Goal: Task Accomplishment & Management: Complete application form

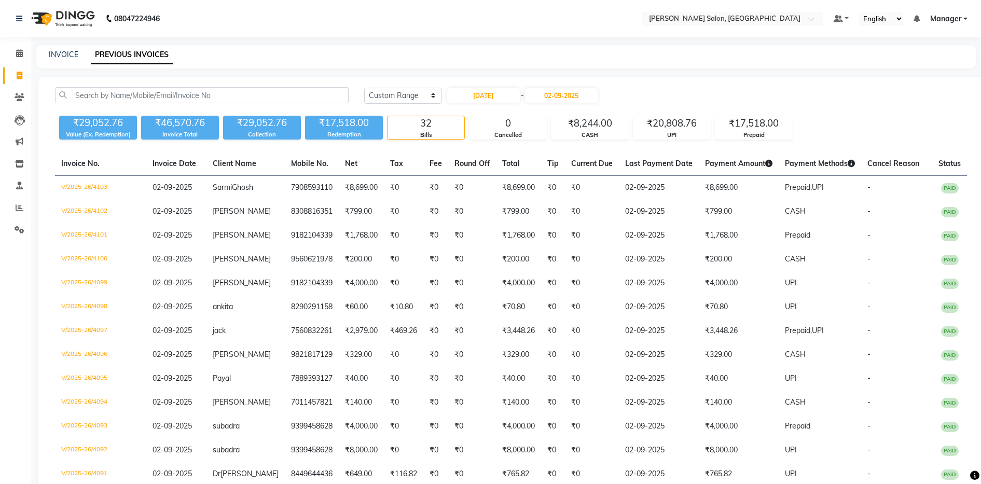
select select "range"
click at [57, 53] on link "INVOICE" at bounding box center [64, 54] width 30 height 9
select select "service"
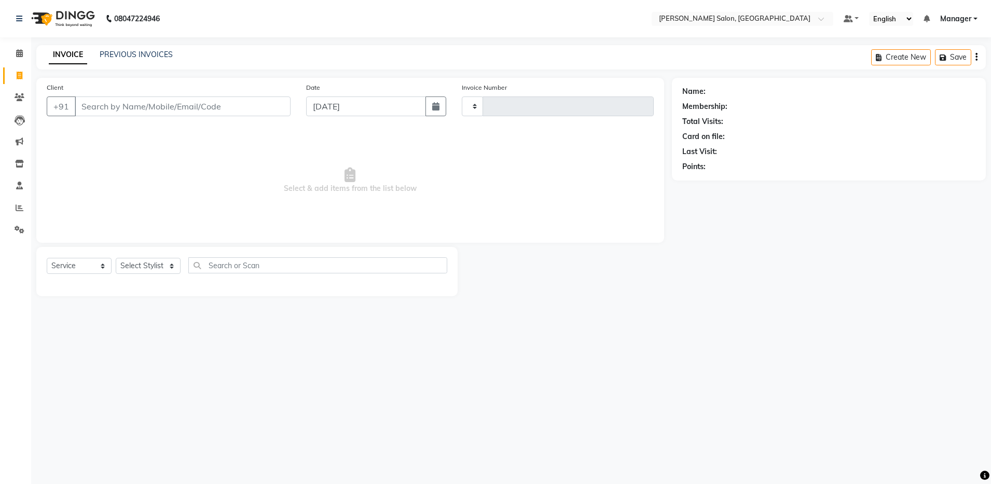
type input "4110"
select select "4781"
click at [169, 112] on input "Client" at bounding box center [183, 107] width 216 height 20
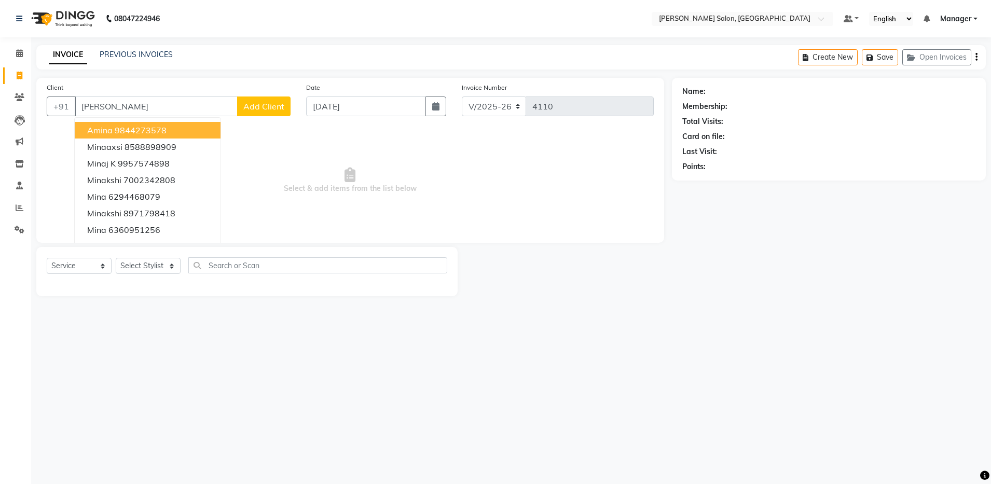
click at [163, 106] on input "Mina" at bounding box center [156, 107] width 163 height 20
click at [108, 102] on input "Mina" at bounding box center [156, 107] width 163 height 20
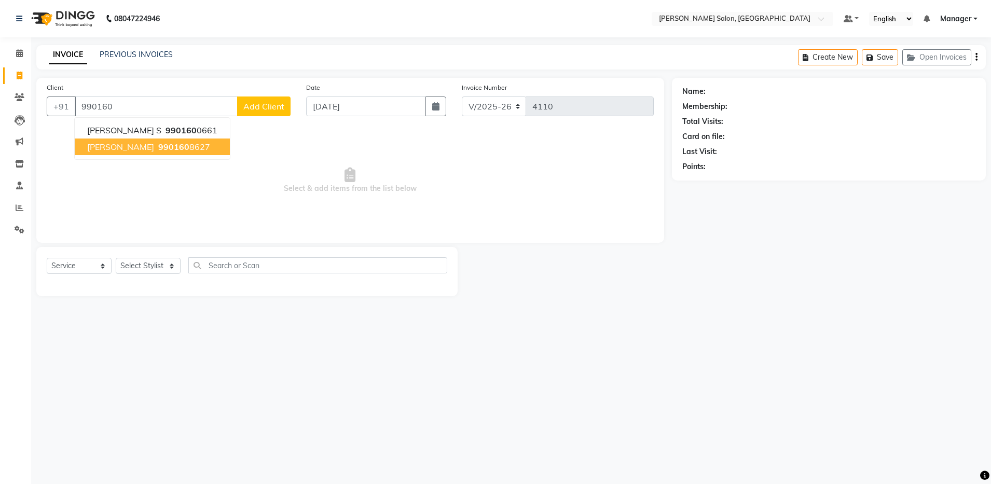
click at [156, 146] on ngb-highlight "990160 8627" at bounding box center [183, 147] width 54 height 10
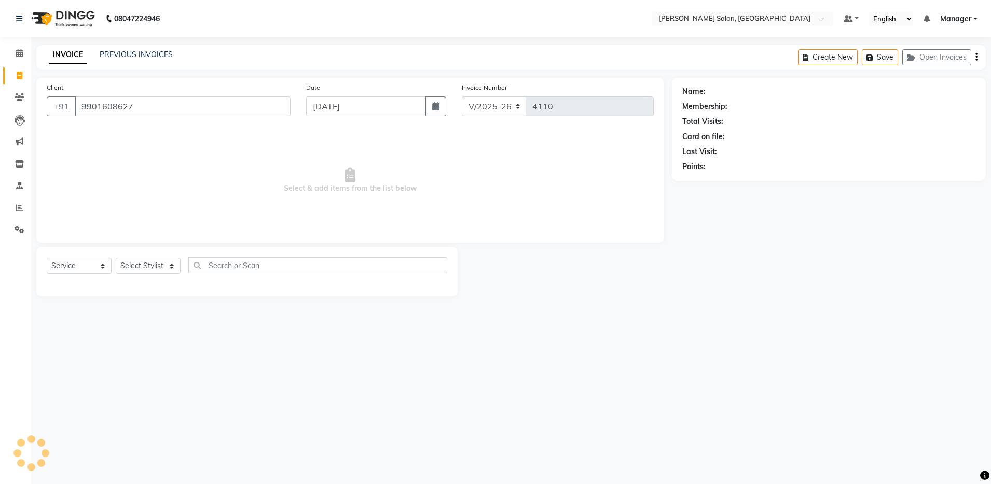
type input "9901608627"
click at [139, 269] on select "Select Stylist Aarthi Abhishek Aisha Barbhuiya Aman Arjun Viswanathan Deep dolm…" at bounding box center [148, 266] width 65 height 16
click at [63, 266] on select "Select Service Product Membership Package Voucher Prepaid Gift Card" at bounding box center [79, 266] width 65 height 16
select select "product"
click at [47, 258] on select "Select Service Product Membership Package Voucher Prepaid Gift Card" at bounding box center [79, 266] width 65 height 16
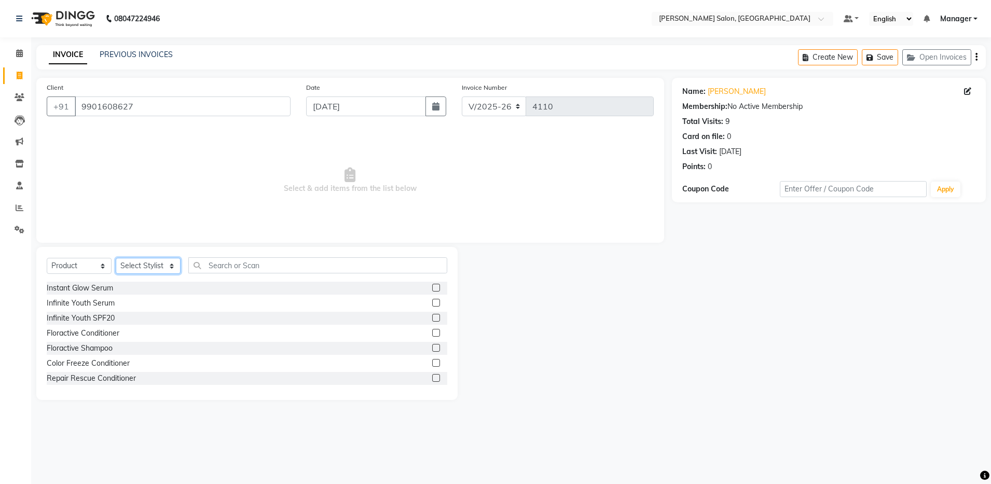
click at [141, 262] on select "Select Stylist Aarthi Abhishek Aisha Barbhuiya Aman Arjun Viswanathan Deep dolm…" at bounding box center [148, 266] width 65 height 16
select select "28897"
click at [116, 258] on select "Select Stylist Aarthi Abhishek Aisha Barbhuiya Aman Arjun Viswanathan Deep dolm…" at bounding box center [148, 266] width 65 height 16
click at [253, 260] on input "text" at bounding box center [317, 265] width 259 height 16
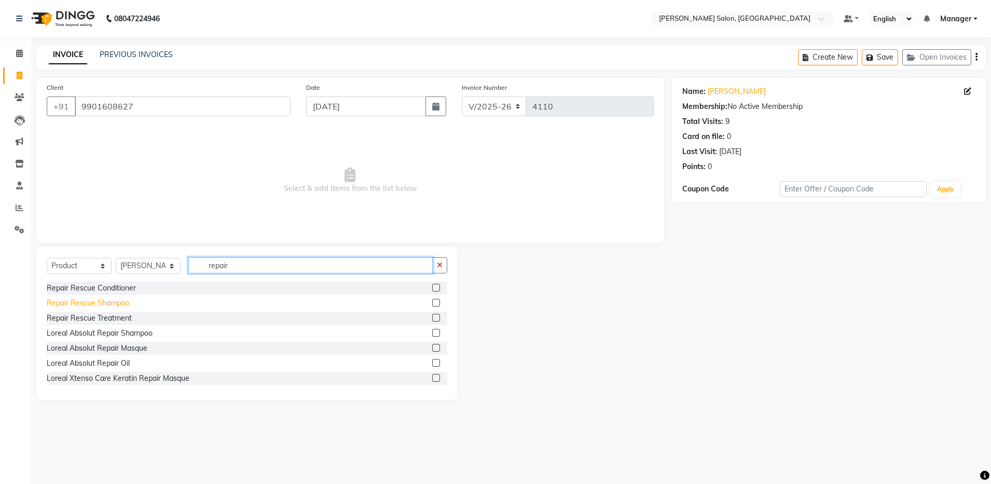
type input "repair"
click at [121, 302] on div "Repair Rescue Shampoo" at bounding box center [88, 303] width 83 height 11
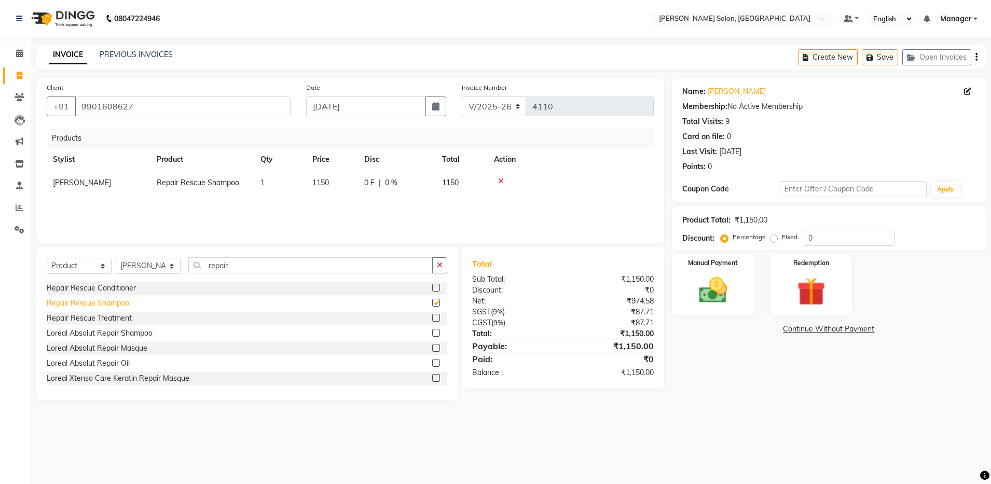
checkbox input "false"
click at [120, 290] on div "Repair Rescue Conditioner" at bounding box center [91, 288] width 89 height 11
checkbox input "false"
click at [704, 280] on img at bounding box center [713, 291] width 48 height 34
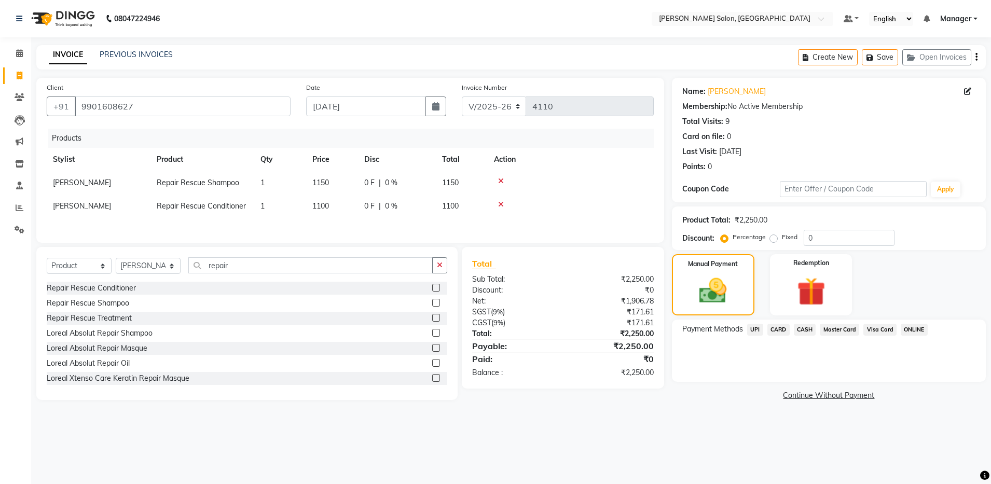
click at [803, 331] on span "CASH" at bounding box center [805, 330] width 22 height 12
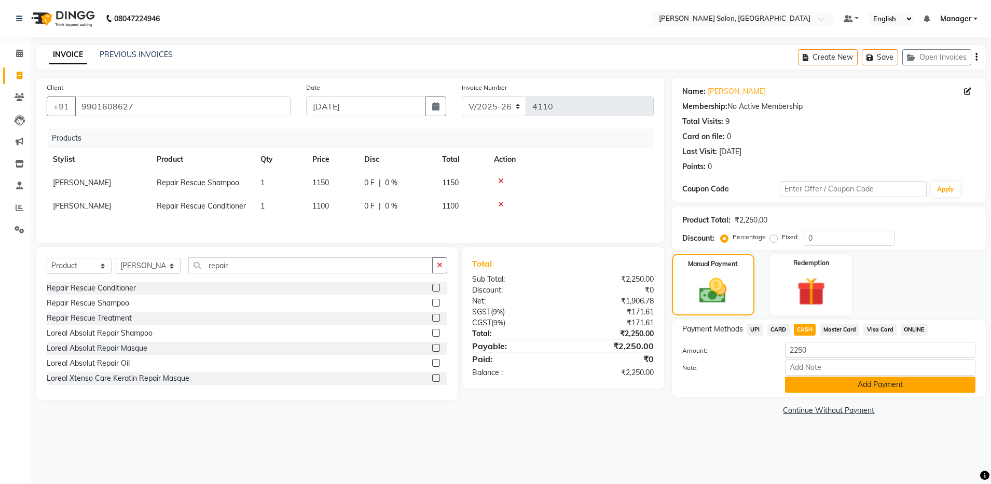
click at [836, 387] on button "Add Payment" at bounding box center [880, 385] width 190 height 16
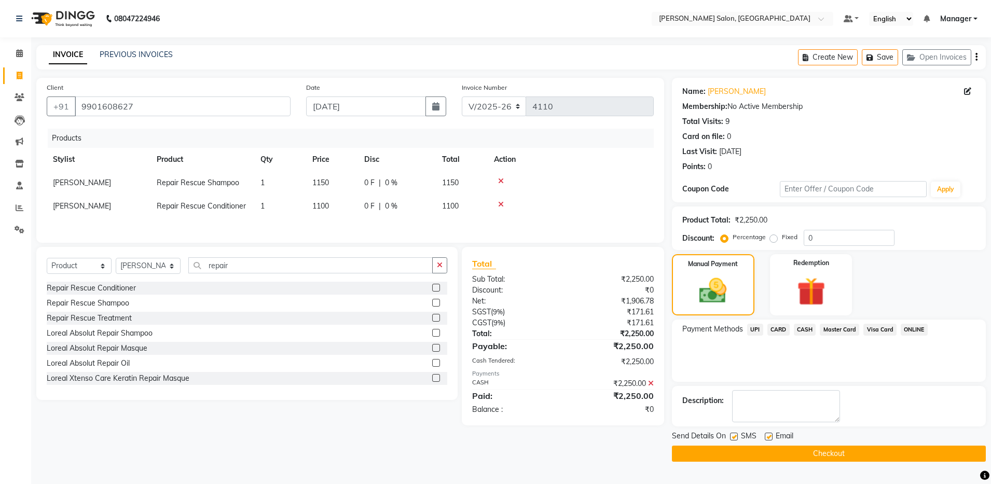
click at [767, 437] on label at bounding box center [769, 437] width 8 height 8
click at [767, 437] on input "checkbox" at bounding box center [768, 437] width 7 height 7
click at [767, 437] on label at bounding box center [769, 437] width 8 height 8
click at [767, 437] on input "checkbox" at bounding box center [768, 437] width 7 height 7
click at [768, 436] on label at bounding box center [769, 437] width 8 height 8
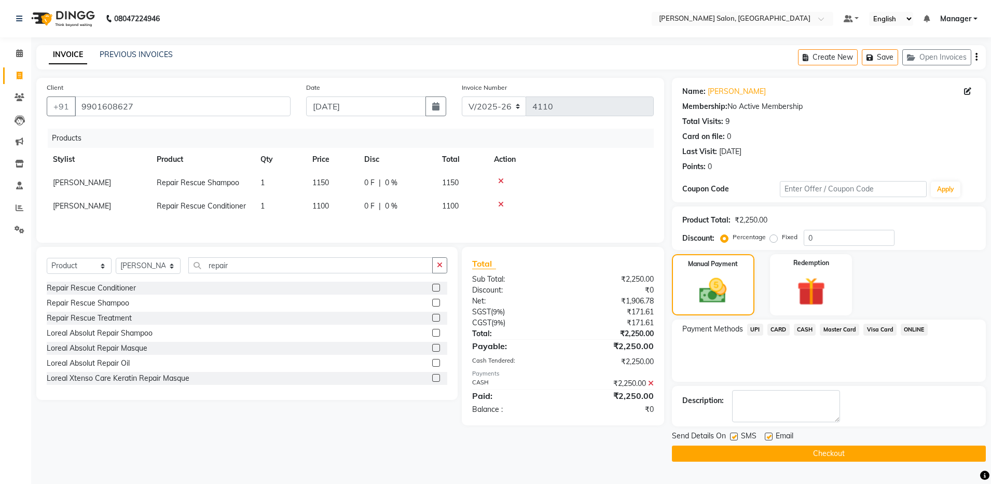
click at [768, 436] on input "checkbox" at bounding box center [768, 437] width 7 height 7
checkbox input "false"
click at [764, 450] on button "Checkout" at bounding box center [829, 454] width 314 height 16
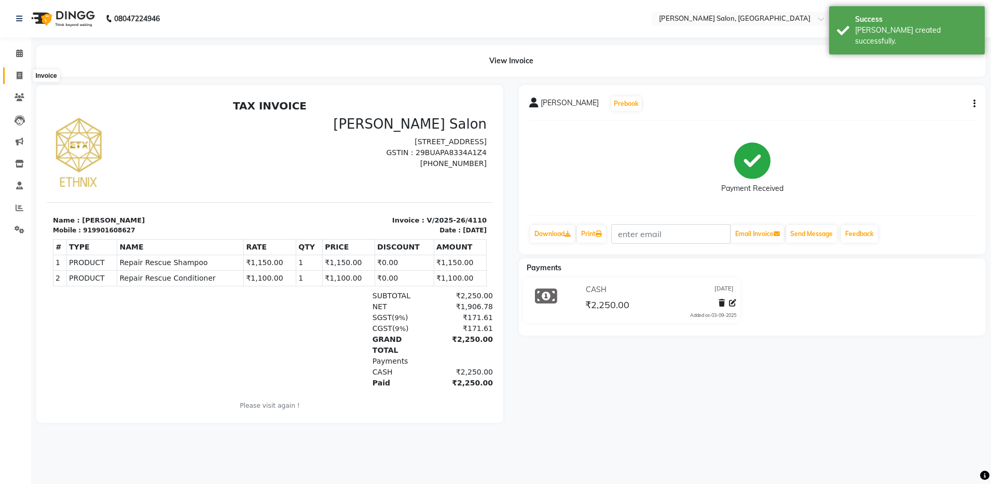
click at [20, 74] on icon at bounding box center [20, 76] width 6 height 8
select select "service"
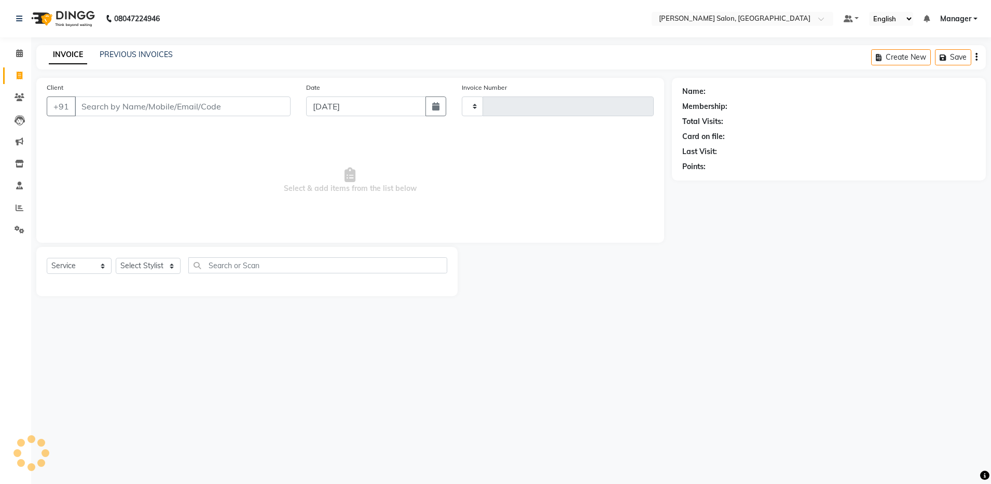
type input "4111"
select select "4781"
click at [150, 54] on link "PREVIOUS INVOICES" at bounding box center [136, 54] width 73 height 9
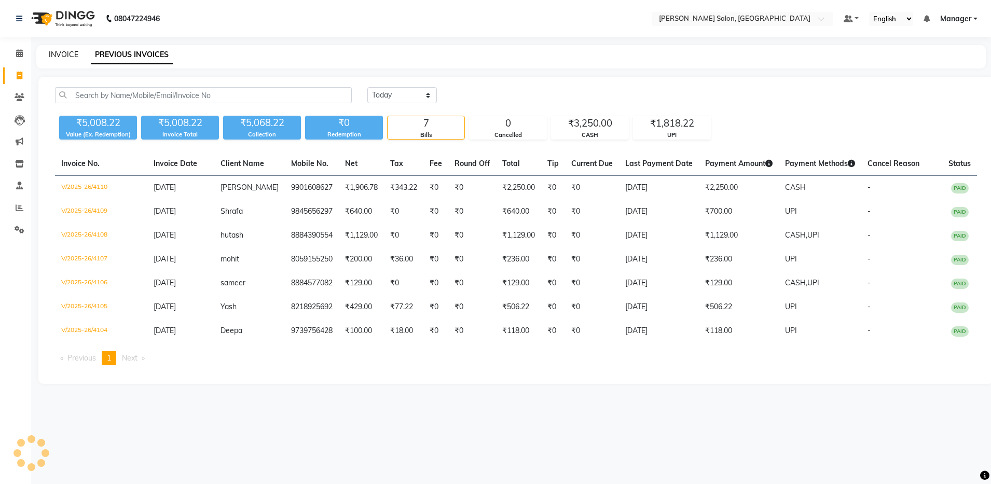
click at [57, 56] on link "INVOICE" at bounding box center [64, 54] width 30 height 9
select select "service"
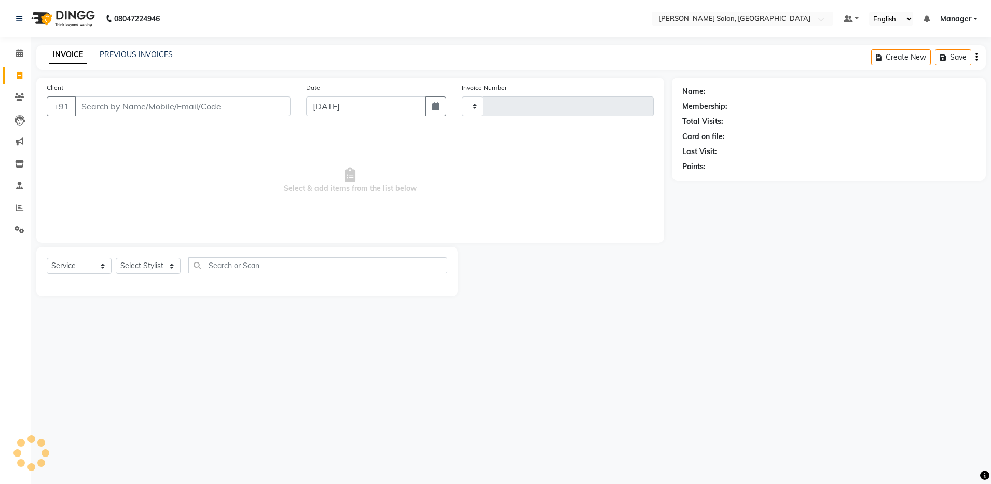
type input "4111"
select select "4781"
click at [119, 114] on input "Client" at bounding box center [183, 107] width 216 height 20
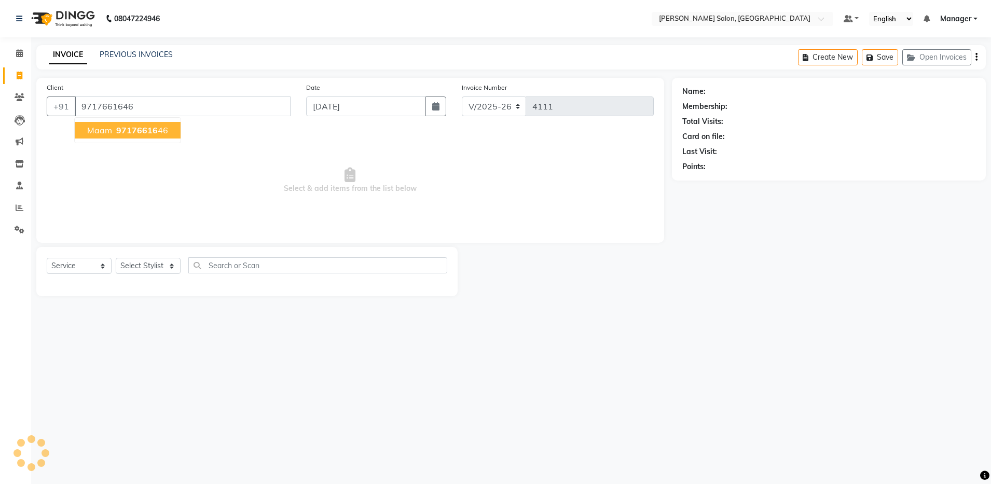
type input "9717661646"
click at [125, 243] on div "Client +91 9717661646 maam 97176616 46 Date 03-09-2025 Invoice Number V/2025 V/…" at bounding box center [351, 187] width 644 height 219
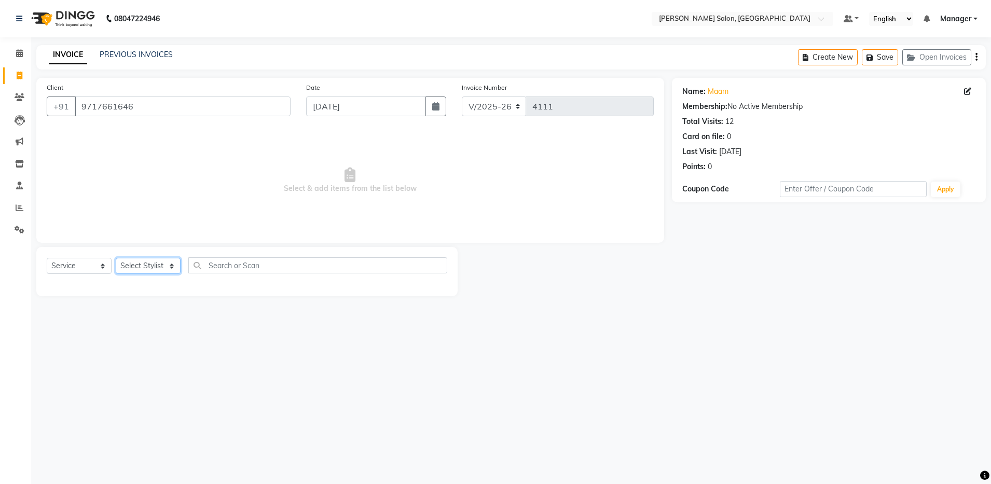
click at [133, 265] on select "Select Stylist Aarthi Abhishek Aisha Barbhuiya Aman Arjun Viswanathan Deep dolm…" at bounding box center [148, 266] width 65 height 16
select select "28901"
click at [116, 258] on select "Select Stylist Aarthi Abhishek Aisha Barbhuiya Aman Arjun Viswanathan Deep dolm…" at bounding box center [148, 266] width 65 height 16
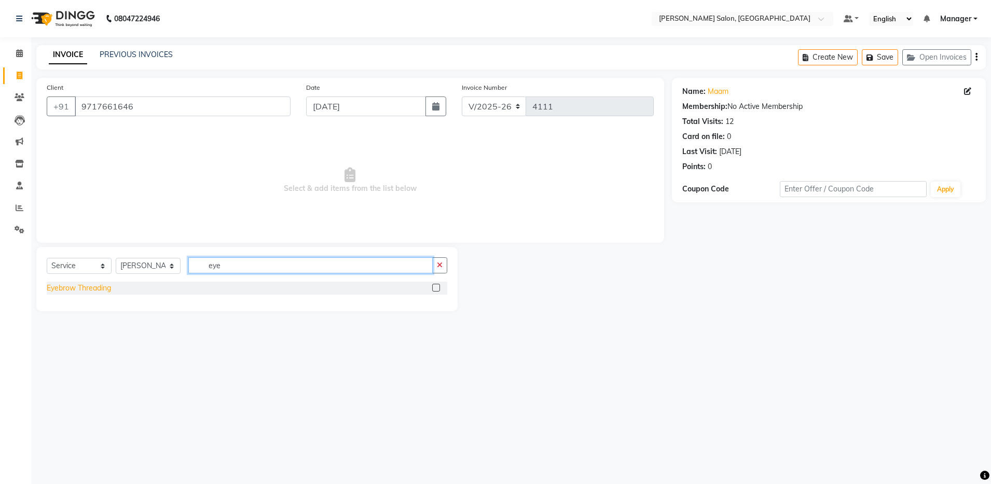
type input "eye"
click at [68, 284] on div "Eyebrow Threading" at bounding box center [79, 288] width 64 height 11
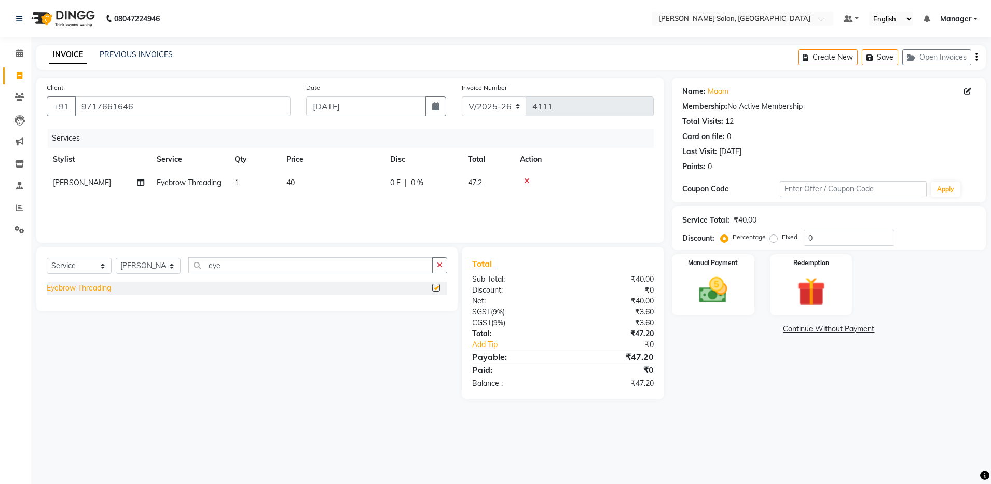
checkbox input "false"
click at [728, 291] on img at bounding box center [713, 291] width 48 height 34
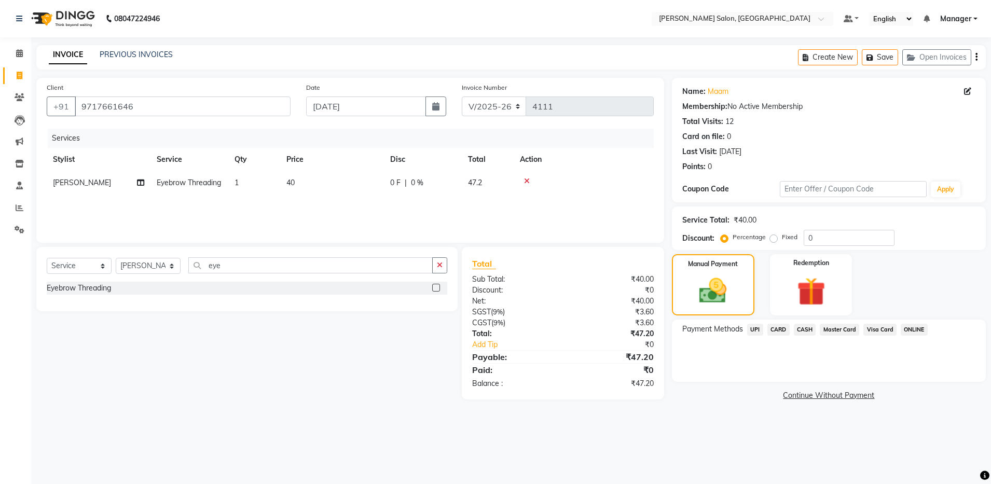
click at [750, 325] on span "UPI" at bounding box center [755, 330] width 16 height 12
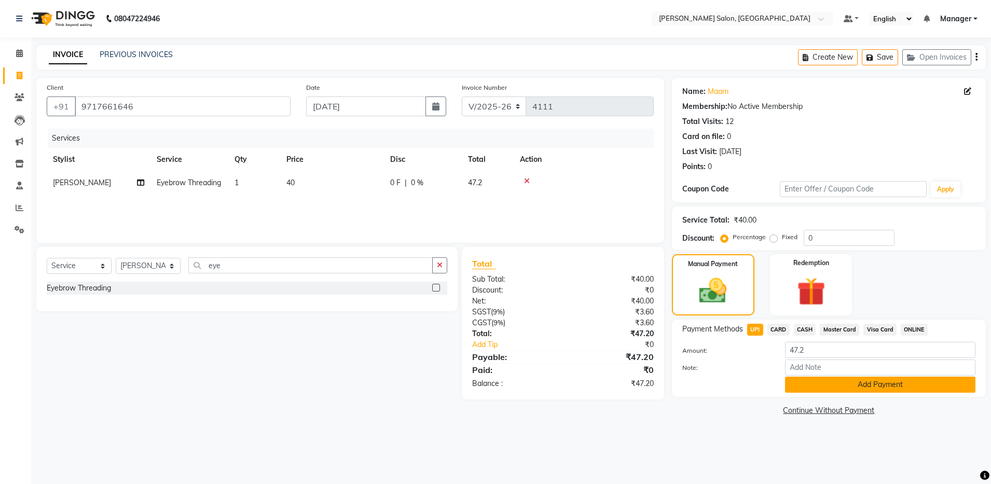
click at [806, 387] on button "Add Payment" at bounding box center [880, 385] width 190 height 16
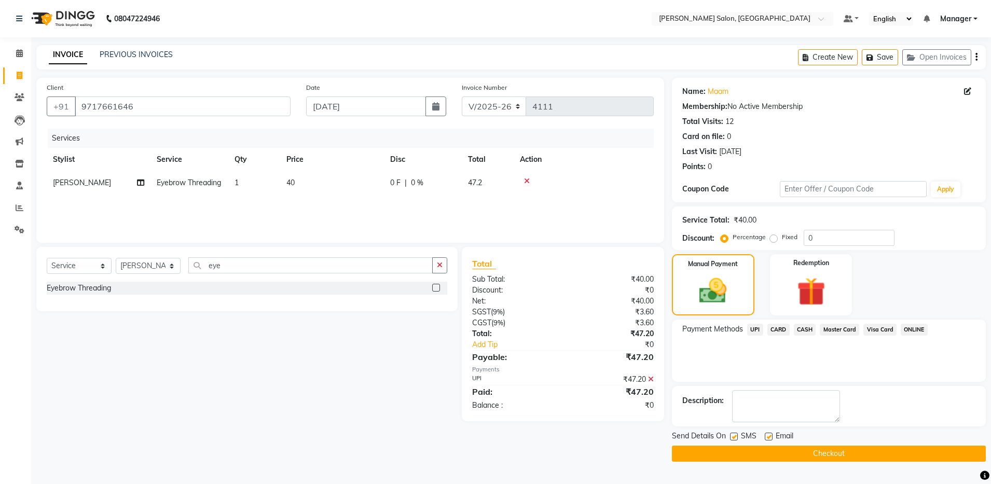
click at [770, 440] on label at bounding box center [769, 437] width 8 height 8
click at [770, 440] on input "checkbox" at bounding box center [768, 437] width 7 height 7
checkbox input "false"
click at [769, 449] on button "Checkout" at bounding box center [829, 454] width 314 height 16
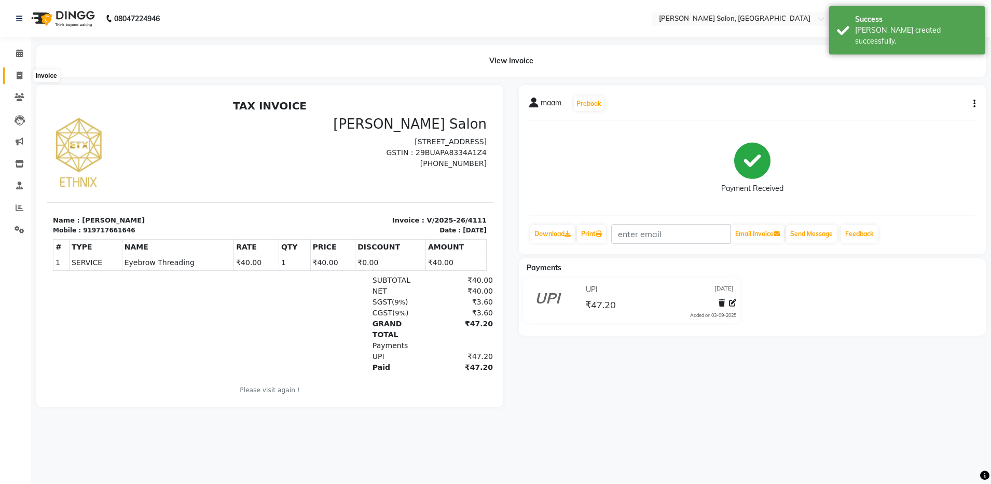
click at [17, 71] on span at bounding box center [19, 76] width 18 height 12
select select "service"
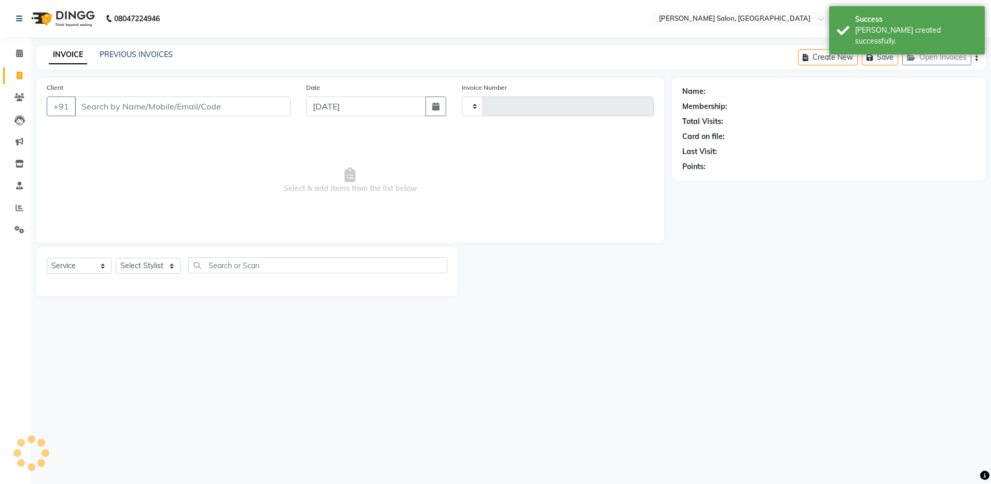
type input "4112"
select select "4781"
click at [111, 49] on div "PREVIOUS INVOICES" at bounding box center [136, 54] width 73 height 11
click at [114, 52] on link "PREVIOUS INVOICES" at bounding box center [136, 54] width 73 height 9
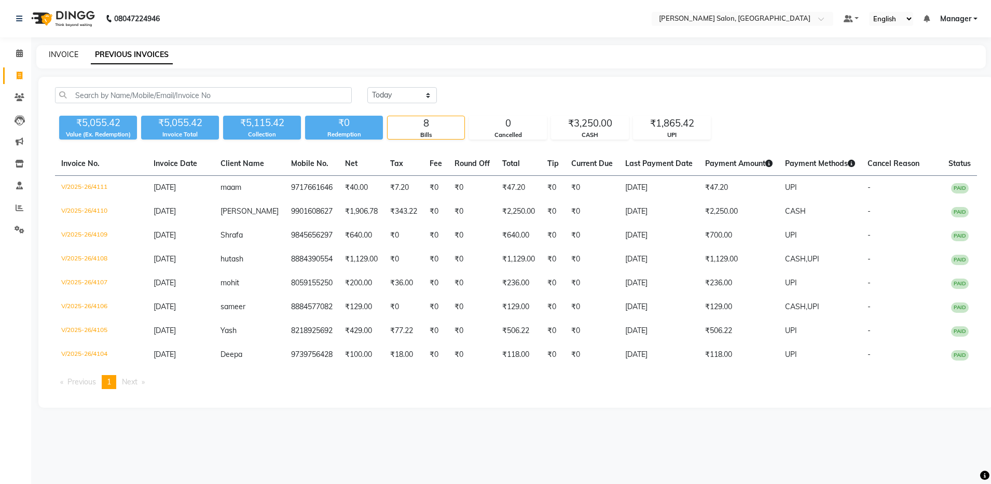
click at [50, 57] on link "INVOICE" at bounding box center [64, 54] width 30 height 9
select select "service"
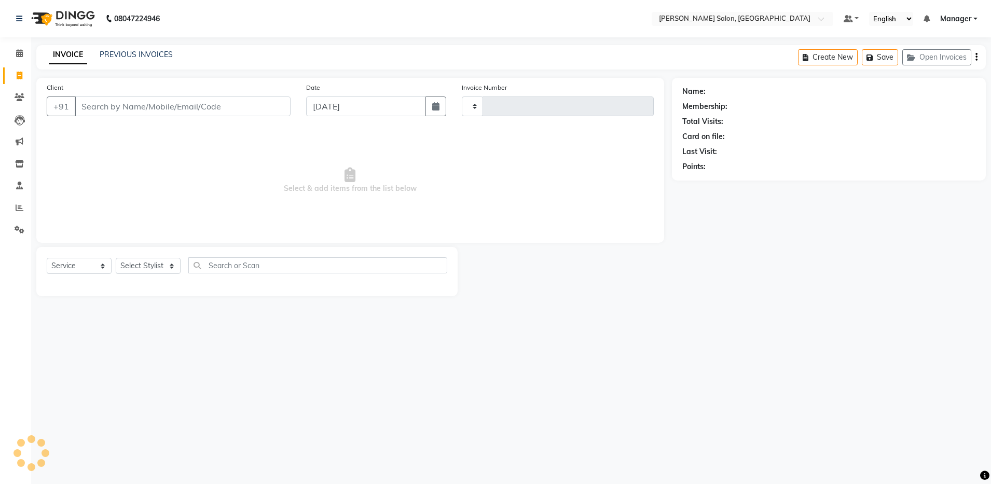
type input "4112"
select select "4781"
click at [139, 110] on input "Client" at bounding box center [183, 107] width 216 height 20
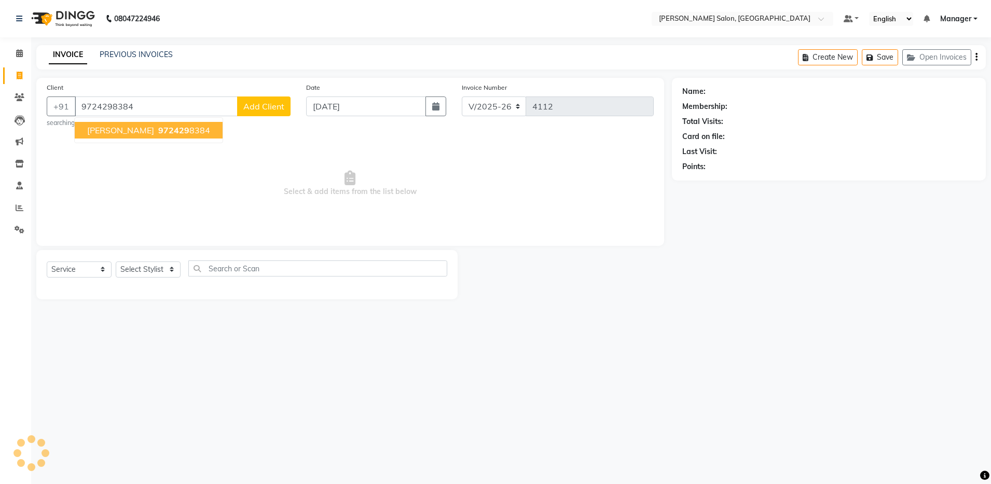
type input "9724298384"
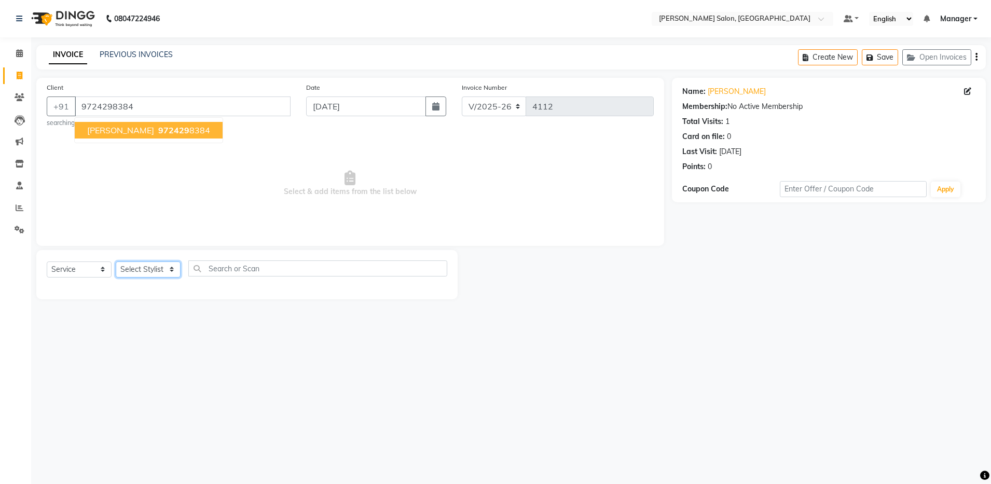
click at [140, 264] on select "Select Stylist Aarthi Abhishek Aisha Barbhuiya Aman Arjun Viswanathan Deep dolm…" at bounding box center [148, 270] width 65 height 16
select select "28897"
click at [116, 262] on select "Select Stylist Aarthi Abhishek Aisha Barbhuiya Aman Arjun Viswanathan Deep dolm…" at bounding box center [148, 270] width 65 height 16
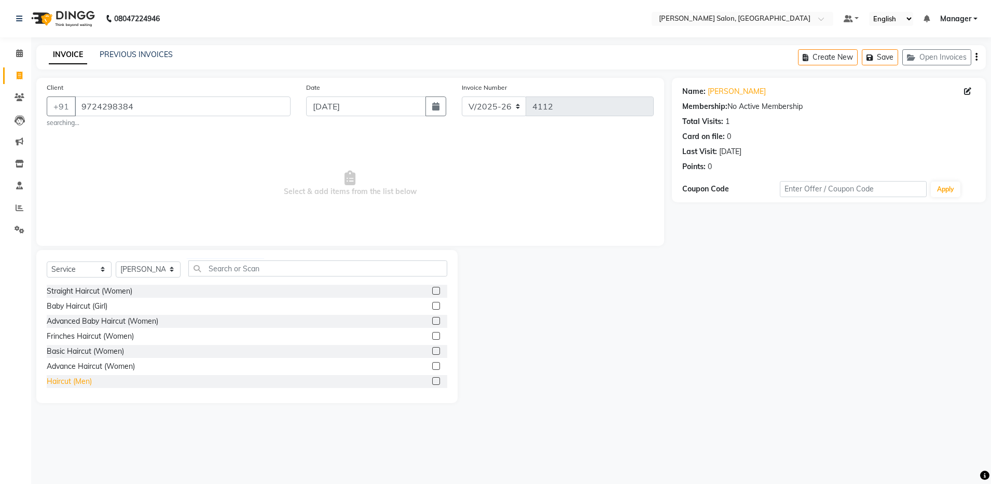
click at [90, 378] on div "Haircut (Men)" at bounding box center [69, 381] width 45 height 11
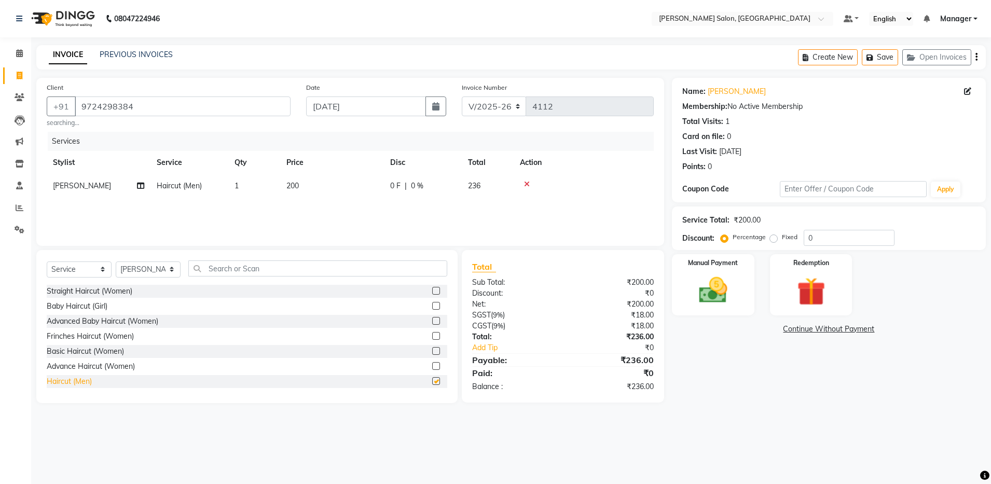
checkbox input "false"
click at [728, 291] on img at bounding box center [713, 291] width 48 height 34
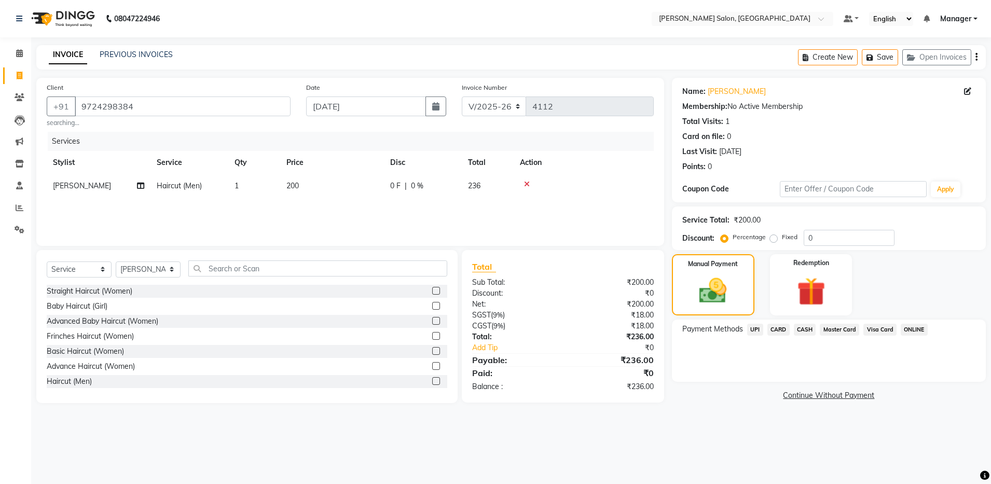
click at [750, 332] on span "UPI" at bounding box center [755, 330] width 16 height 12
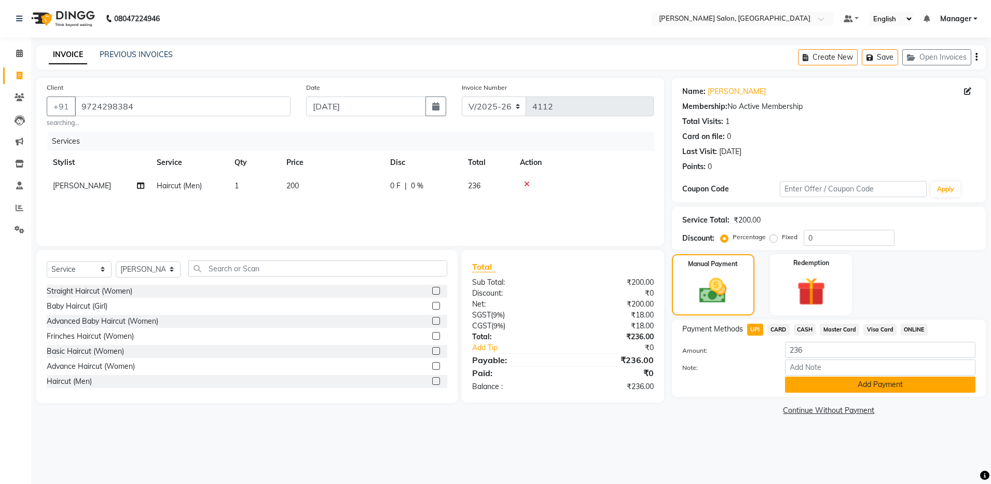
click at [790, 390] on button "Add Payment" at bounding box center [880, 385] width 190 height 16
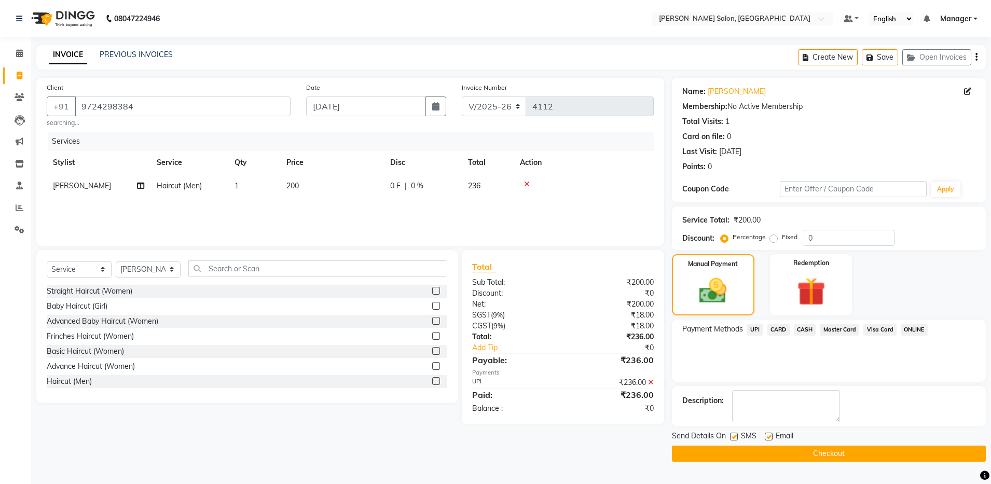
click at [769, 437] on label at bounding box center [769, 437] width 8 height 8
click at [769, 437] on input "checkbox" at bounding box center [768, 437] width 7 height 7
checkbox input "false"
click at [764, 453] on button "Checkout" at bounding box center [829, 454] width 314 height 16
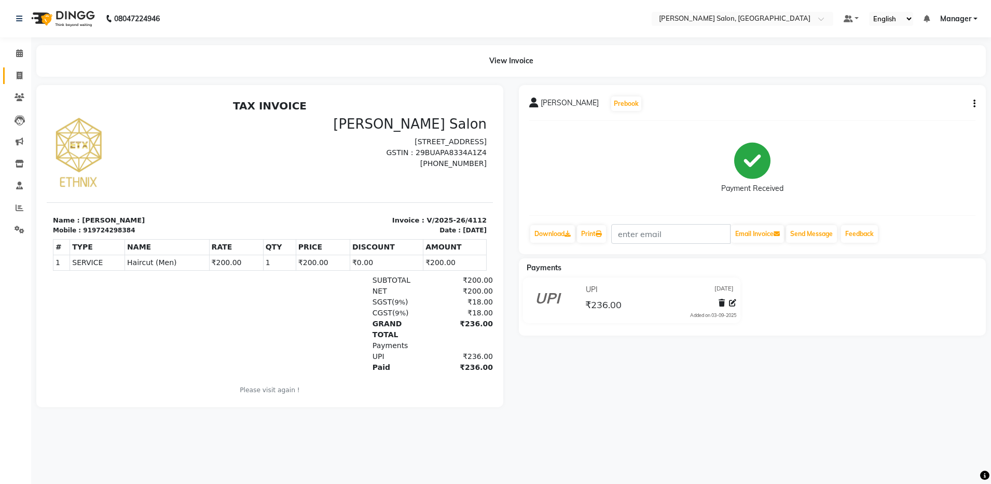
click at [18, 78] on icon at bounding box center [20, 76] width 6 height 8
select select "service"
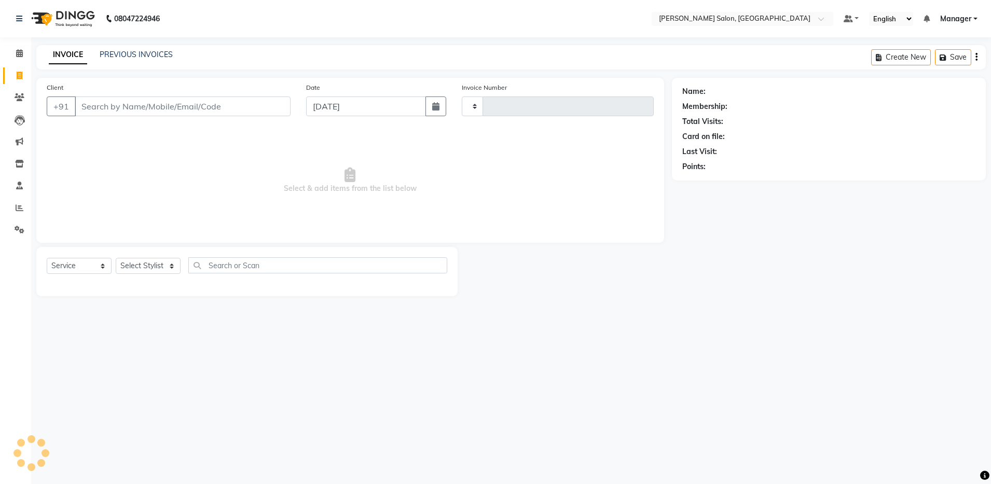
type input "4113"
select select "4781"
click at [144, 52] on link "PREVIOUS INVOICES" at bounding box center [136, 54] width 73 height 9
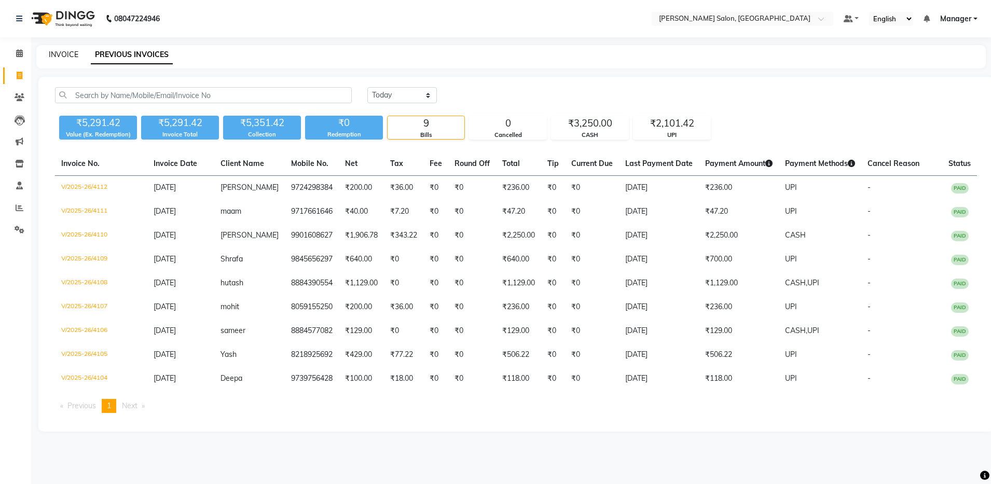
click at [53, 56] on link "INVOICE" at bounding box center [64, 54] width 30 height 9
select select "service"
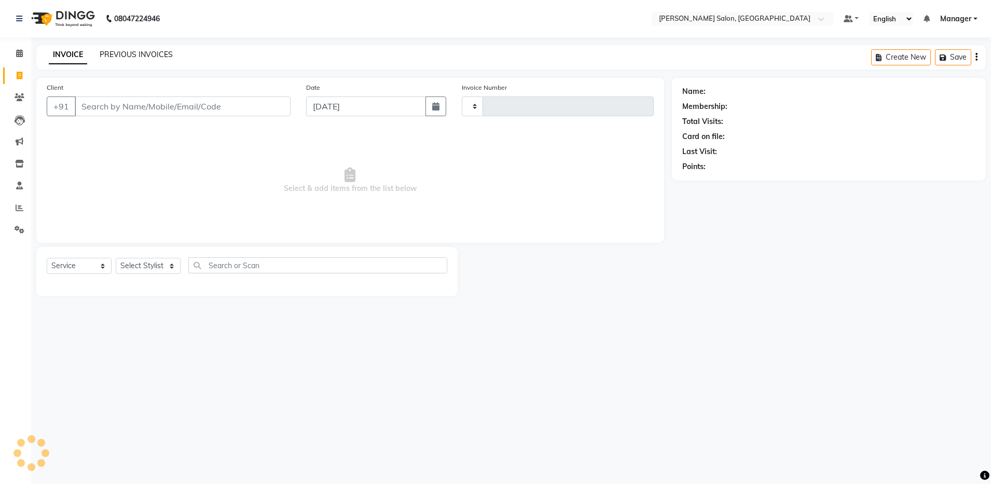
type input "4113"
select select "4781"
click at [139, 105] on input "Client" at bounding box center [183, 107] width 216 height 20
click at [141, 108] on input "Client" at bounding box center [183, 107] width 216 height 20
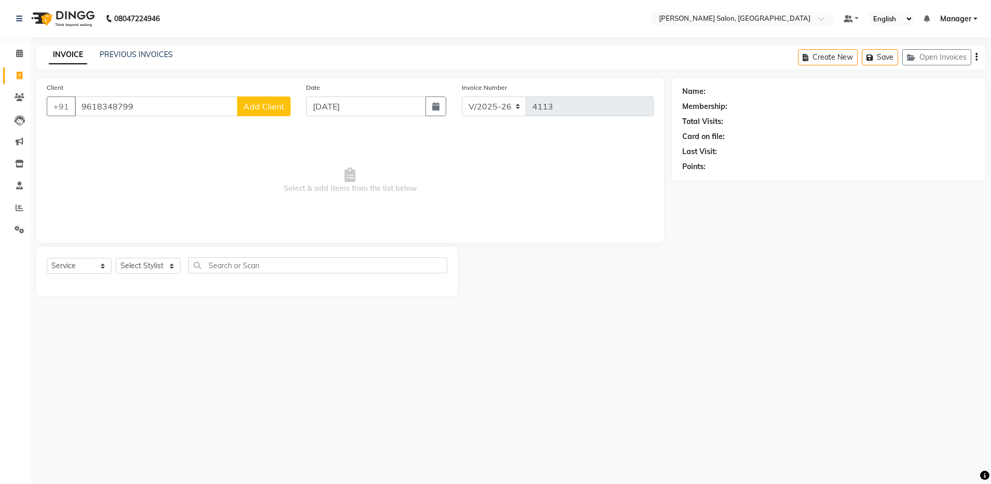
type input "9618348799"
click at [270, 105] on span "Add Client" at bounding box center [263, 106] width 41 height 10
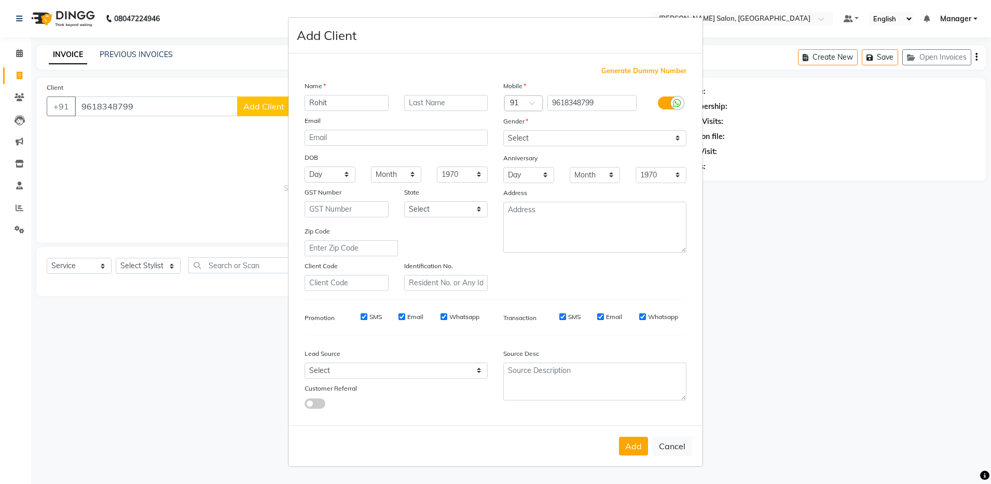
type input "Rohit"
click at [548, 140] on select "Select Male Female Other Prefer Not To Say" at bounding box center [594, 138] width 183 height 16
select select "male"
click at [503, 130] on select "Select Male Female Other Prefer Not To Say" at bounding box center [594, 138] width 183 height 16
click at [632, 444] on button "Add" at bounding box center [633, 446] width 29 height 19
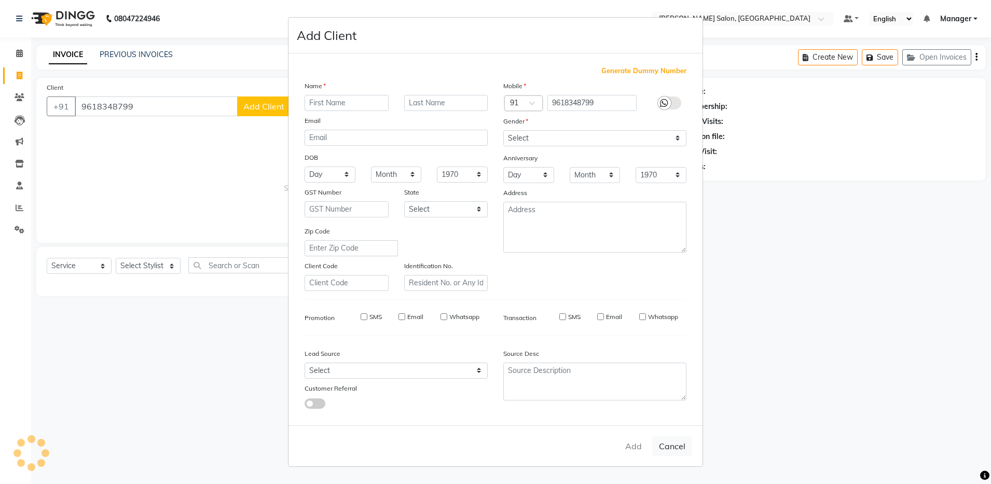
select select
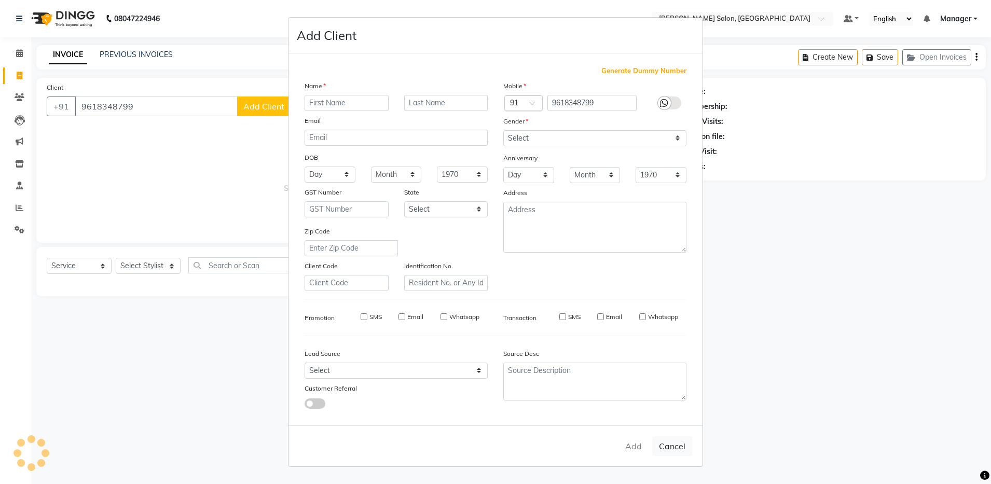
select select
checkbox input "false"
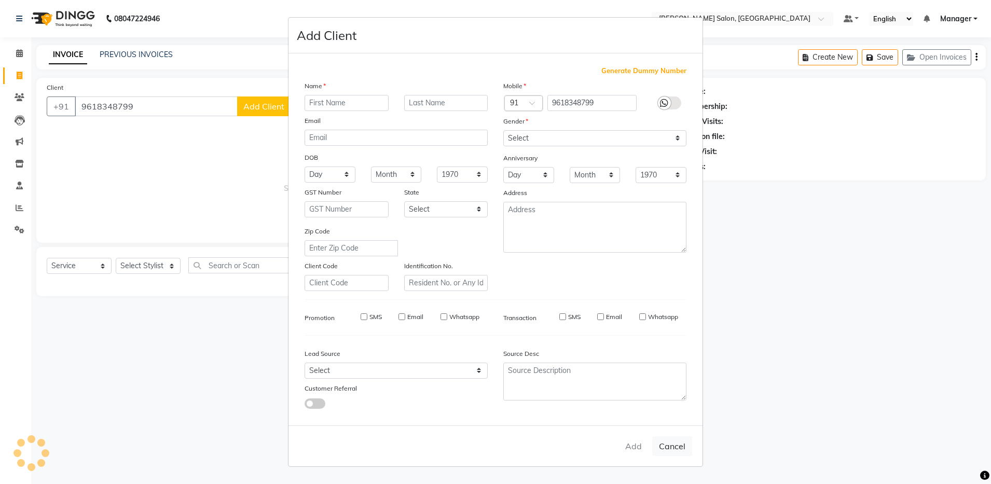
checkbox input "false"
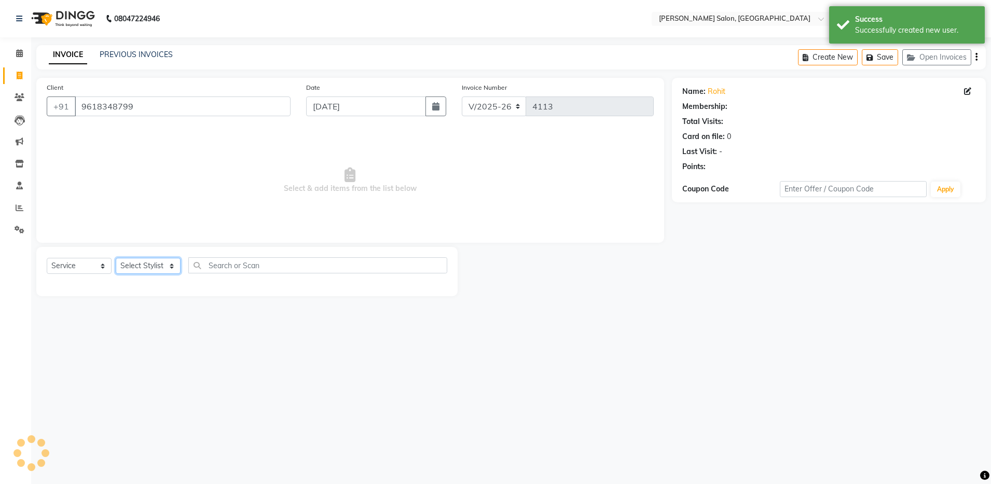
click at [135, 267] on select "Select Stylist Aarthi Abhishek Aisha Barbhuiya Aman Arjun Viswanathan Deep dolm…" at bounding box center [148, 266] width 65 height 16
select select "83077"
click at [116, 258] on select "Select Stylist Aarthi Abhishek Aisha Barbhuiya Aman Arjun Viswanathan Deep dolm…" at bounding box center [148, 266] width 65 height 16
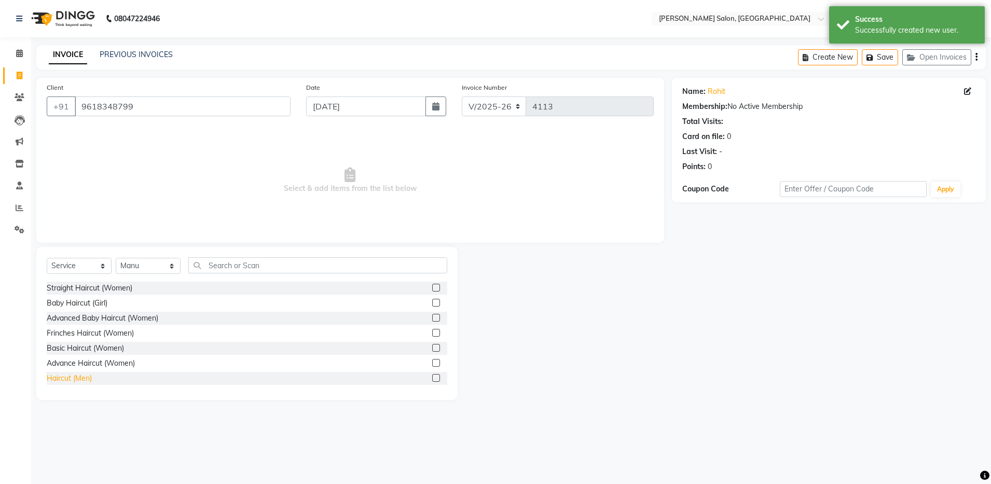
click at [82, 380] on div "Haircut (Men)" at bounding box center [69, 378] width 45 height 11
checkbox input "false"
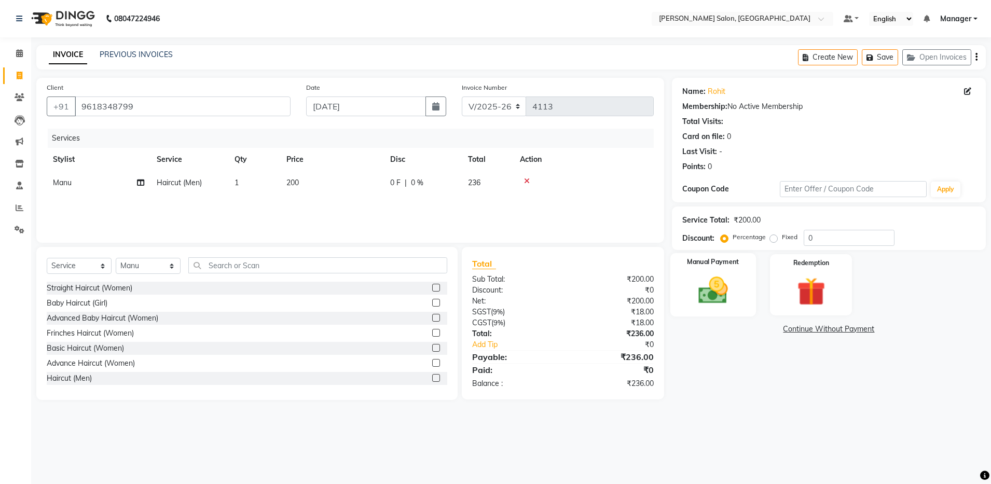
click at [734, 292] on img at bounding box center [713, 291] width 48 height 34
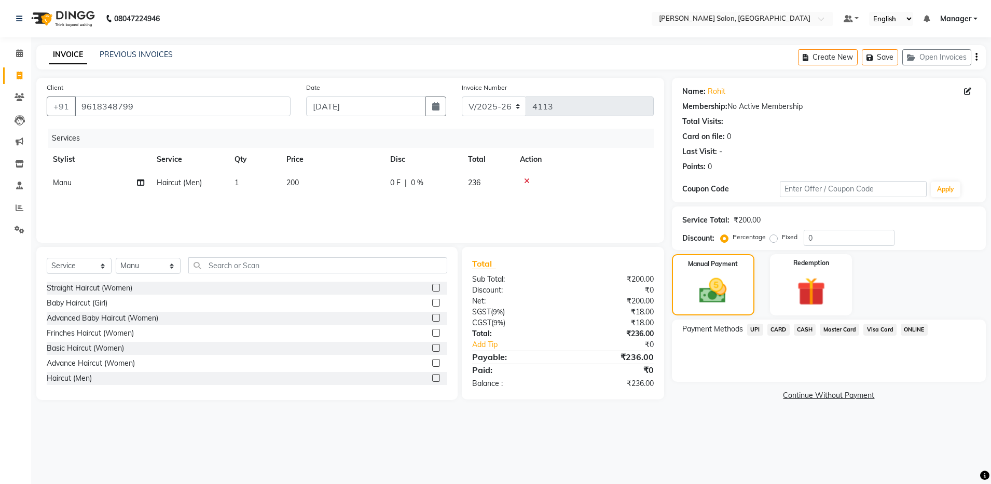
click at [758, 329] on span "UPI" at bounding box center [755, 330] width 16 height 12
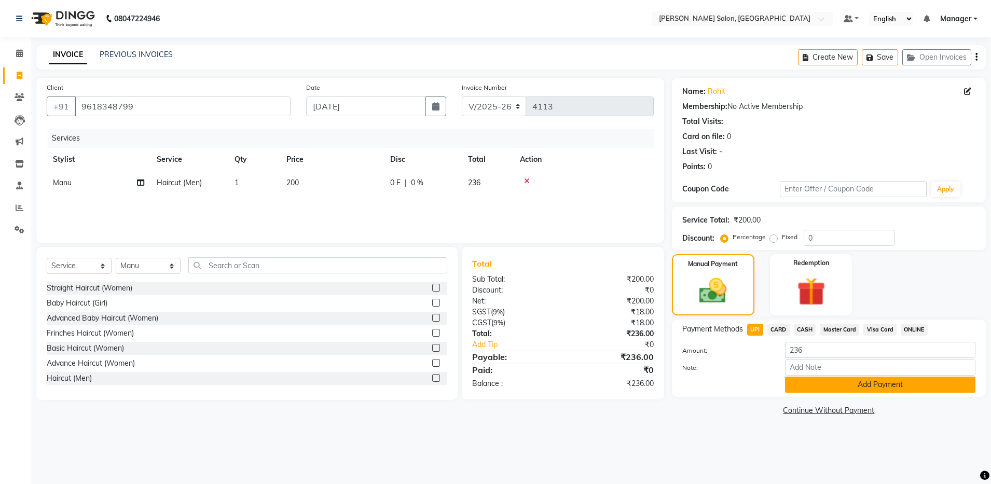
click at [809, 387] on button "Add Payment" at bounding box center [880, 385] width 190 height 16
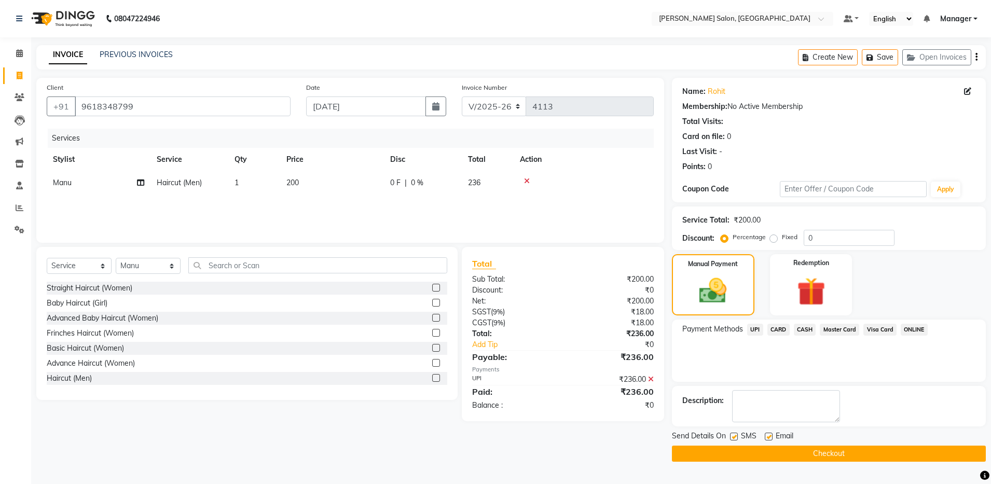
click at [766, 439] on label at bounding box center [769, 437] width 8 height 8
click at [766, 439] on input "checkbox" at bounding box center [768, 437] width 7 height 7
checkbox input "false"
click at [754, 454] on button "Checkout" at bounding box center [829, 454] width 314 height 16
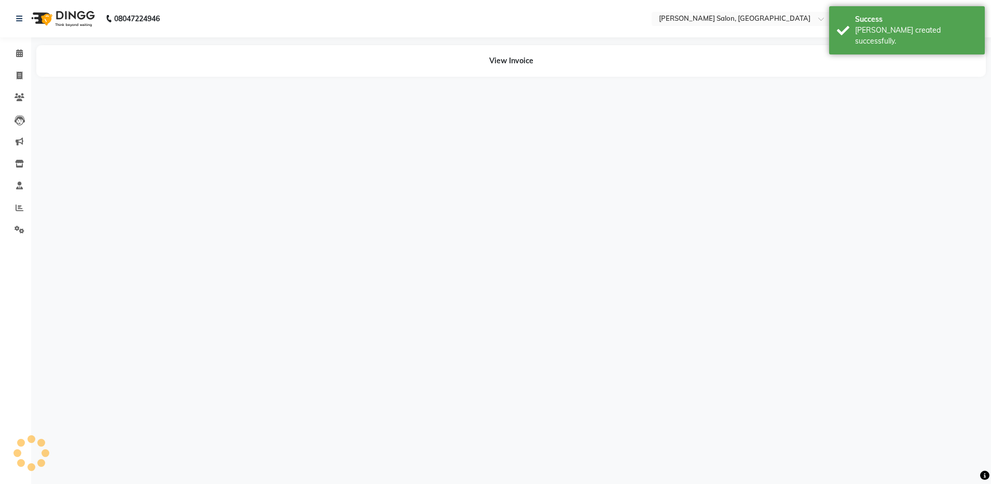
drag, startPoint x: 574, startPoint y: 387, endPoint x: 848, endPoint y: 290, distance: 291.4
click at [855, 303] on div "08047224946 Select Location × Ethnix Salon, Bellandur Default Panel My Panel En…" at bounding box center [495, 242] width 991 height 484
click at [831, 246] on div "08047224946 Select Location × Ethnix Salon, Bellandur Default Panel My Panel En…" at bounding box center [495, 242] width 991 height 484
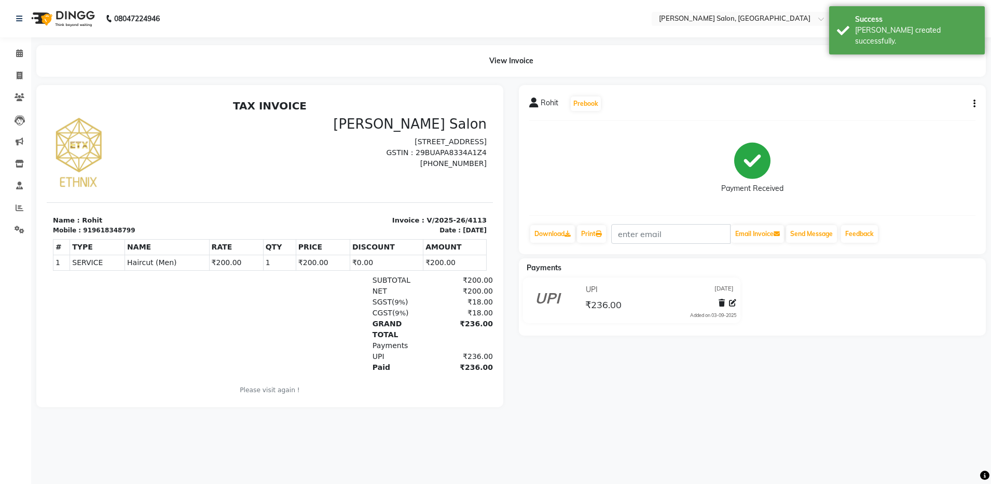
click at [460, 456] on div "08047224946 Select Location × Ethnix Salon, Bellandur Default Panel My Panel En…" at bounding box center [495, 242] width 991 height 484
click at [21, 79] on span at bounding box center [19, 76] width 18 height 12
select select "service"
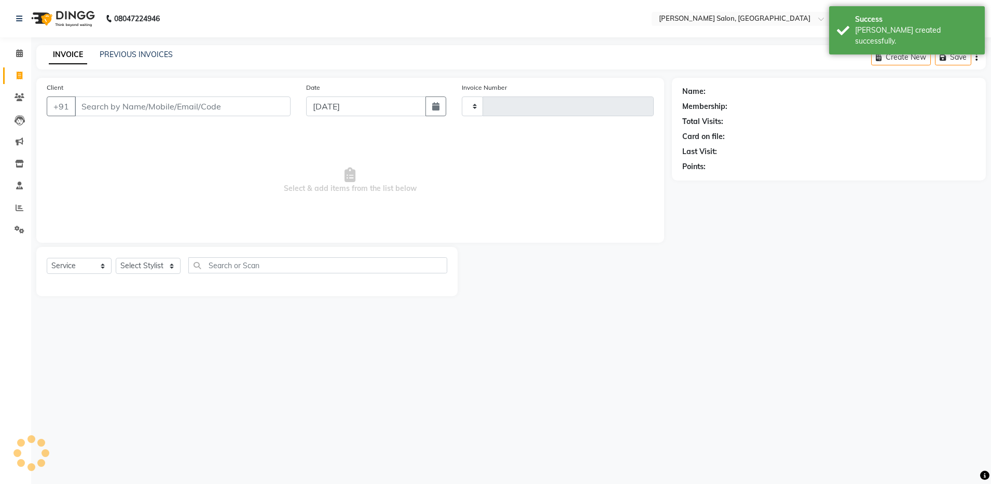
type input "4114"
select select "4781"
click at [115, 50] on link "PREVIOUS INVOICES" at bounding box center [136, 54] width 73 height 9
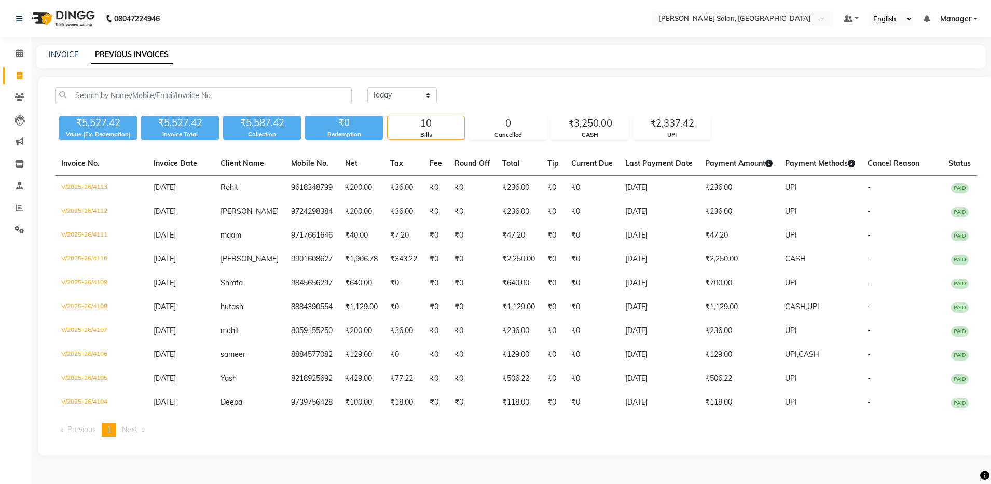
click at [691, 440] on div "Invoice No. Invoice Date Client Name Mobile No. Net Tax Fee Round Off Total Tip…" at bounding box center [516, 298] width 935 height 293
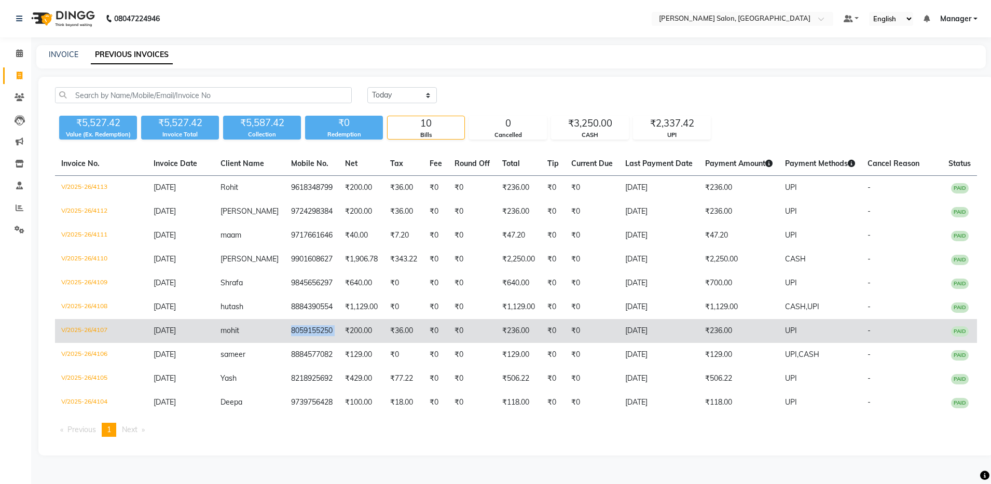
copy td "8059155250"
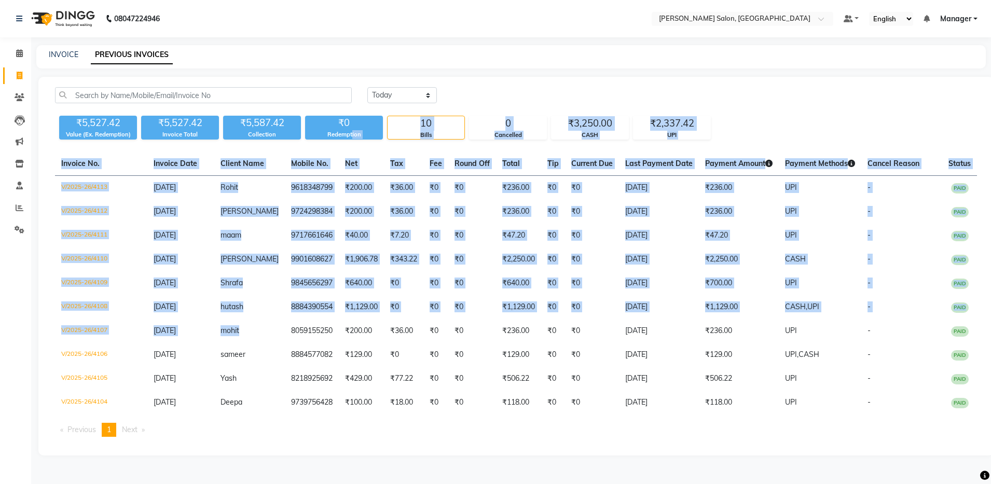
drag, startPoint x: 272, startPoint y: 331, endPoint x: 357, endPoint y: 127, distance: 221.0
click at [357, 127] on div "Today Yesterday Custom Range ₹5,527.42 Value (Ex. Redemption) ₹5,527.42 Invoice…" at bounding box center [516, 266] width 956 height 379
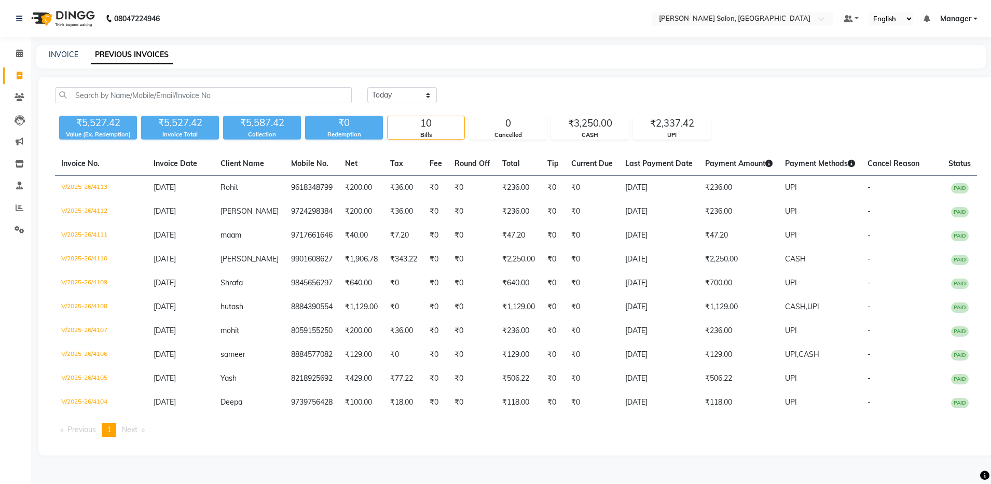
click at [516, 41] on div "08047224946 Select Location × Ethnix Salon, Bellandur Default Panel My Panel En…" at bounding box center [495, 242] width 991 height 484
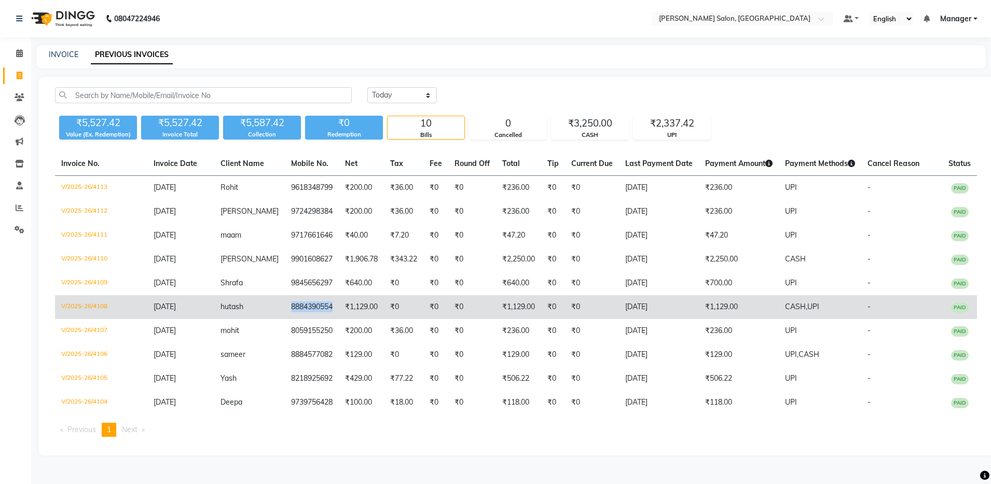
drag, startPoint x: 276, startPoint y: 308, endPoint x: 326, endPoint y: 303, distance: 50.0
click at [326, 303] on td "8884390554" at bounding box center [312, 307] width 54 height 24
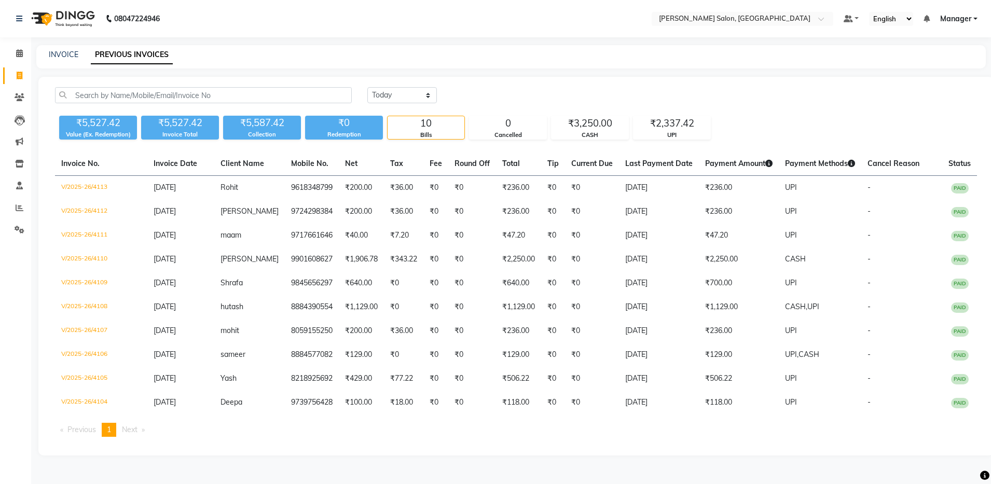
click at [351, 43] on div "08047224946 Select Location × Ethnix Salon, Bellandur Default Panel My Panel En…" at bounding box center [495, 242] width 991 height 484
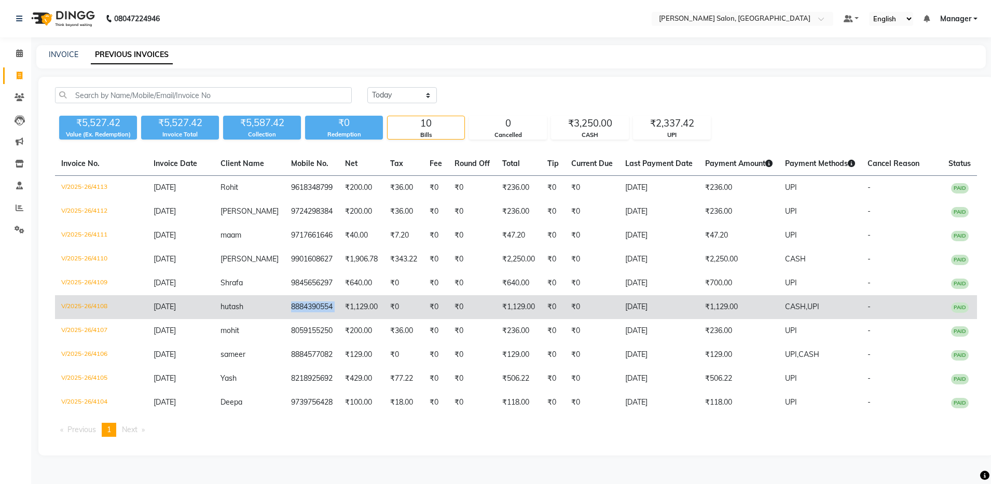
copy td "8884390554"
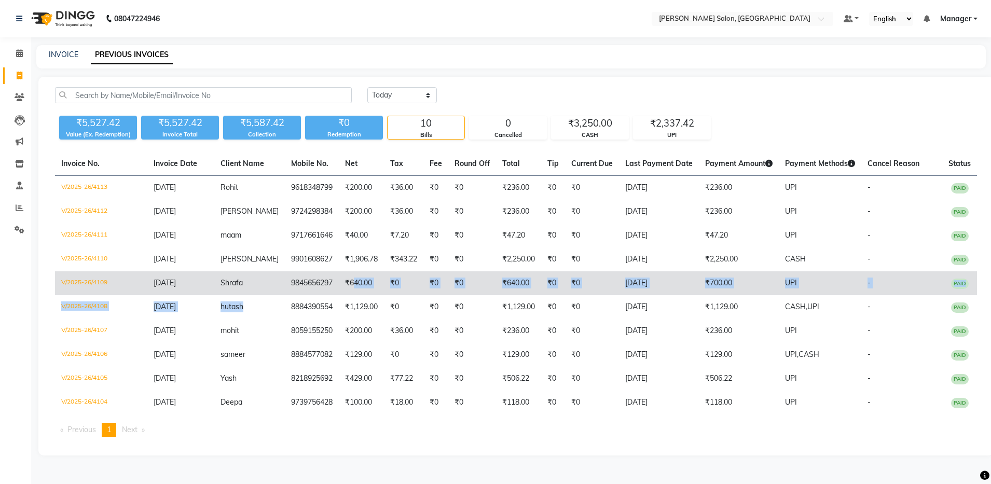
drag, startPoint x: 274, startPoint y: 308, endPoint x: 345, endPoint y: 292, distance: 72.9
click at [345, 292] on tbody "V/2025-26/4113 03-09-2025 Rohit 9618348799 ₹200.00 ₹36.00 ₹0 ₹0 ₹236.00 ₹0 ₹0 0…" at bounding box center [516, 295] width 922 height 239
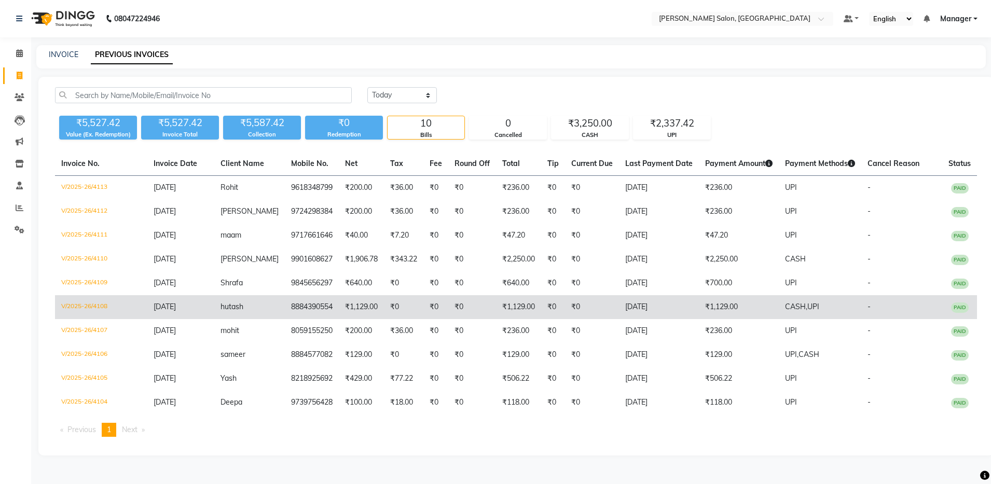
click at [288, 310] on td "8884390554" at bounding box center [312, 307] width 54 height 24
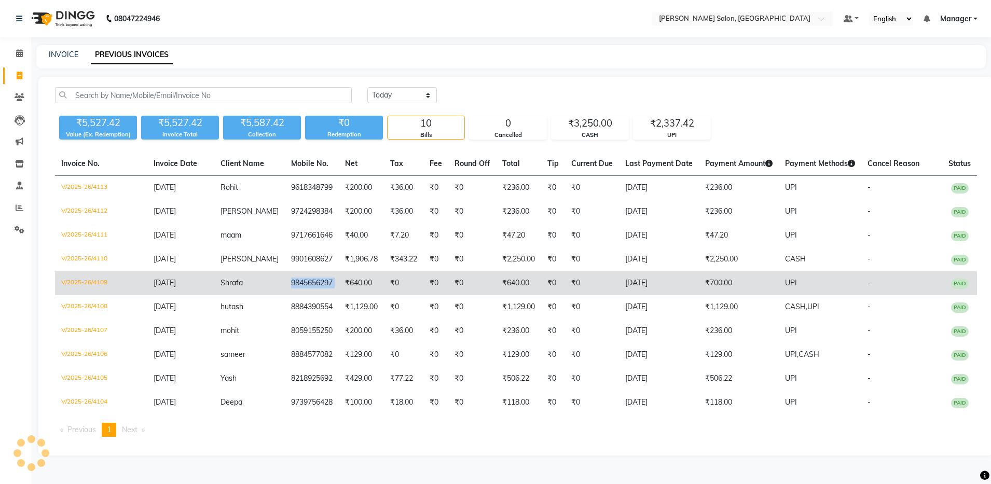
copy td "9845656297"
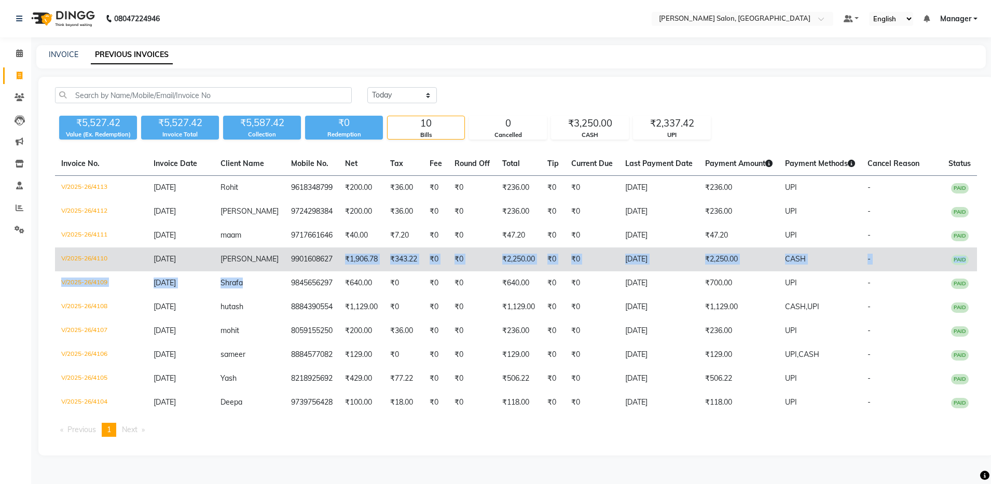
drag, startPoint x: 276, startPoint y: 284, endPoint x: 325, endPoint y: 265, distance: 52.2
click at [325, 265] on tbody "V/2025-26/4113 03-09-2025 Rohit 9618348799 ₹200.00 ₹36.00 ₹0 ₹0 ₹236.00 ₹0 ₹0 0…" at bounding box center [516, 295] width 922 height 239
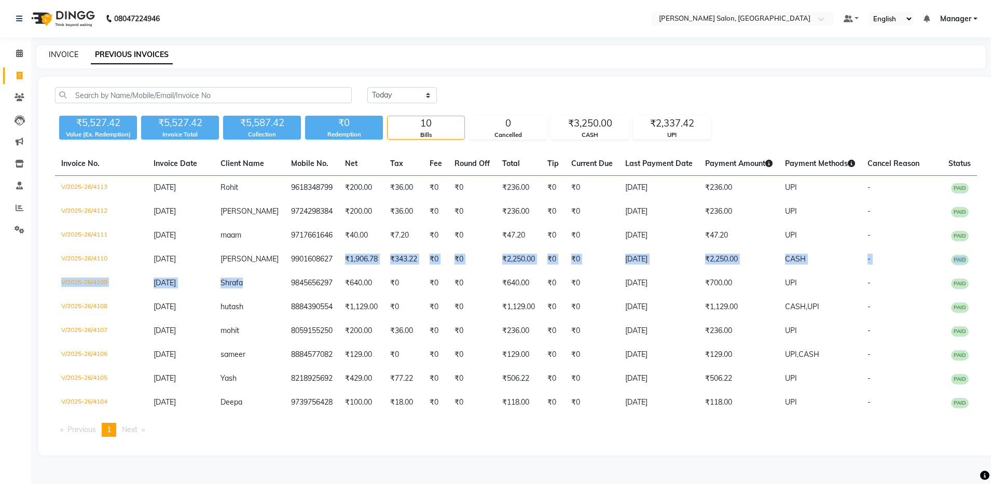
click at [62, 56] on link "INVOICE" at bounding box center [64, 54] width 30 height 9
select select "service"
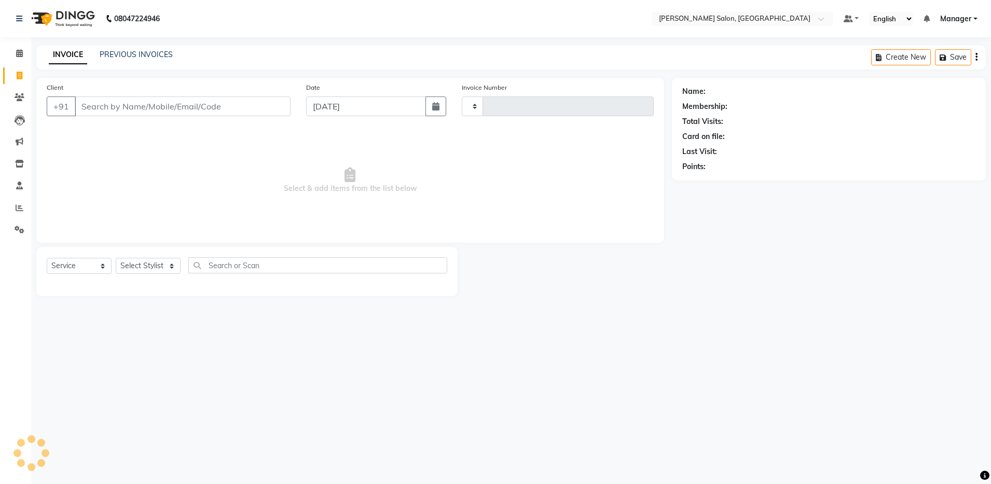
type input "4114"
select select "4781"
drag, startPoint x: 76, startPoint y: 341, endPoint x: 114, endPoint y: 245, distance: 103.2
click at [78, 339] on div "08047224946 Select Location × Ethnix Salon, Bellandur Default Panel My Panel En…" at bounding box center [495, 242] width 991 height 484
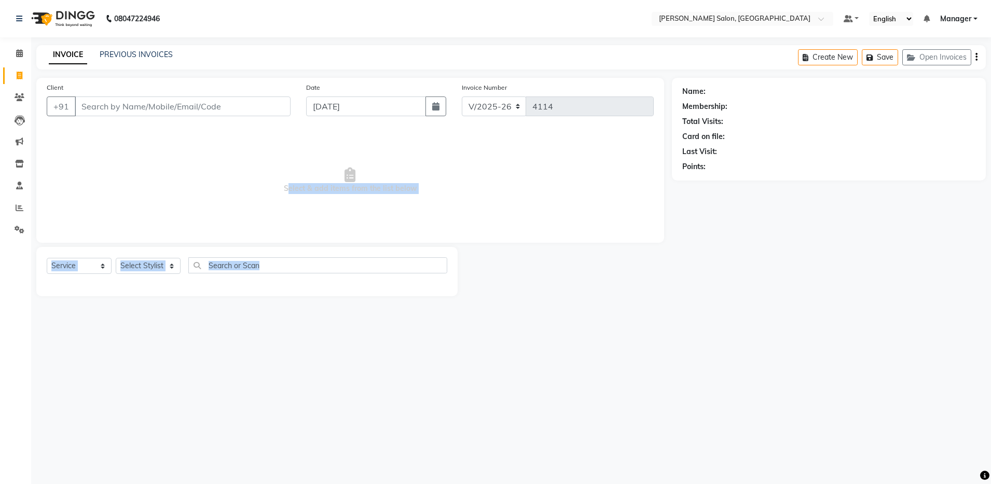
drag, startPoint x: 114, startPoint y: 245, endPoint x: 128, endPoint y: 190, distance: 56.3
click at [128, 190] on div "08047224946 Select Location × Ethnix Salon, Bellandur Default Panel My Panel En…" at bounding box center [495, 242] width 991 height 484
drag, startPoint x: 128, startPoint y: 190, endPoint x: 103, endPoint y: 107, distance: 87.3
click at [103, 107] on input "Client" at bounding box center [183, 107] width 216 height 20
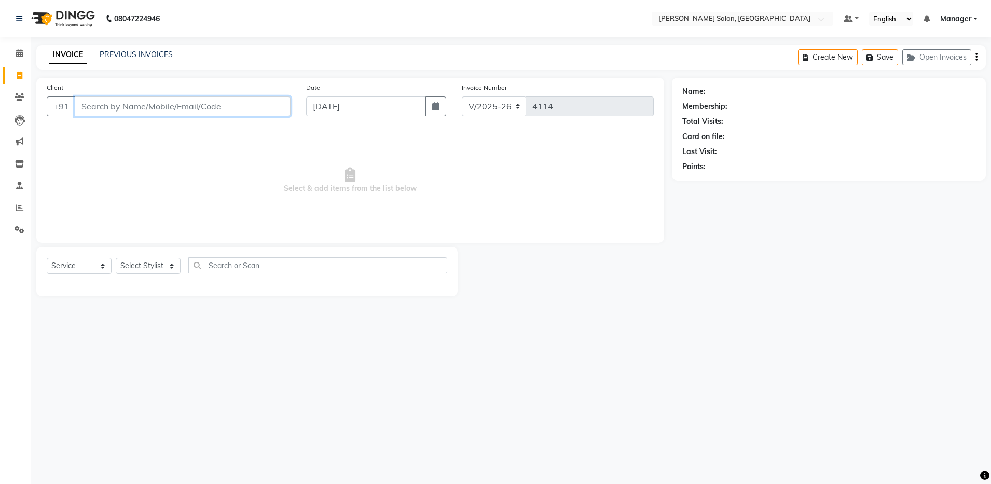
click at [103, 107] on input "Client" at bounding box center [183, 107] width 216 height 20
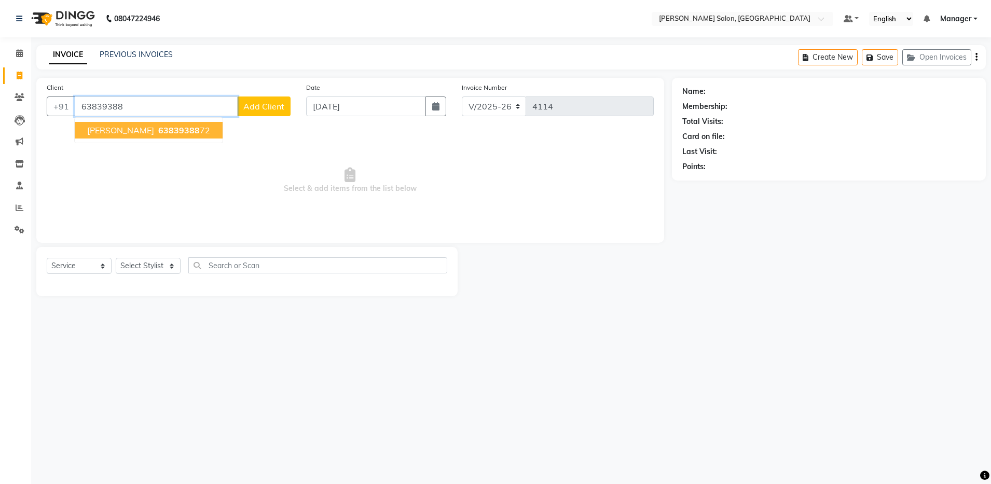
click at [135, 122] on button "vENISHA 63839388 72" at bounding box center [149, 130] width 148 height 17
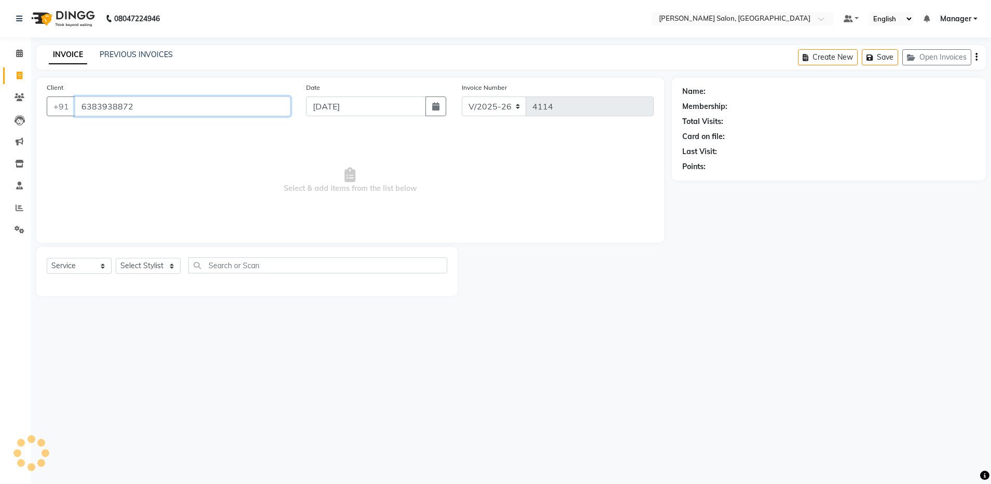
type input "6383938872"
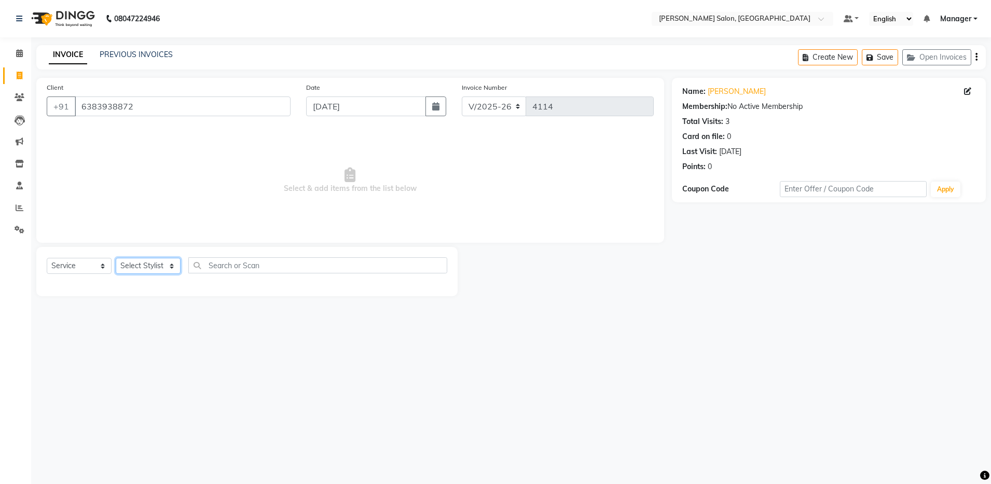
click at [157, 269] on select "Select Stylist Aarthi Abhishek Aisha Barbhuiya Aman Arjun Viswanathan Deep dolm…" at bounding box center [148, 266] width 65 height 16
select select "28901"
click at [116, 258] on select "Select Stylist Aarthi Abhishek Aisha Barbhuiya Aman Arjun Viswanathan Deep dolm…" at bounding box center [148, 266] width 65 height 16
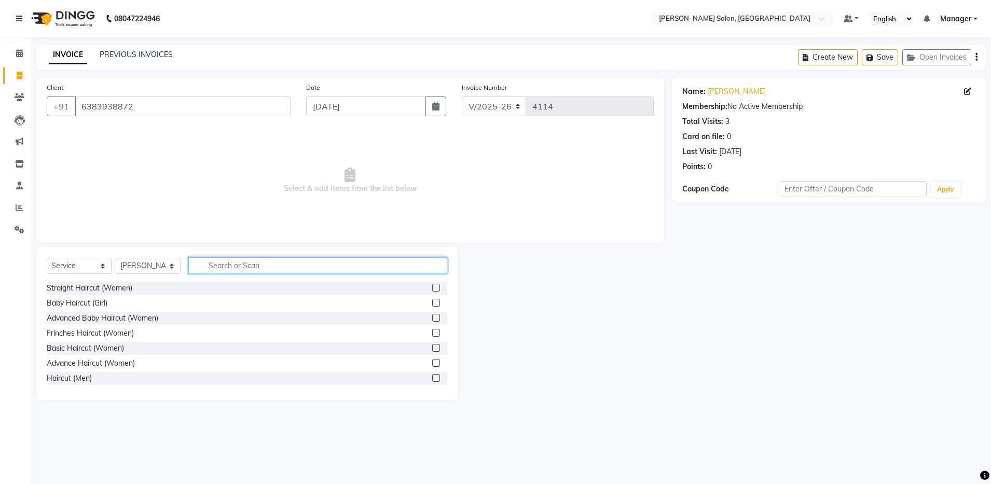
type input "h"
type input "full"
click at [129, 330] on div "Wax Rica (Women) - Full Arms" at bounding box center [98, 333] width 103 height 11
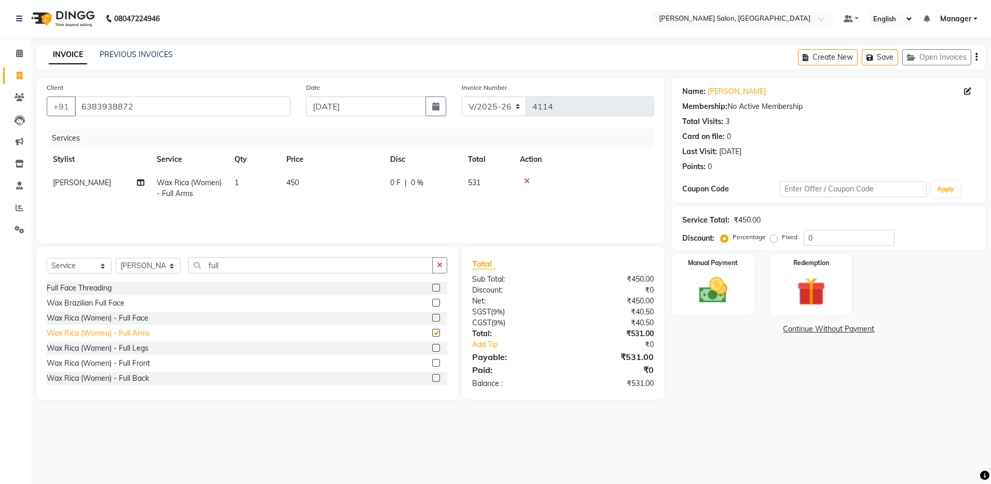
checkbox input "false"
click at [696, 278] on img at bounding box center [713, 291] width 48 height 34
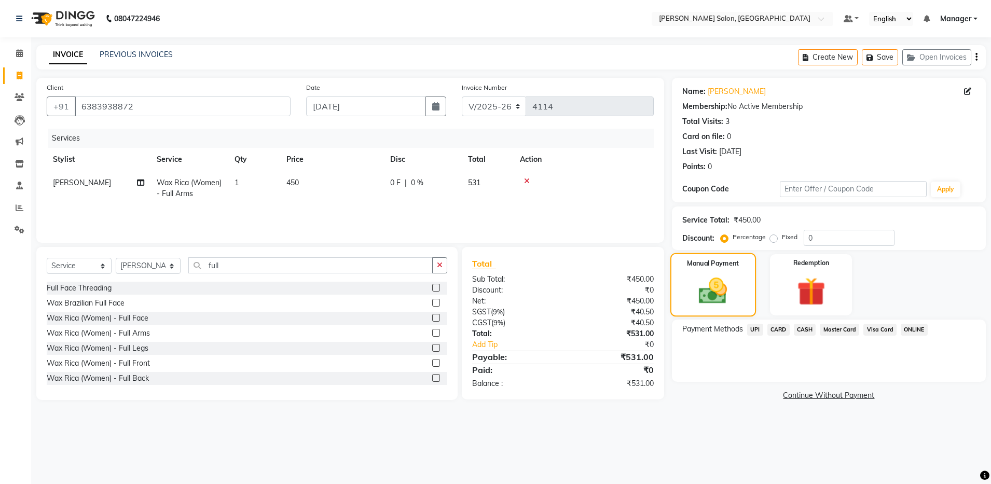
click at [728, 301] on img at bounding box center [713, 291] width 46 height 33
click at [756, 332] on span "UPI" at bounding box center [755, 330] width 16 height 12
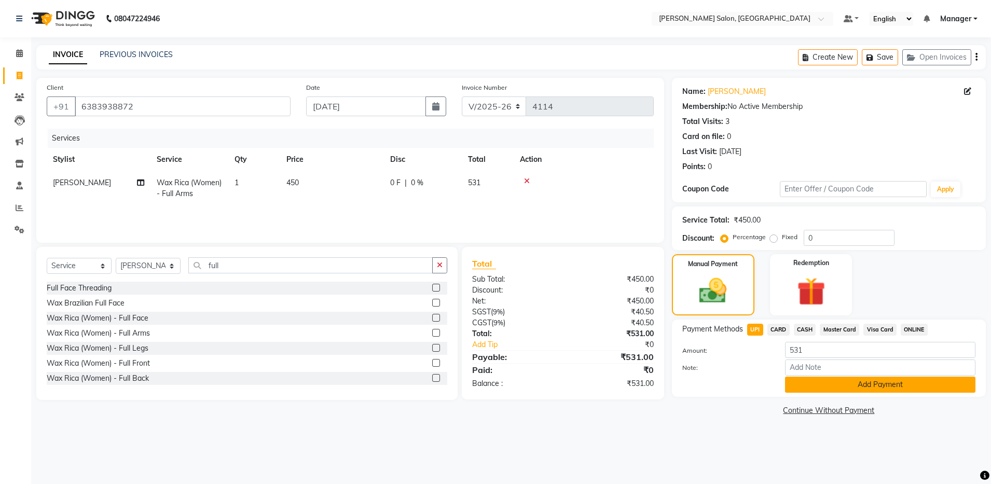
click at [802, 383] on button "Add Payment" at bounding box center [880, 385] width 190 height 16
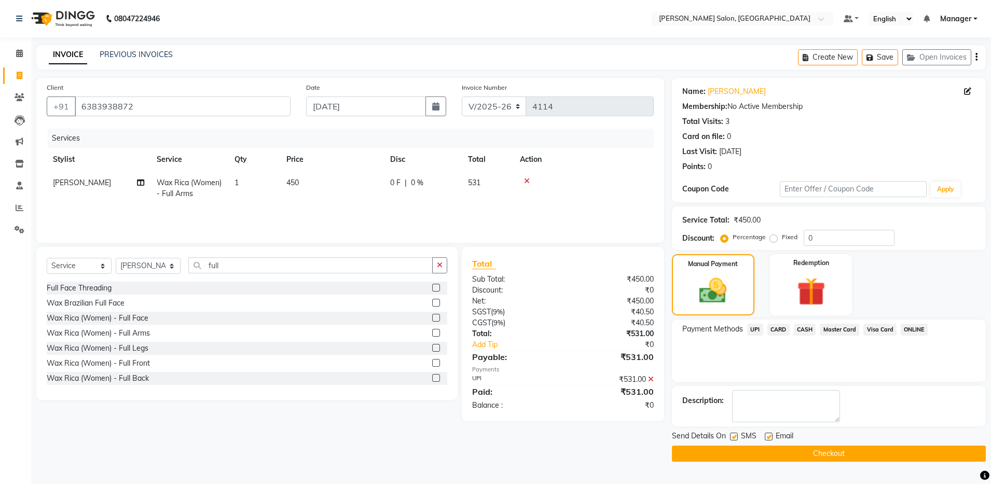
click at [768, 436] on label at bounding box center [769, 437] width 8 height 8
click at [768, 436] on input "checkbox" at bounding box center [768, 437] width 7 height 7
checkbox input "false"
click at [763, 454] on button "Checkout" at bounding box center [829, 454] width 314 height 16
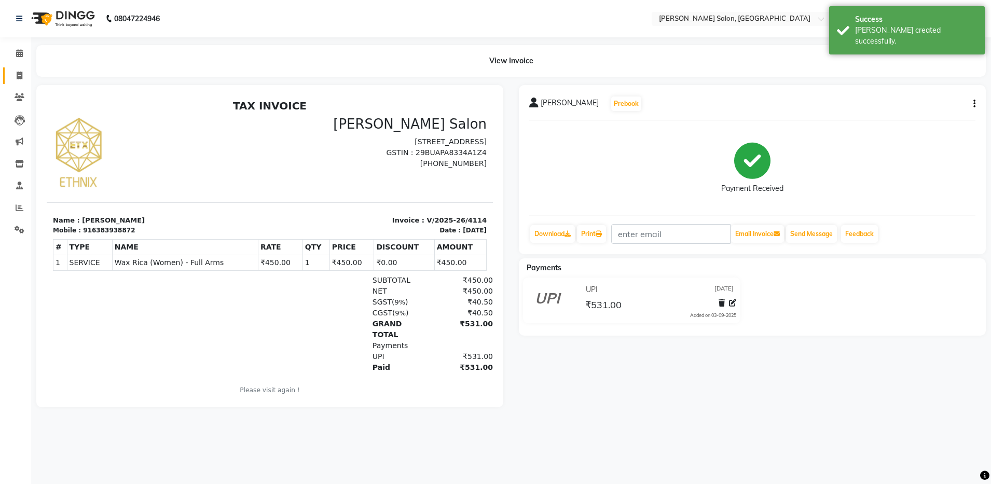
click at [17, 80] on span at bounding box center [19, 76] width 18 height 12
select select "service"
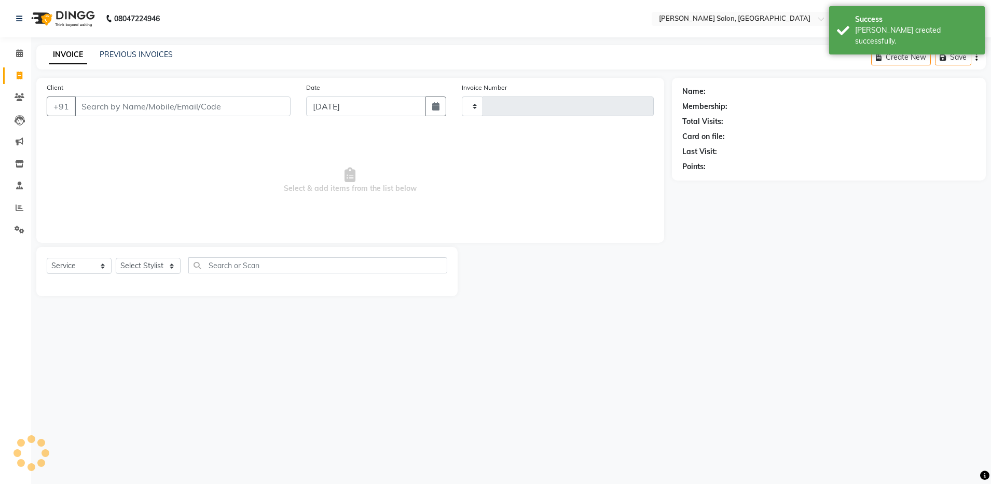
type input "4115"
select select "4781"
click at [113, 52] on link "PREVIOUS INVOICES" at bounding box center [136, 54] width 73 height 9
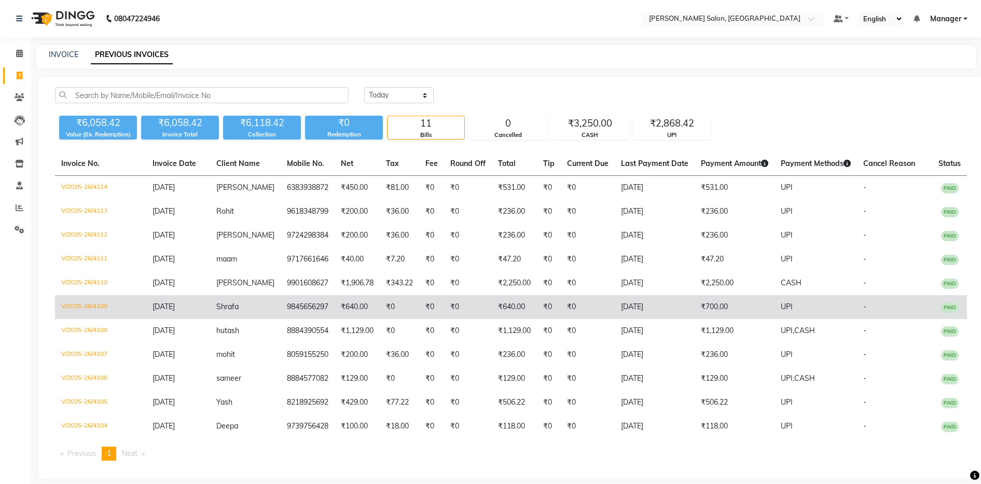
click at [239, 308] on span "Shrafa" at bounding box center [227, 306] width 22 height 9
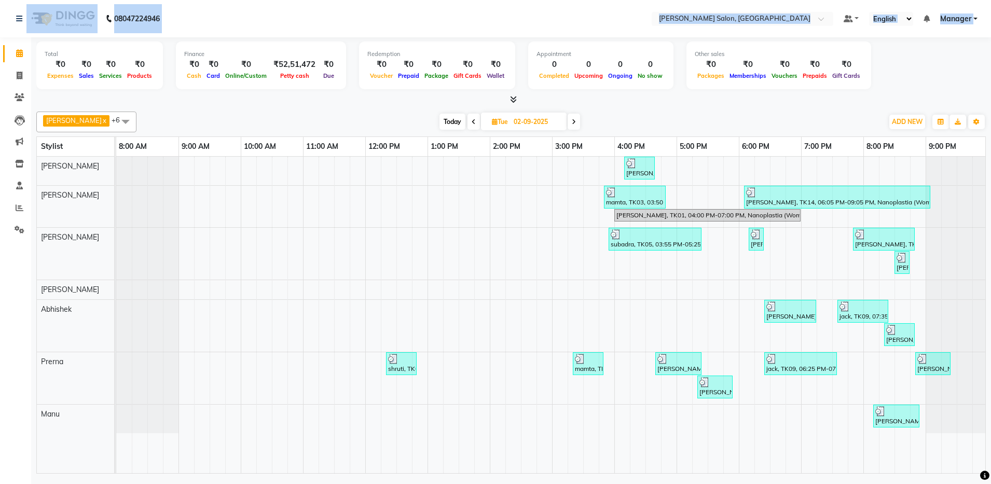
drag, startPoint x: 0, startPoint y: 253, endPoint x: 0, endPoint y: 6, distance: 246.5
click at [0, 6] on html "08047224946 Select Location × Ethnix Salon, Bellandur Default Panel My Panel En…" at bounding box center [495, 242] width 991 height 484
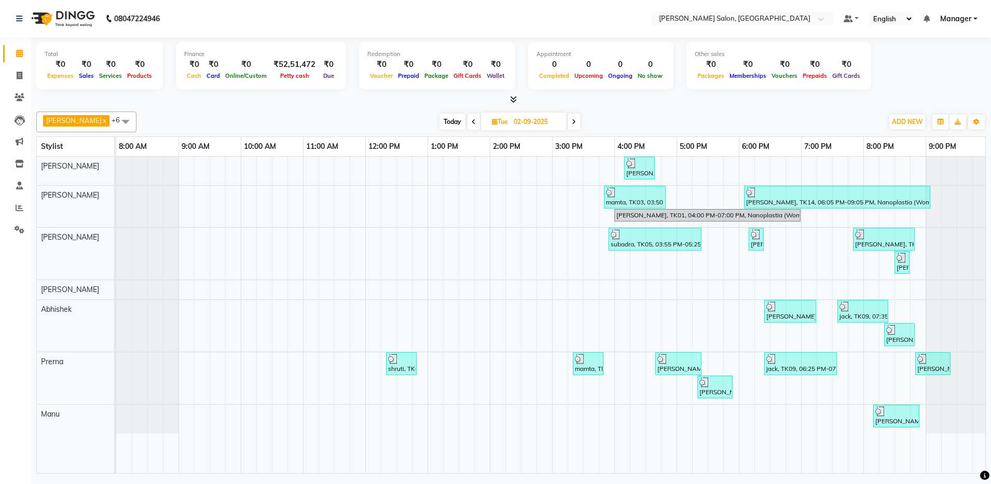
click at [454, 117] on span "Today" at bounding box center [453, 122] width 26 height 16
type input "03-09-2025"
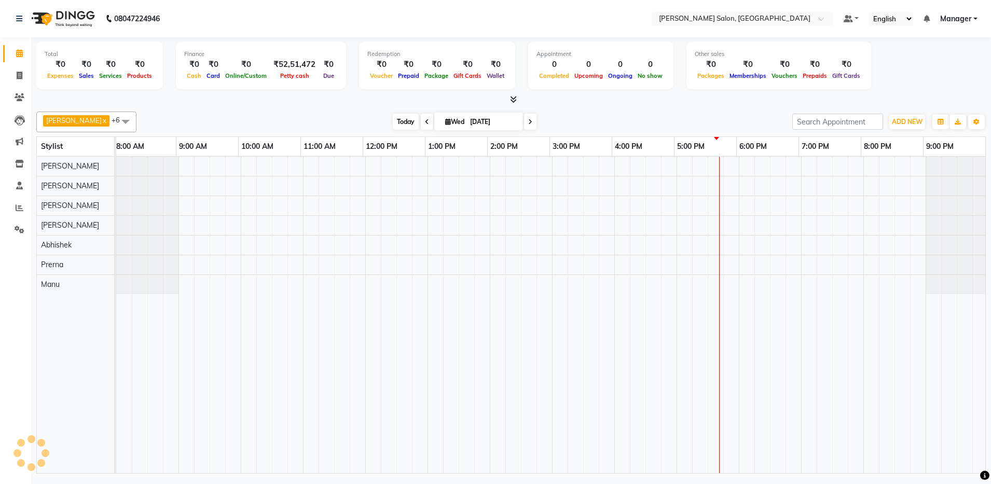
scroll to position [0, 3]
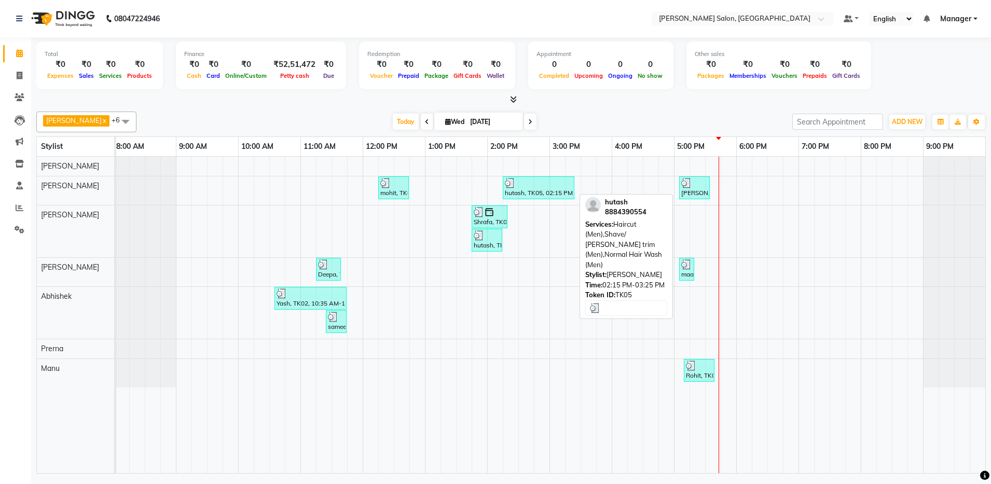
click at [530, 188] on div "hutash, TK05, 02:15 PM-03:25 PM, Haircut (Men),Shave/ Beard trim (Men),Normal H…" at bounding box center [539, 188] width 70 height 20
select select "3"
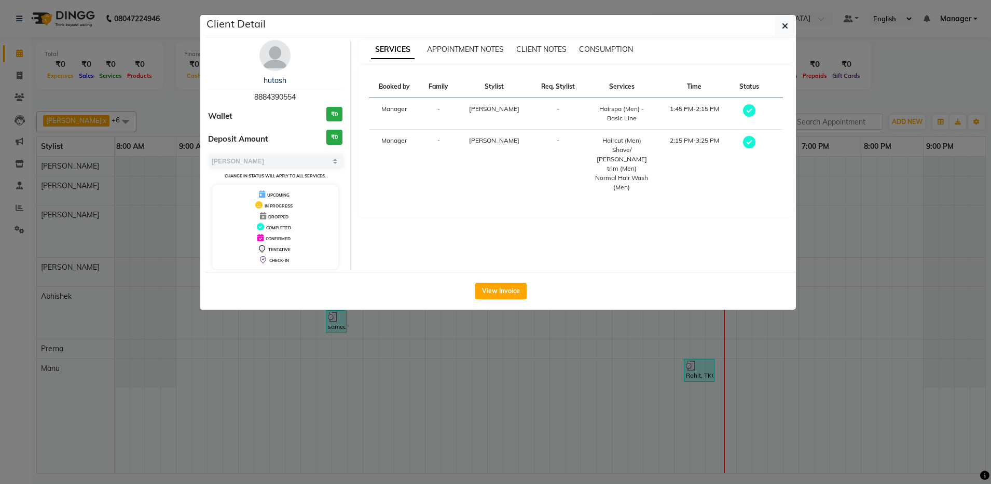
click at [142, 185] on ngb-modal-window "Client Detail hutash 8884390554 Wallet ₹0 Deposit Amount ₹0 Select MARK DONE UP…" at bounding box center [495, 242] width 991 height 484
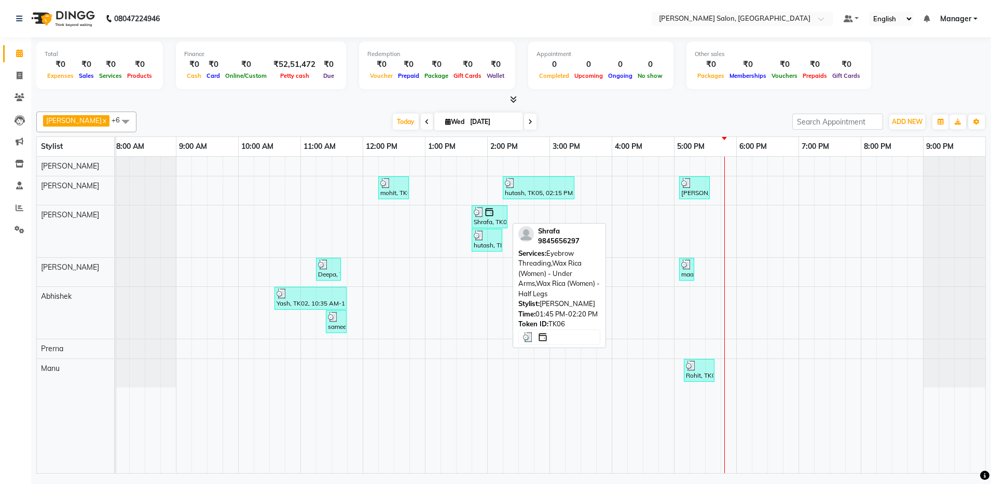
click at [492, 221] on div "Shrafa, TK06, 01:45 PM-02:20 PM, Eyebrow Threading,Wax Rica (Women) - Under Arm…" at bounding box center [490, 217] width 34 height 20
select select "3"
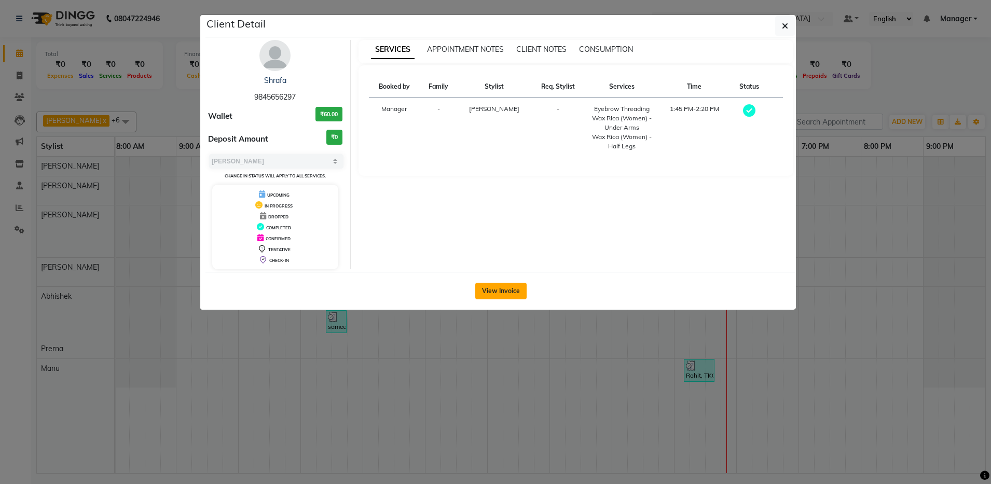
click at [508, 293] on button "View Invoice" at bounding box center [500, 291] width 51 height 17
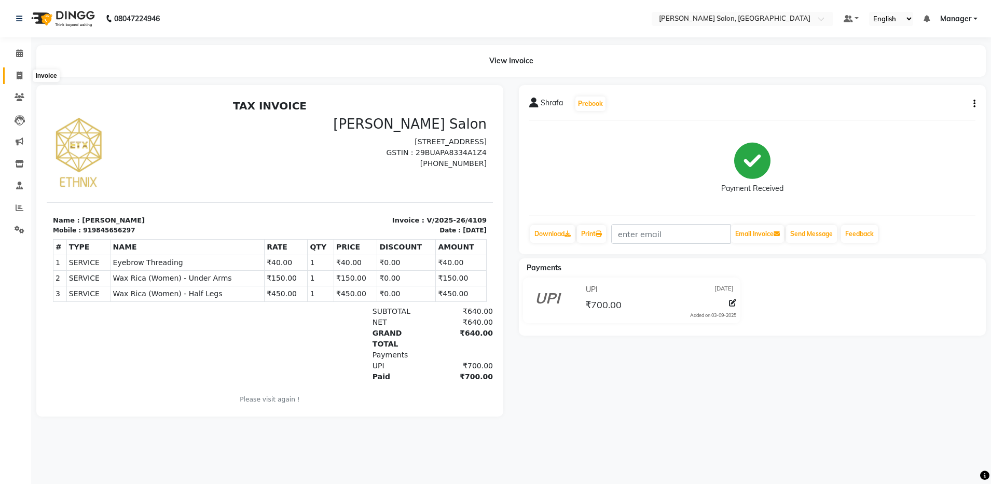
click at [19, 79] on span at bounding box center [19, 76] width 18 height 12
select select "service"
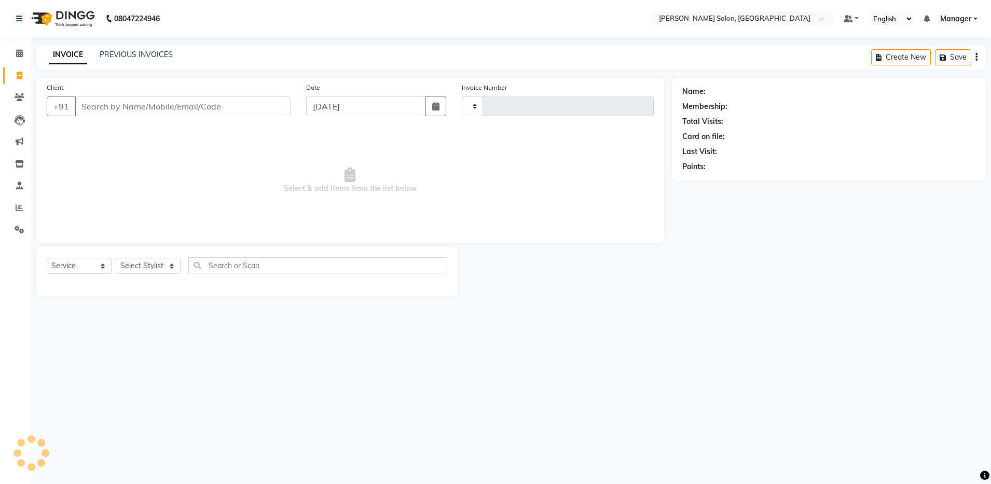
type input "4115"
select select "4781"
click at [124, 56] on link "PREVIOUS INVOICES" at bounding box center [136, 54] width 73 height 9
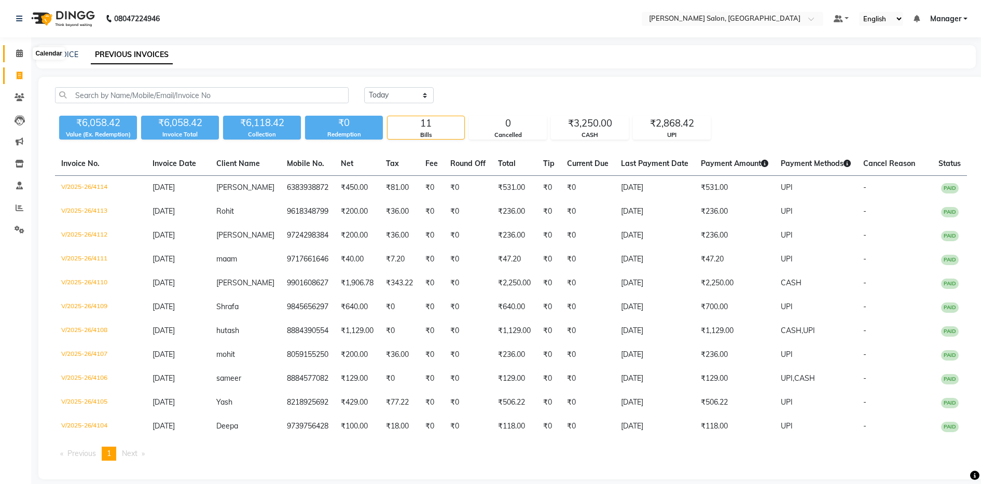
click at [20, 48] on span at bounding box center [19, 54] width 18 height 12
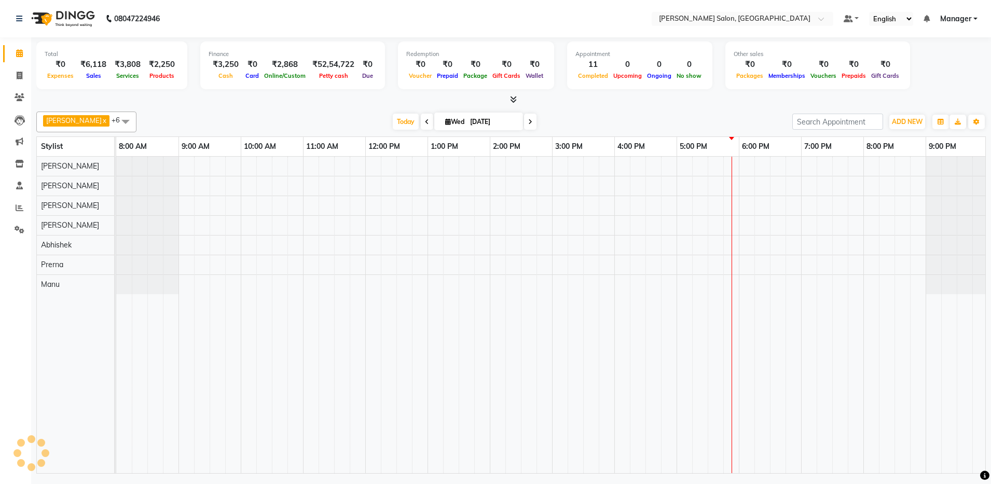
scroll to position [0, 3]
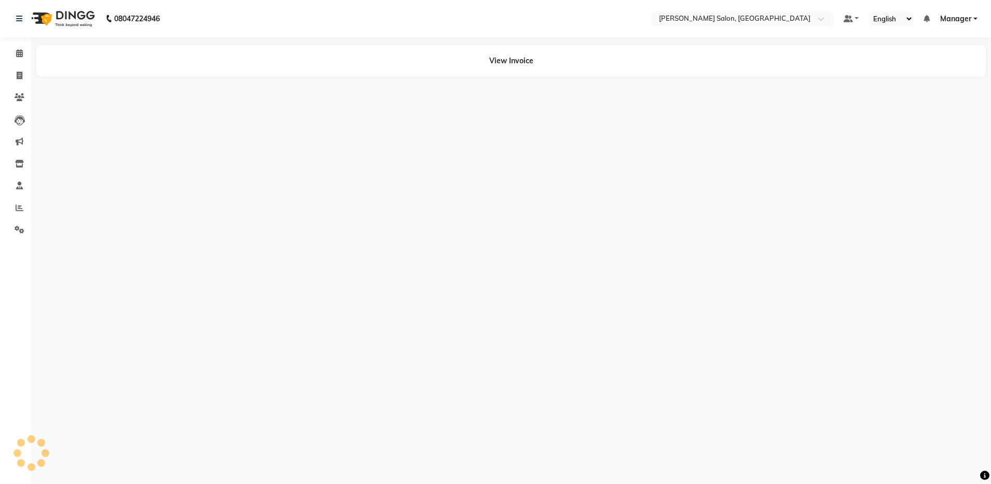
select select "en"
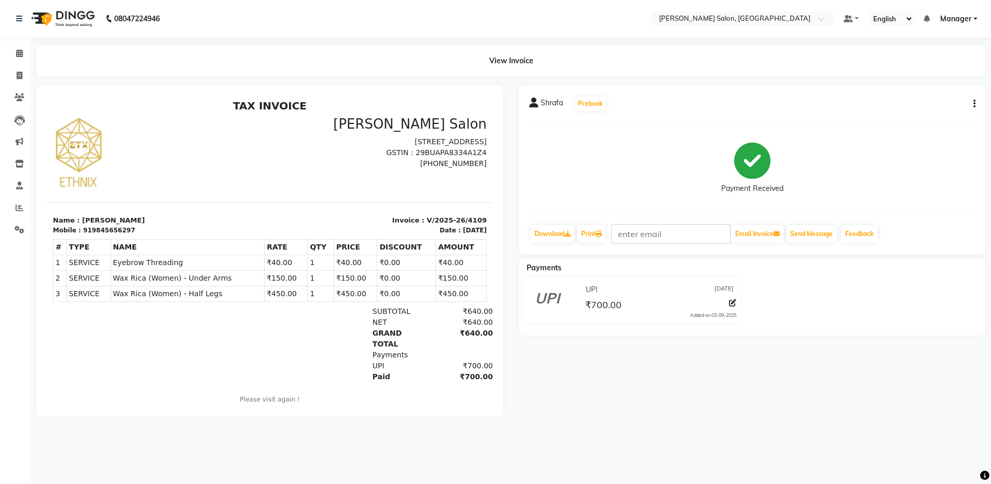
click at [975, 104] on icon "button" at bounding box center [975, 104] width 2 height 1
click at [906, 105] on div "Edit Invoice" at bounding box center [923, 110] width 71 height 13
select select "service"
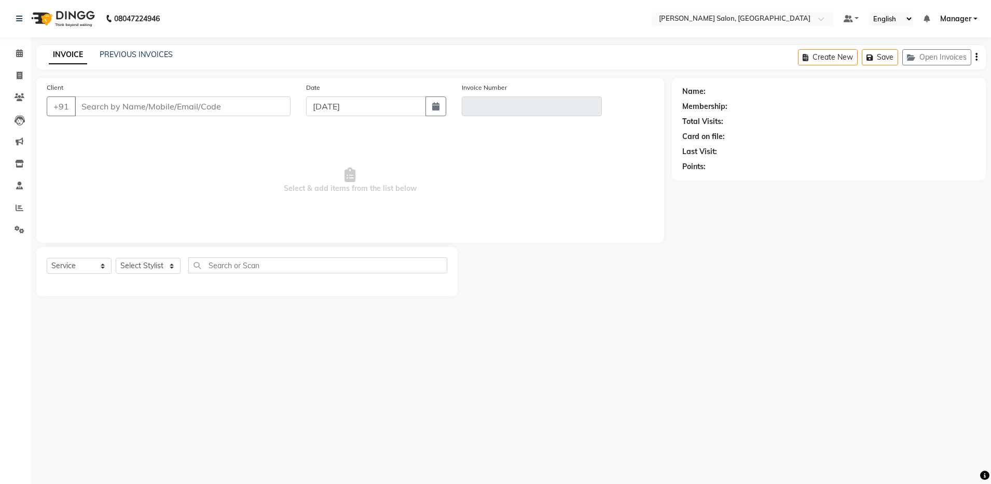
type input "9845656297"
type input "V/2025-26/4109"
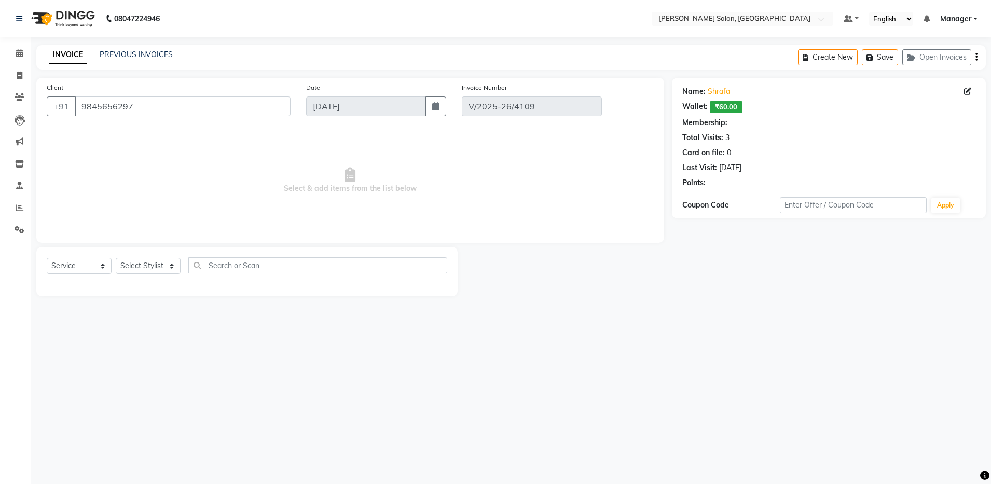
select select "select"
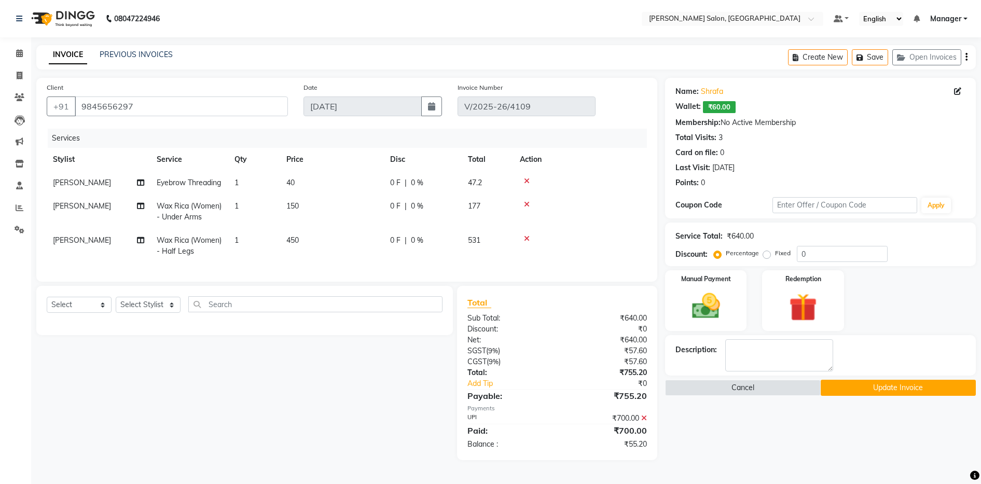
click at [644, 422] on icon at bounding box center [645, 418] width 6 height 7
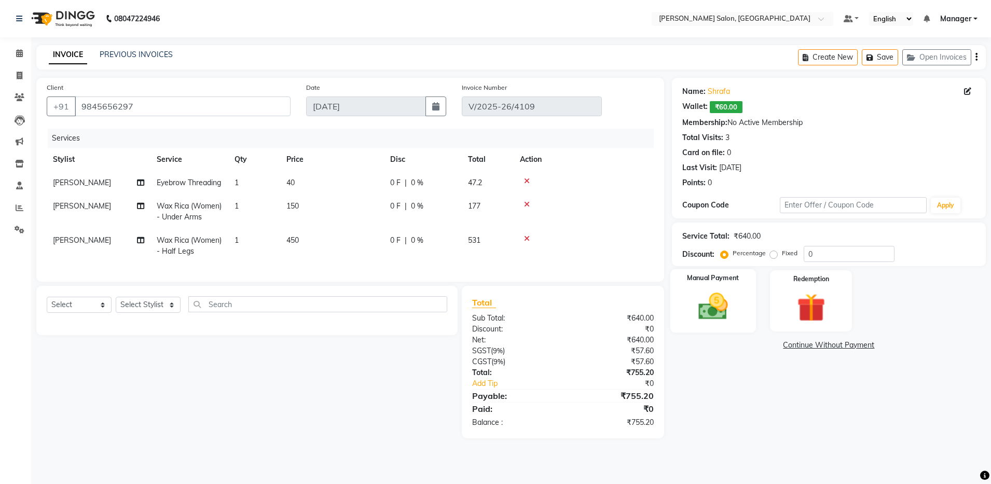
click at [720, 313] on img at bounding box center [713, 307] width 48 height 34
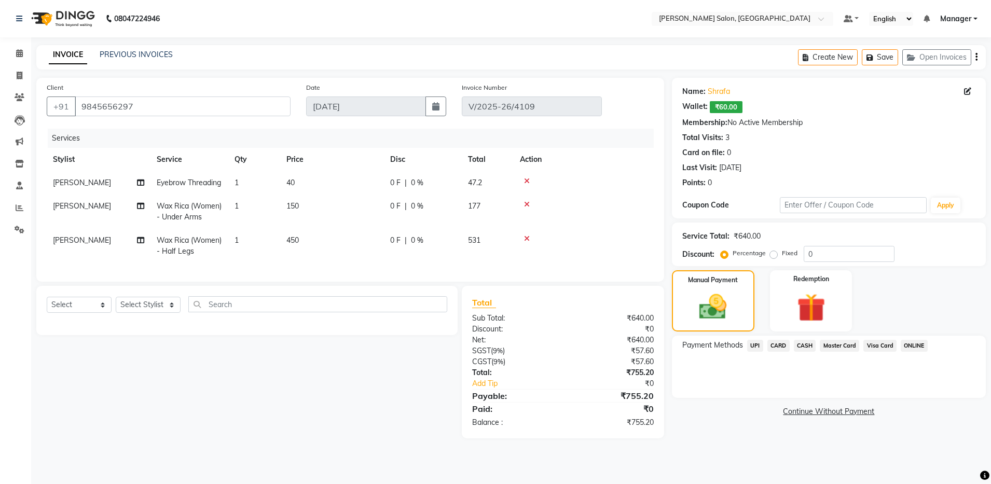
click at [765, 350] on div "CARD" at bounding box center [776, 347] width 26 height 14
click at [755, 348] on span "UPI" at bounding box center [755, 346] width 16 height 12
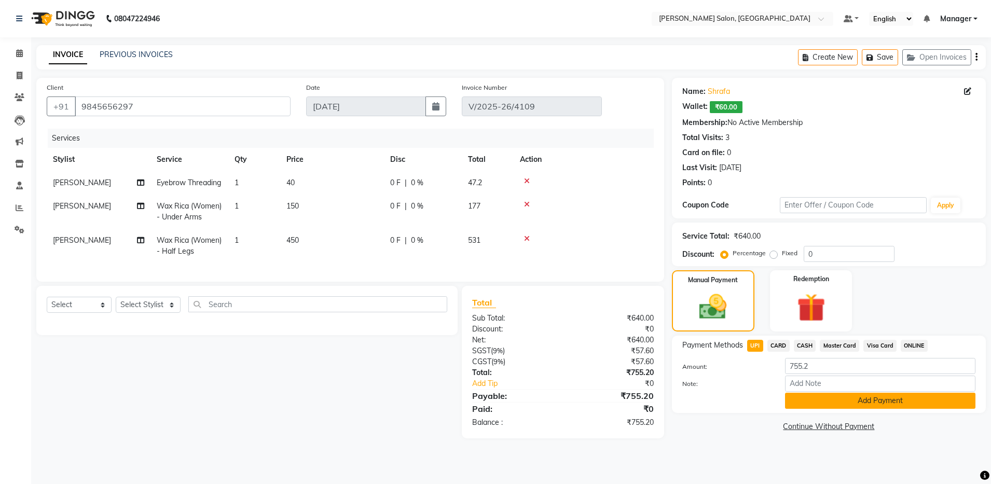
click at [846, 408] on button "Add Payment" at bounding box center [880, 401] width 190 height 16
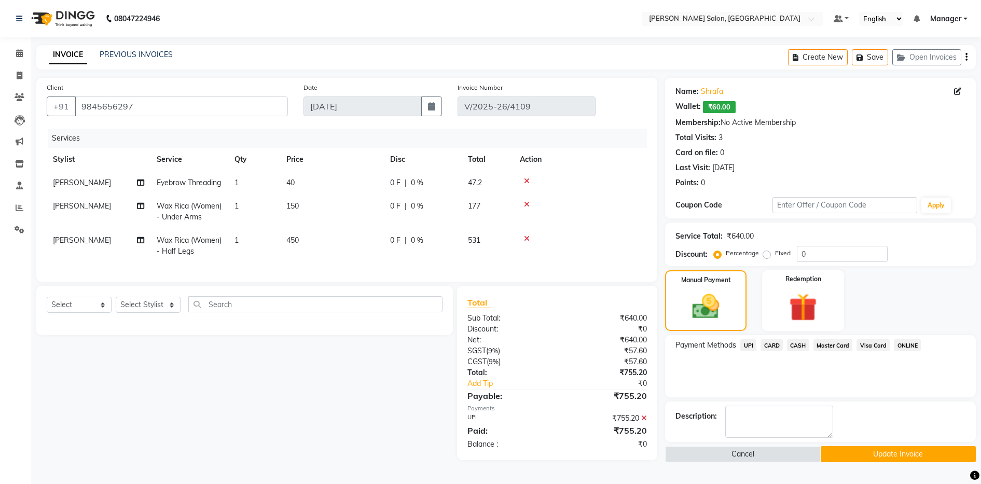
click at [719, 107] on span "₹60.00" at bounding box center [719, 107] width 33 height 12
click at [722, 105] on span "₹60.00" at bounding box center [719, 107] width 33 height 12
click at [719, 108] on span "₹60.00" at bounding box center [719, 107] width 33 height 12
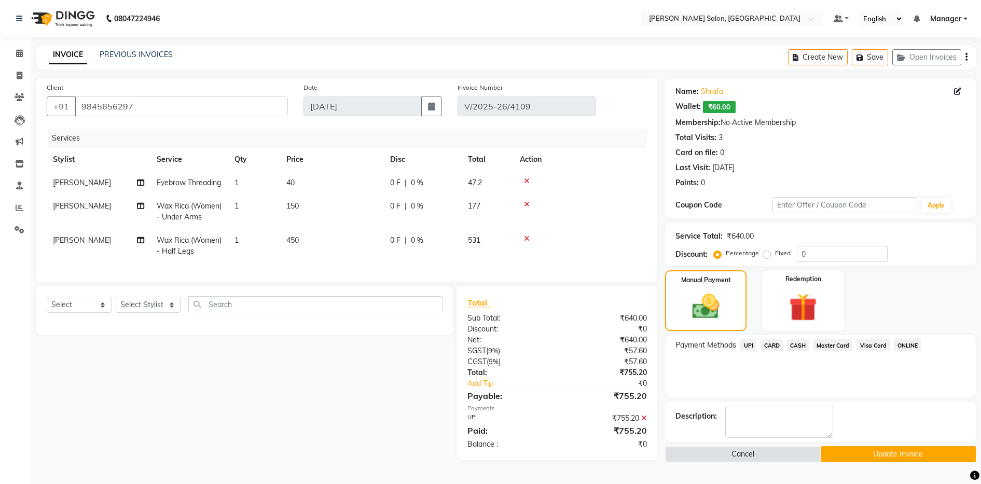
scroll to position [12, 0]
click at [735, 446] on button "Cancel" at bounding box center [742, 454] width 155 height 16
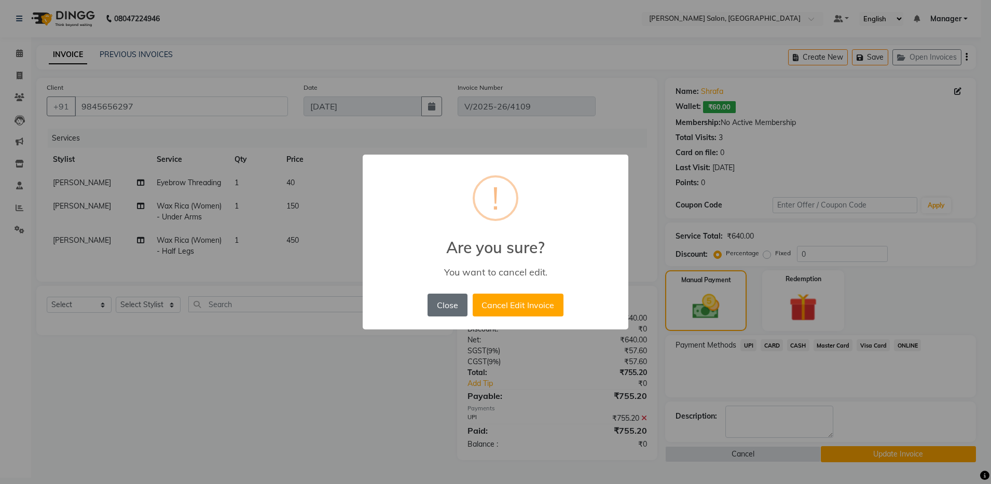
click at [450, 306] on button "Close" at bounding box center [447, 305] width 39 height 23
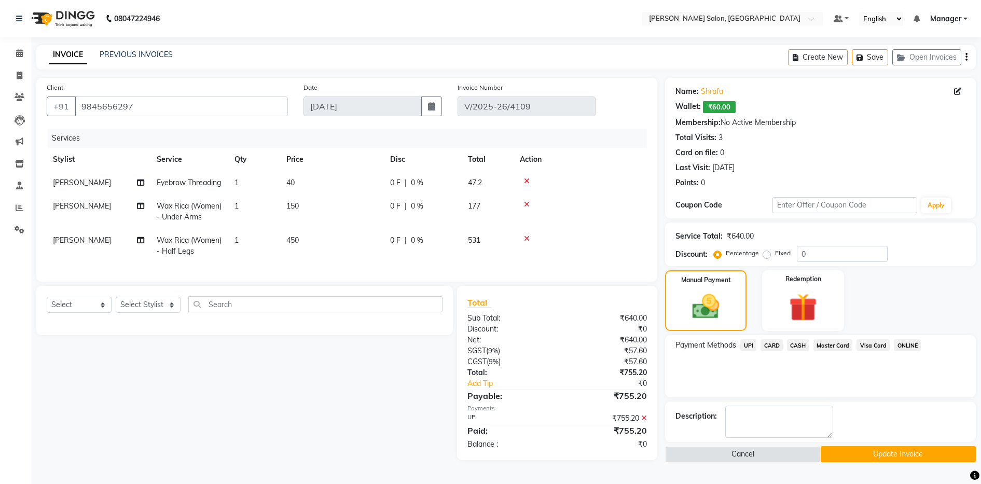
scroll to position [0, 0]
click at [119, 57] on link "PREVIOUS INVOICES" at bounding box center [136, 54] width 73 height 9
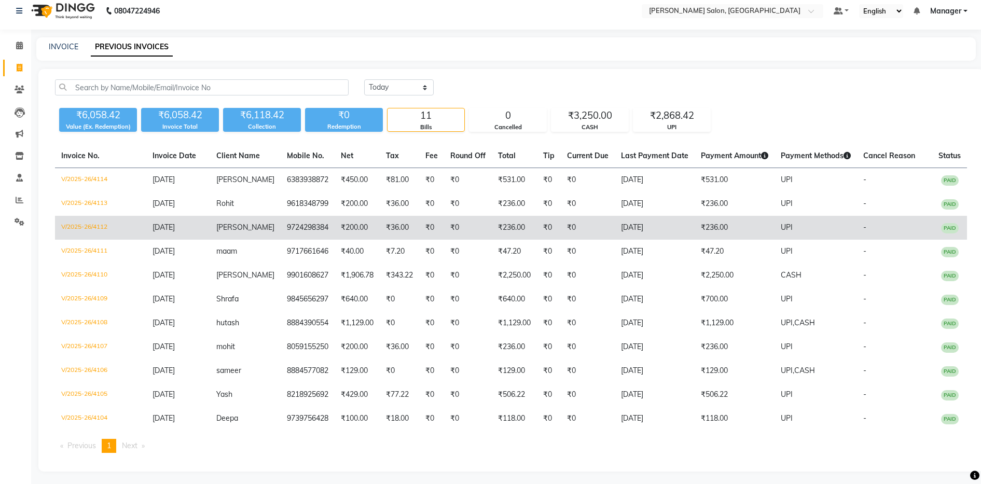
scroll to position [11, 0]
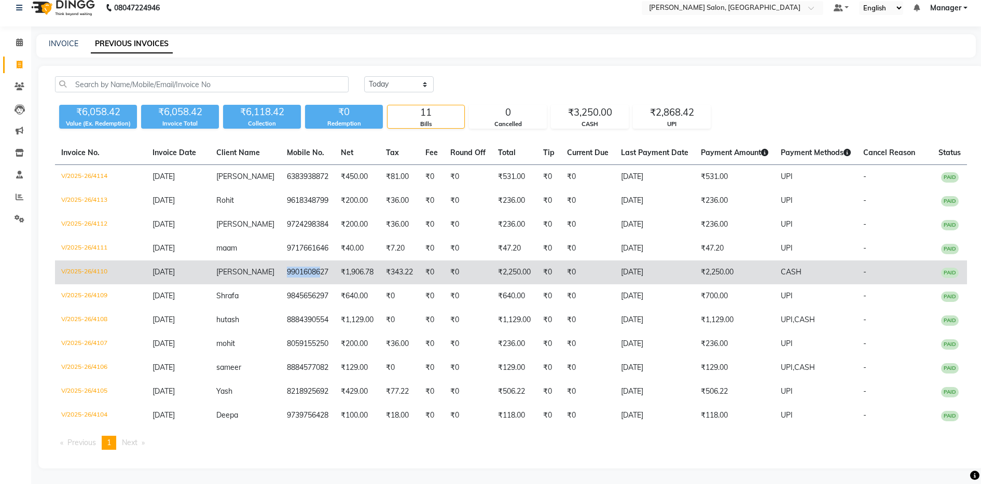
drag, startPoint x: 272, startPoint y: 268, endPoint x: 309, endPoint y: 271, distance: 37.5
click at [309, 271] on td "9901608627" at bounding box center [308, 273] width 54 height 24
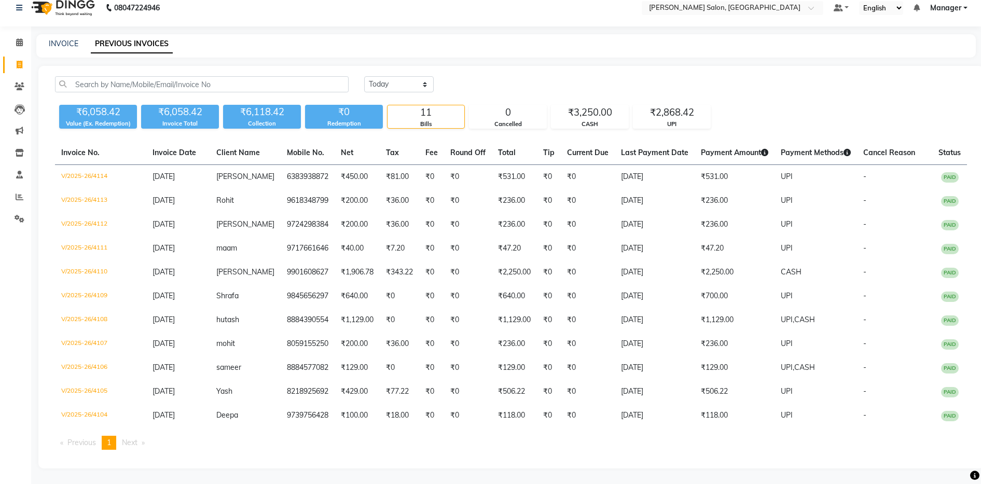
click at [350, 44] on div "INVOICE PREVIOUS INVOICES" at bounding box center [499, 43] width 927 height 11
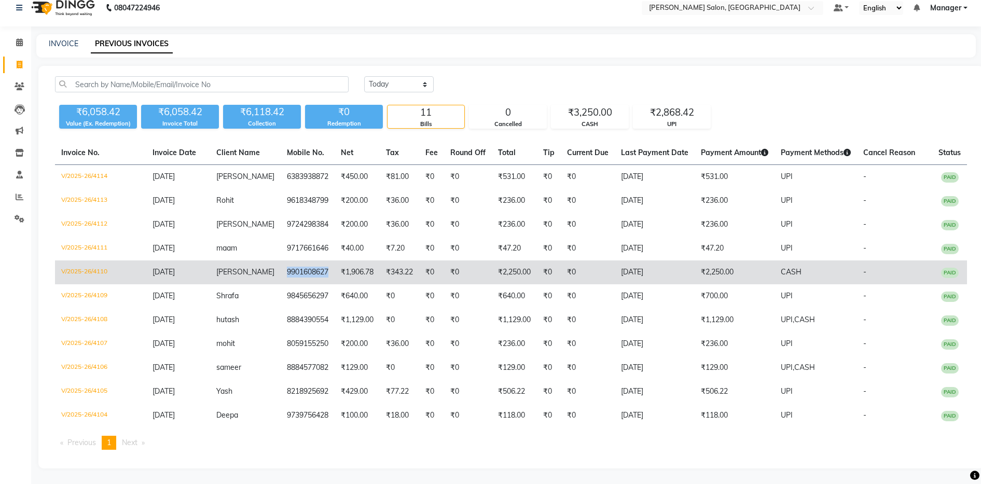
copy td "9901608627"
drag, startPoint x: 269, startPoint y: 271, endPoint x: 338, endPoint y: 261, distance: 69.4
click at [338, 261] on tr "V/2025-26/4110 03-09-2025 Mina 9901608627 ₹1,906.78 ₹343.22 ₹0 ₹0 ₹2,250.00 ₹0 …" at bounding box center [511, 273] width 912 height 24
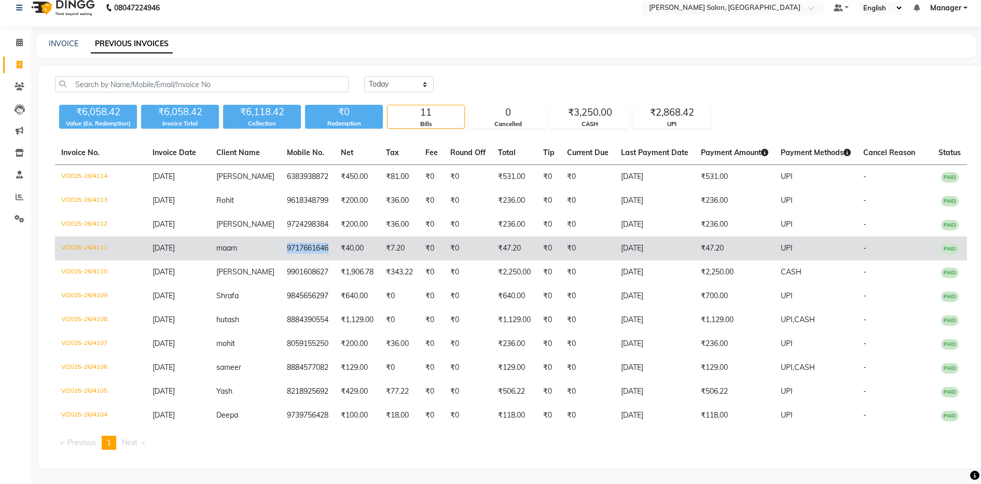
copy td "9717661646"
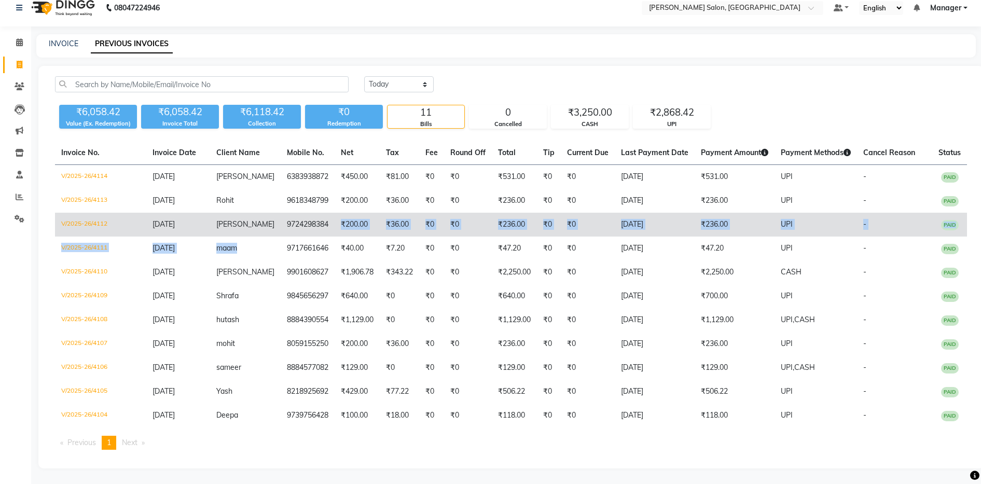
drag, startPoint x: 270, startPoint y: 246, endPoint x: 322, endPoint y: 227, distance: 54.7
click at [322, 227] on tbody "V/2025-26/4114 03-09-2025 vENISHA 6383938872 ₹450.00 ₹81.00 ₹0 ₹0 ₹531.00 ₹0 ₹0…" at bounding box center [511, 296] width 912 height 263
copy td "9724298384"
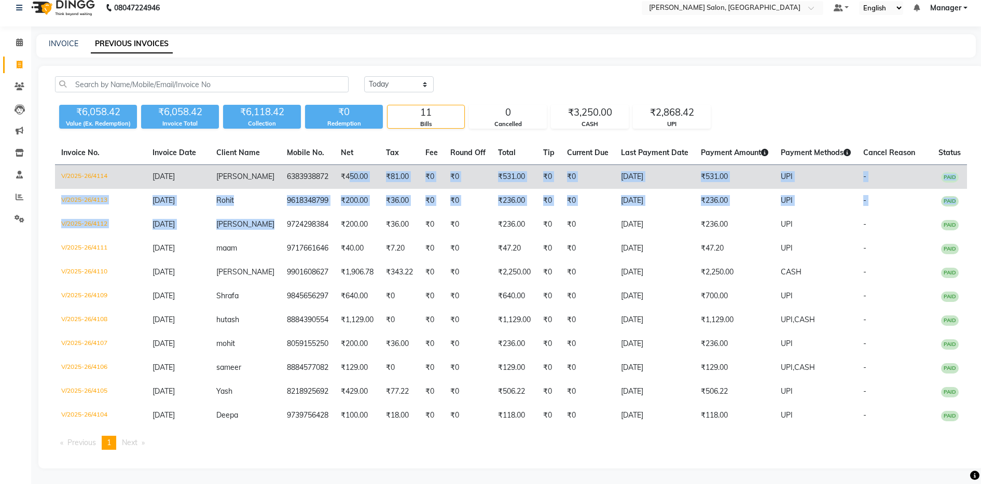
drag, startPoint x: 269, startPoint y: 221, endPoint x: 344, endPoint y: 181, distance: 85.2
click at [341, 183] on tbody "V/2025-26/4114 03-09-2025 vENISHA 6383938872 ₹450.00 ₹81.00 ₹0 ₹0 ₹531.00 ₹0 ₹0…" at bounding box center [511, 296] width 912 height 263
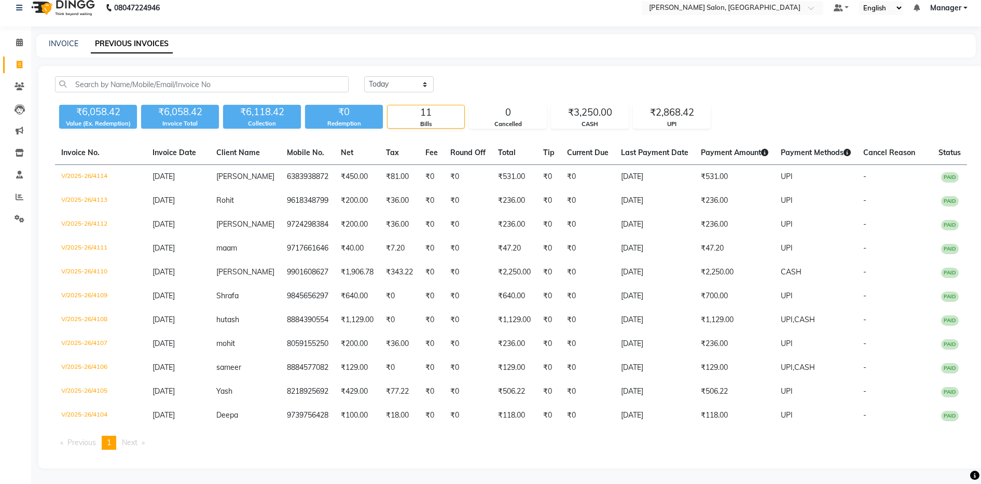
click at [457, 34] on div "INVOICE PREVIOUS INVOICES" at bounding box center [506, 45] width 940 height 23
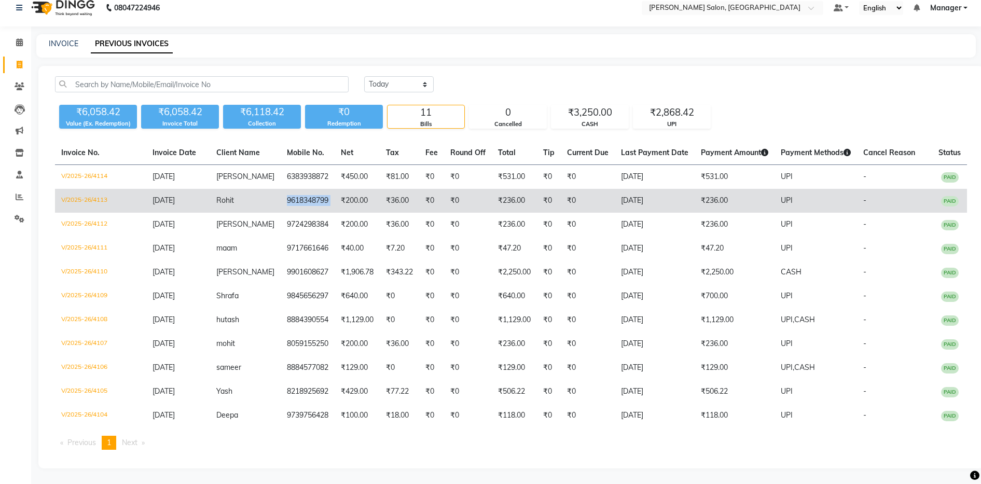
copy td "9618348799"
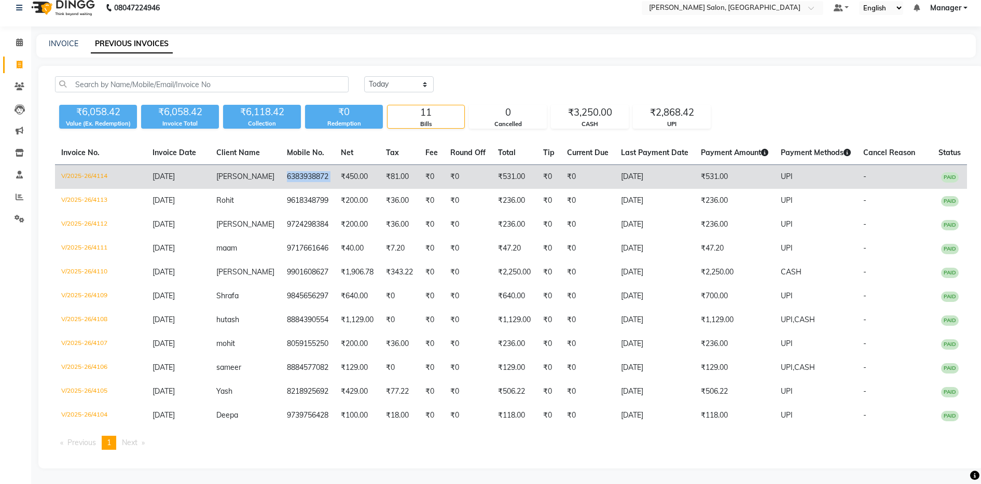
copy td "6383938872"
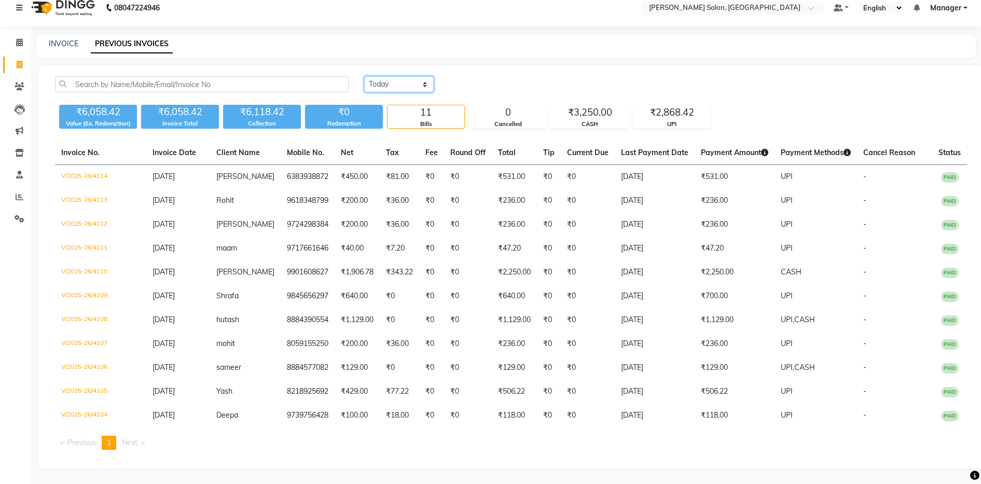
click at [391, 87] on select "Today Yesterday Custom Range" at bounding box center [399, 84] width 70 height 16
select select "range"
click at [364, 76] on select "Today Yesterday Custom Range" at bounding box center [399, 84] width 70 height 16
click at [497, 92] on div "03-09-2025 - 03-09-2025" at bounding box center [522, 84] width 153 height 17
click at [500, 86] on input "[DATE]" at bounding box center [483, 84] width 73 height 15
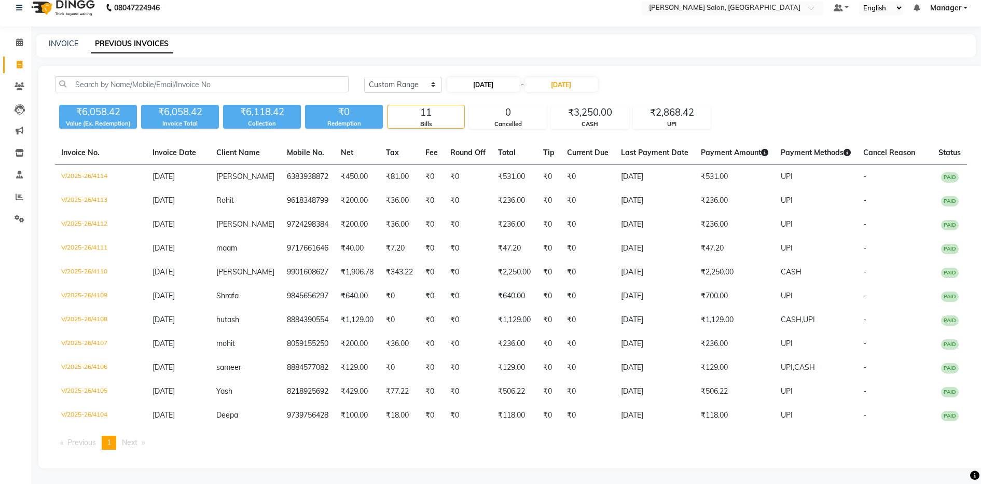
select select "9"
select select "2025"
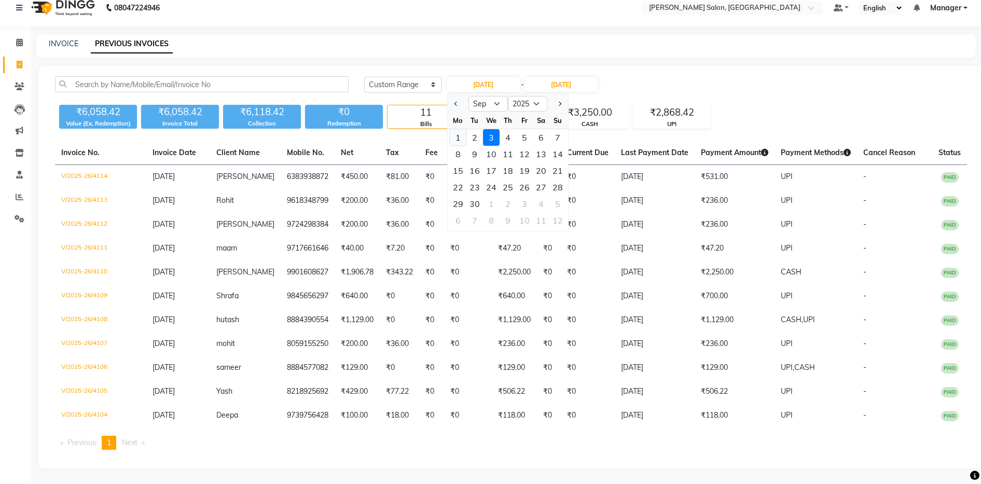
click at [463, 141] on div "1" at bounding box center [458, 137] width 17 height 17
type input "01-09-2025"
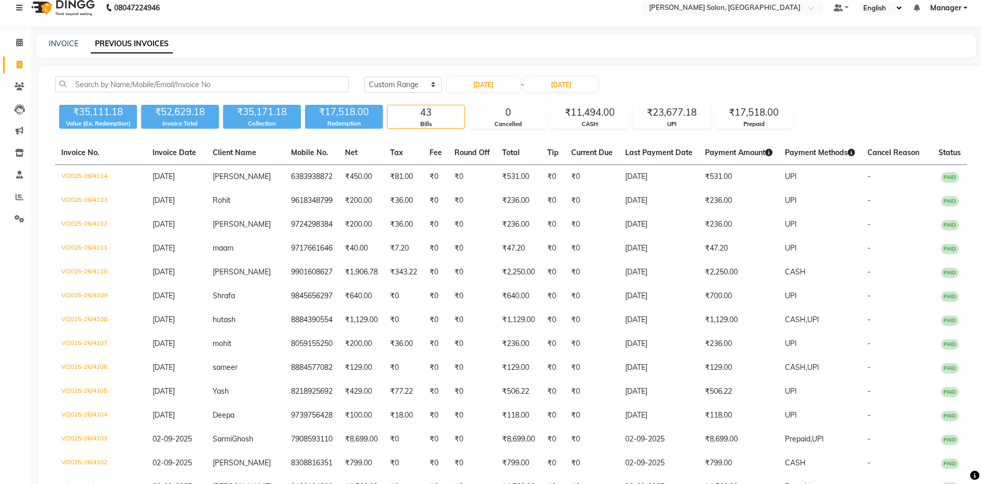
click at [701, 41] on div "INVOICE PREVIOUS INVOICES" at bounding box center [499, 43] width 927 height 11
click at [700, 41] on div "INVOICE PREVIOUS INVOICES" at bounding box center [499, 43] width 927 height 11
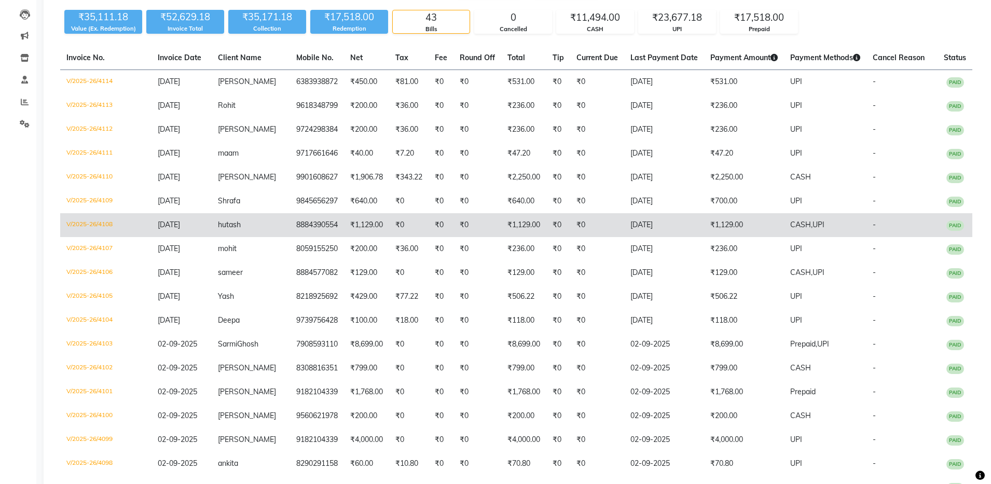
scroll to position [0, 0]
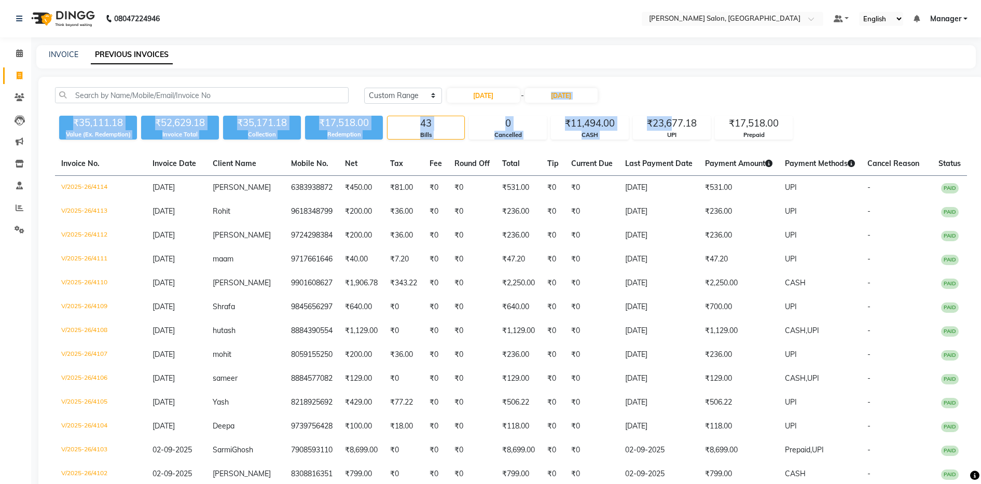
drag, startPoint x: 724, startPoint y: 100, endPoint x: 711, endPoint y: 125, distance: 27.4
click at [711, 125] on div "₹35,111.18 Value (Ex. Redemption) ₹52,629.18 Invoice Total ₹35,171.18 Collectio…" at bounding box center [511, 126] width 912 height 28
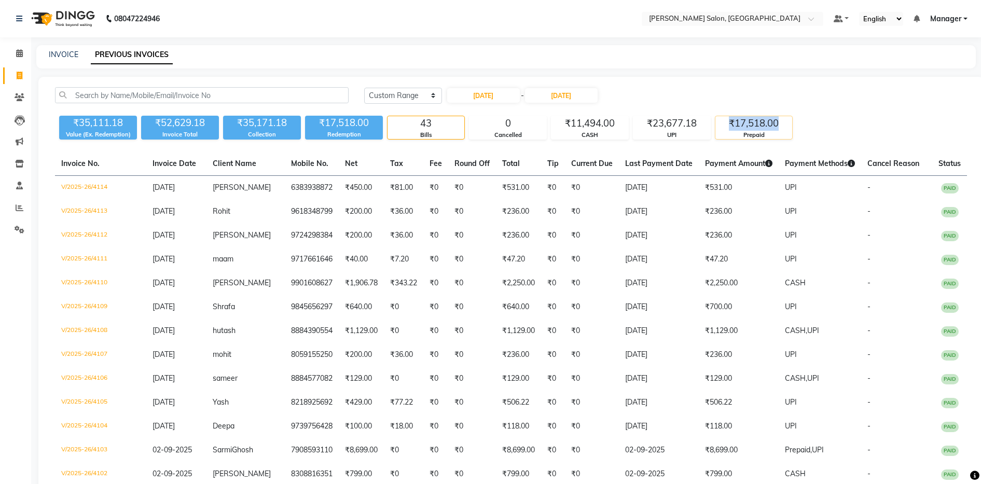
drag, startPoint x: 711, startPoint y: 125, endPoint x: 775, endPoint y: 124, distance: 63.8
click at [775, 125] on div "₹17,518.00" at bounding box center [754, 123] width 77 height 15
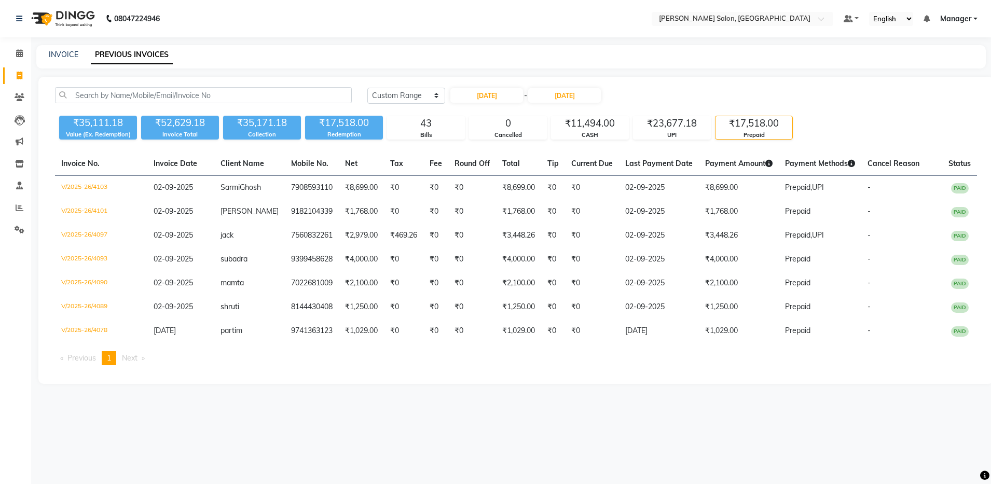
drag, startPoint x: 775, startPoint y: 124, endPoint x: 781, endPoint y: 128, distance: 7.8
click at [781, 128] on div "₹17,518.00" at bounding box center [754, 123] width 77 height 15
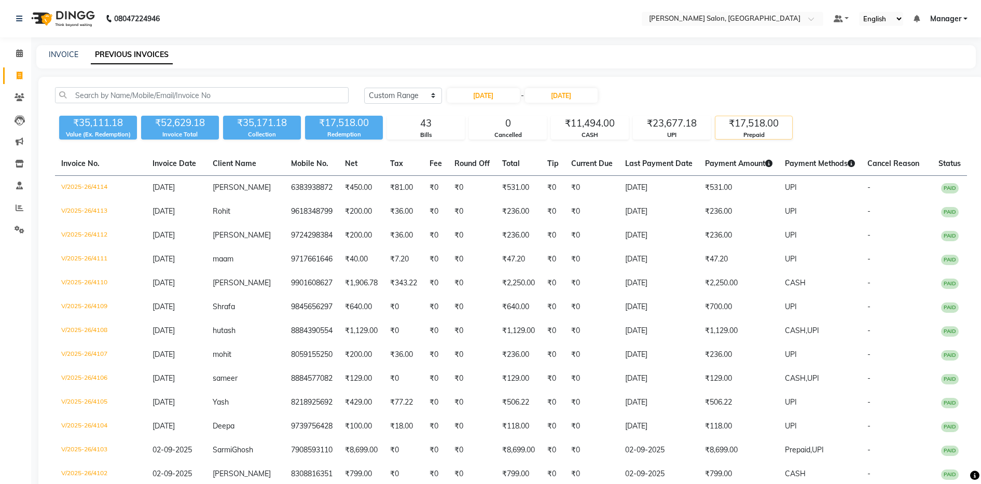
click at [781, 128] on div "₹17,518.00" at bounding box center [754, 123] width 77 height 15
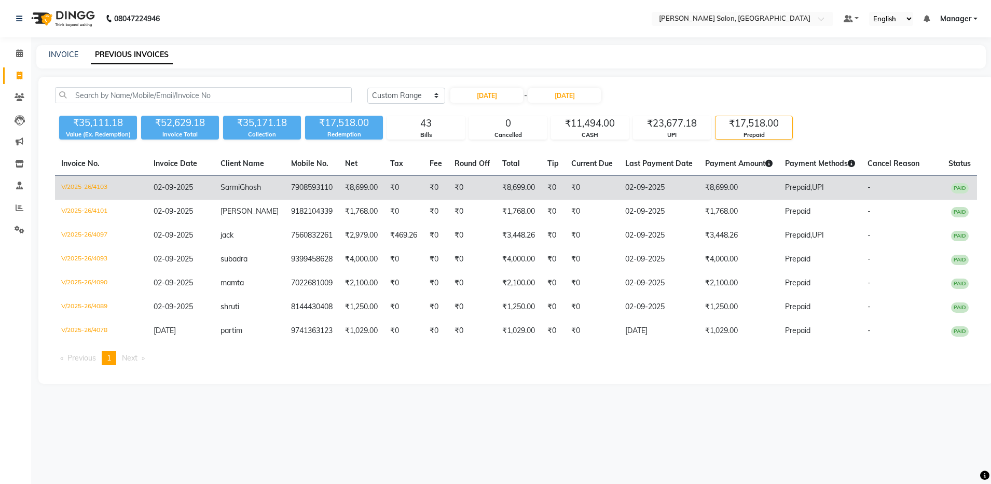
click at [285, 191] on td "7908593110" at bounding box center [312, 188] width 54 height 24
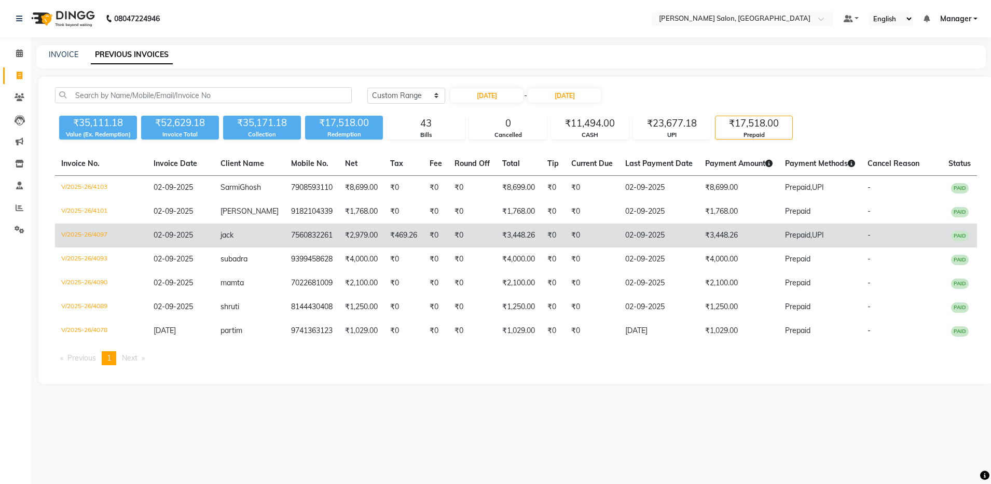
click at [632, 248] on td "02-09-2025" at bounding box center [659, 236] width 80 height 24
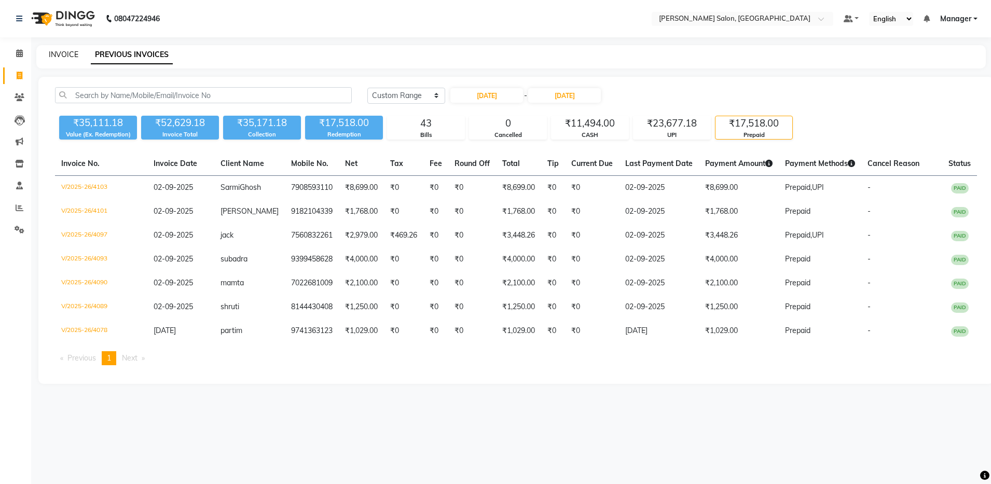
click at [53, 57] on link "INVOICE" at bounding box center [64, 54] width 30 height 9
select select "service"
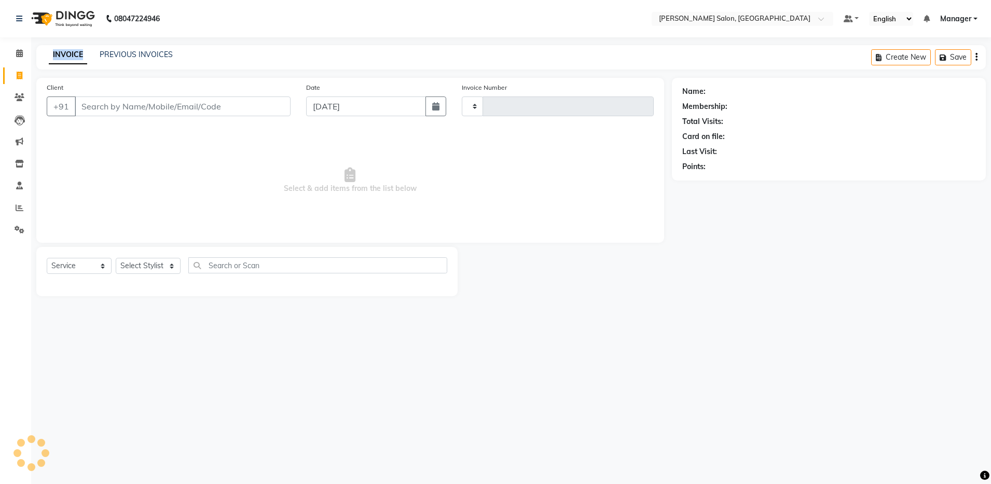
click at [53, 57] on link "INVOICE" at bounding box center [68, 55] width 38 height 19
type input "4115"
select select "4781"
drag, startPoint x: 53, startPoint y: 57, endPoint x: 111, endPoint y: 118, distance: 83.3
click at [111, 119] on div "Client +91" at bounding box center [169, 103] width 260 height 43
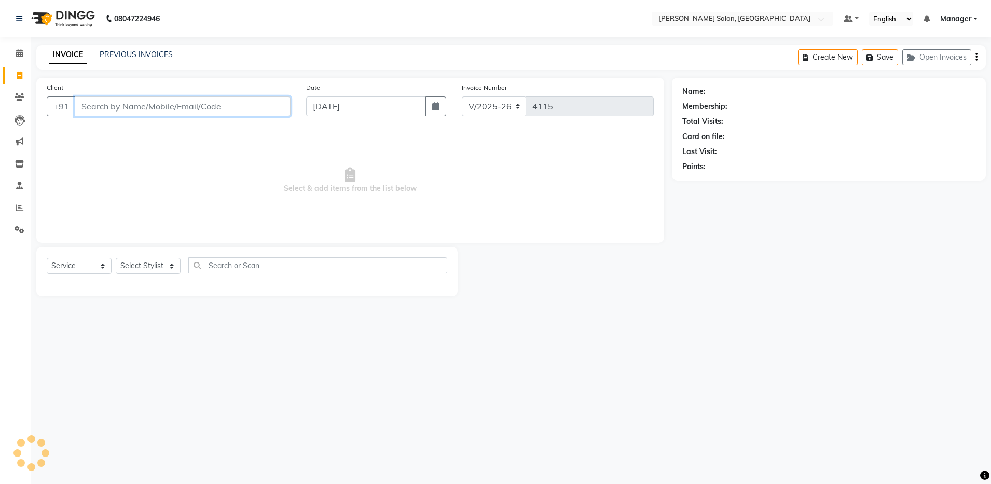
click at [112, 105] on input "Client" at bounding box center [183, 107] width 216 height 20
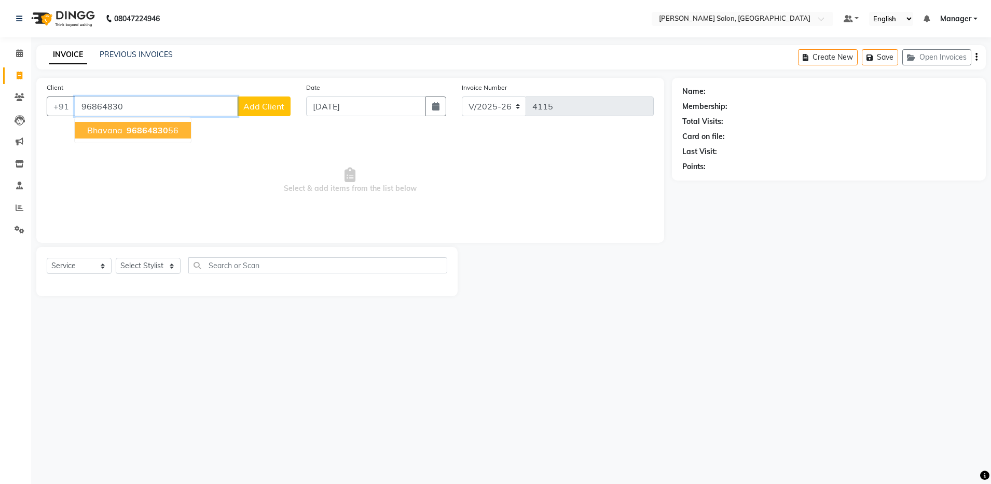
click at [152, 131] on span "96864830" at bounding box center [148, 130] width 42 height 10
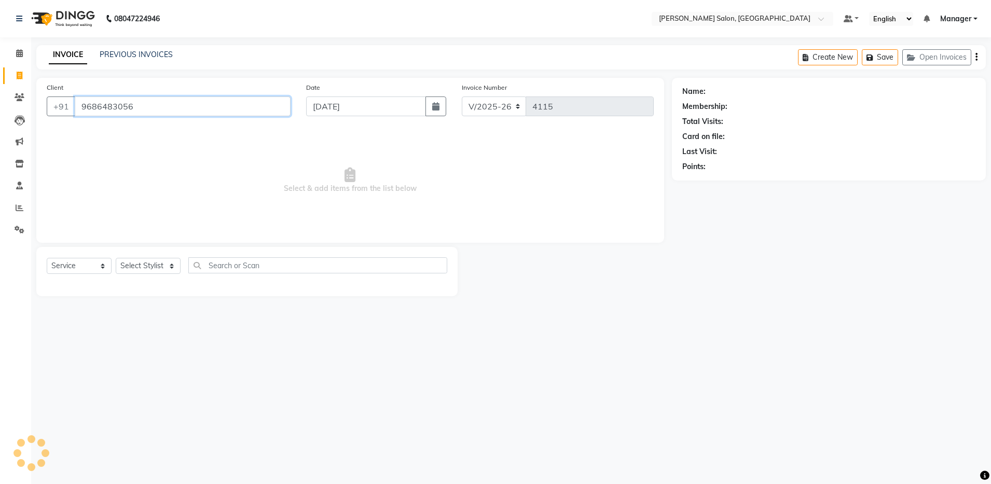
type input "9686483056"
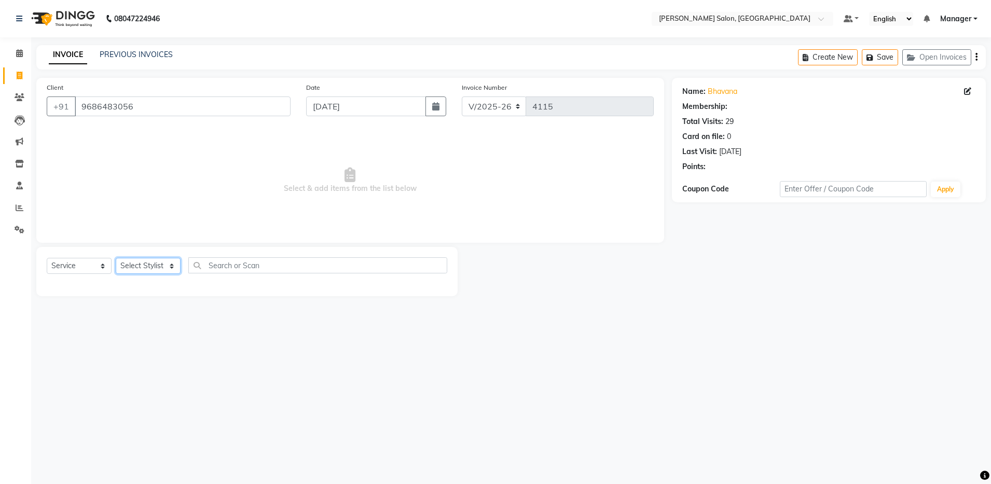
click at [166, 264] on select "Select Stylist Aarthi Abhishek Aisha Barbhuiya Aman Arjun Viswanathan Deep dolm…" at bounding box center [148, 266] width 65 height 16
select select "28901"
click at [116, 258] on select "Select Stylist Aarthi Abhishek Aisha Barbhuiya Aman Arjun Viswanathan Deep dolm…" at bounding box center [148, 266] width 65 height 16
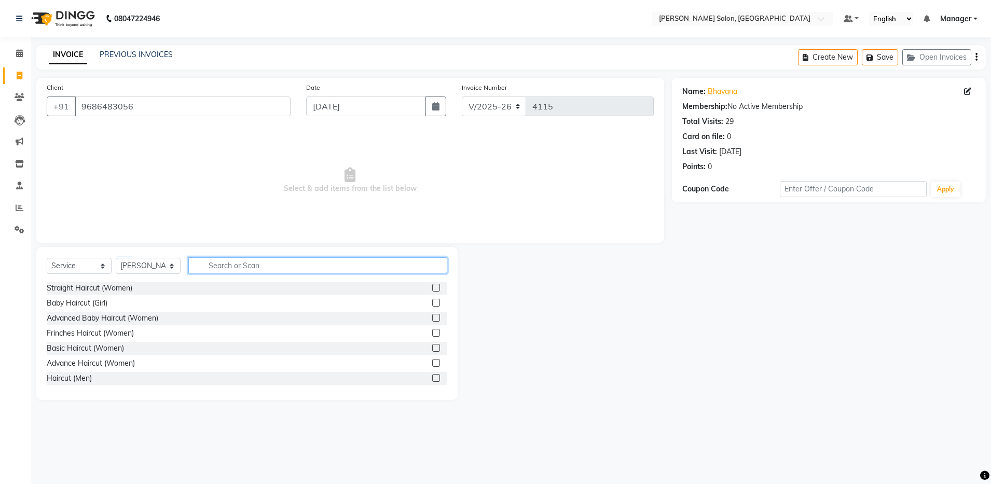
click at [217, 267] on input "text" at bounding box center [317, 265] width 259 height 16
type input "thread"
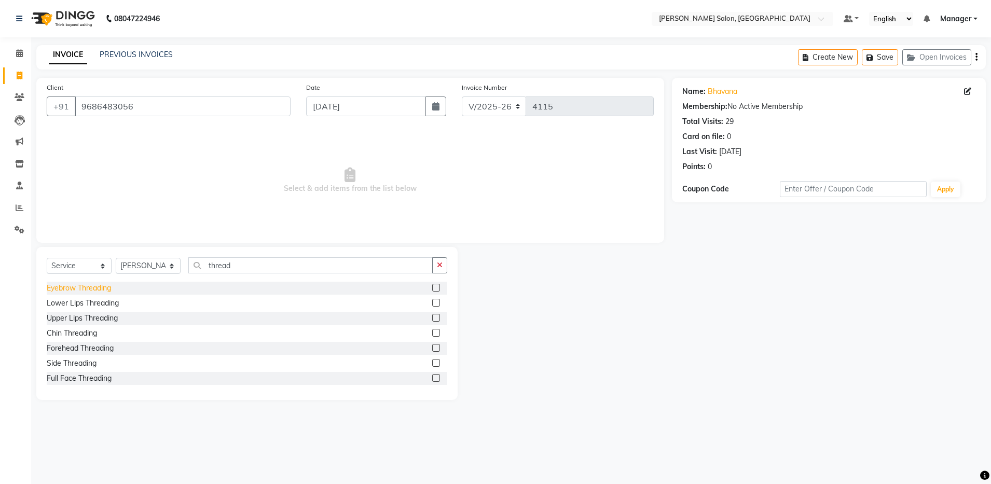
click at [81, 289] on div "Eyebrow Threading" at bounding box center [79, 288] width 64 height 11
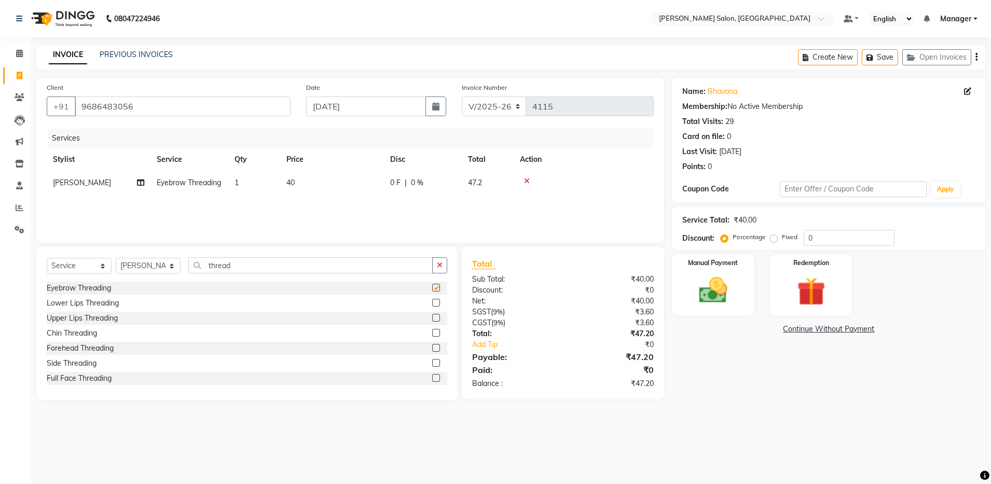
checkbox input "false"
click at [78, 317] on div "Eyebrow Threading Lower Lips Threading Upper Lips Threading Chin Threading Fore…" at bounding box center [247, 334] width 401 height 104
click at [78, 317] on div "Upper Lips Threading" at bounding box center [82, 318] width 71 height 11
checkbox input "false"
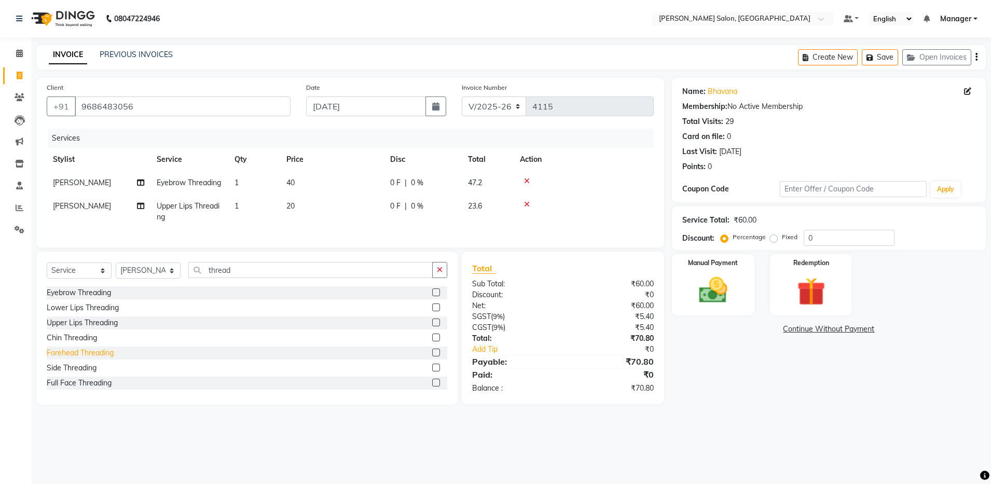
click at [80, 359] on div "Forehead Threading" at bounding box center [80, 353] width 67 height 11
checkbox input "false"
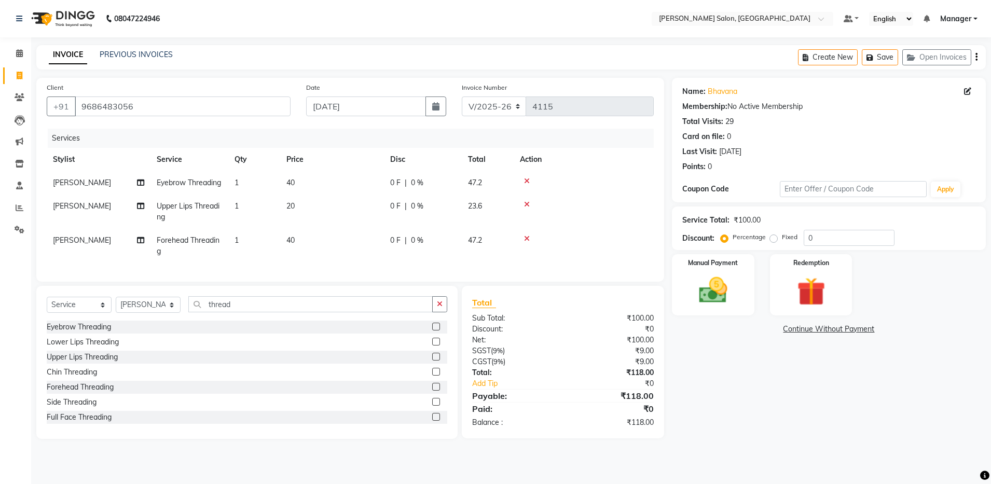
click at [975, 53] on div "Create New Save Open Invoices" at bounding box center [892, 57] width 188 height 24
click at [977, 57] on icon "button" at bounding box center [977, 57] width 2 height 1
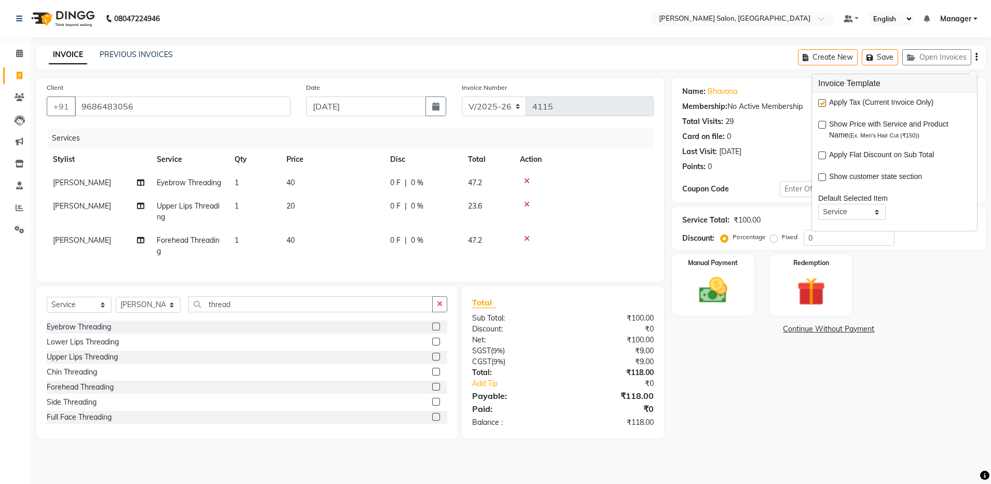
click at [821, 104] on label at bounding box center [822, 103] width 8 height 8
click at [821, 104] on input "checkbox" at bounding box center [821, 103] width 7 height 7
checkbox input "false"
click at [734, 278] on img at bounding box center [713, 291] width 48 height 34
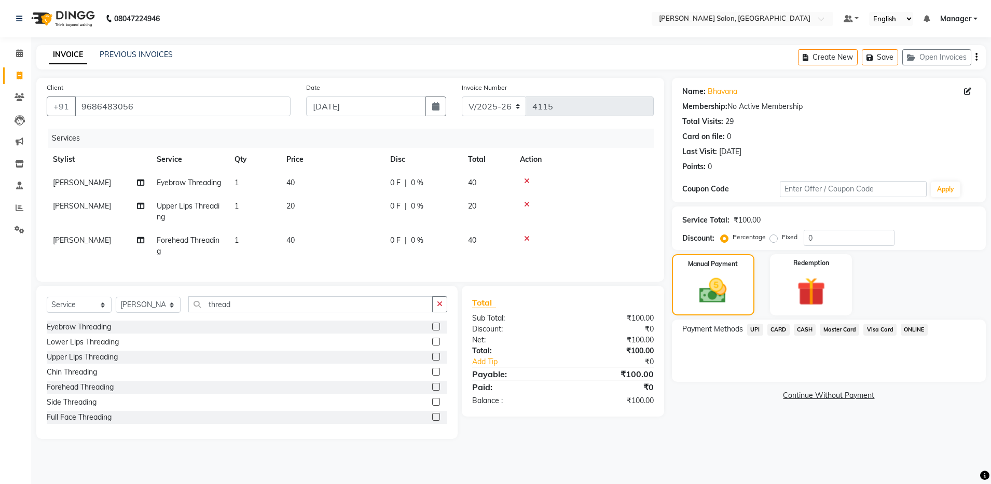
click at [810, 329] on span "CASH" at bounding box center [805, 330] width 22 height 12
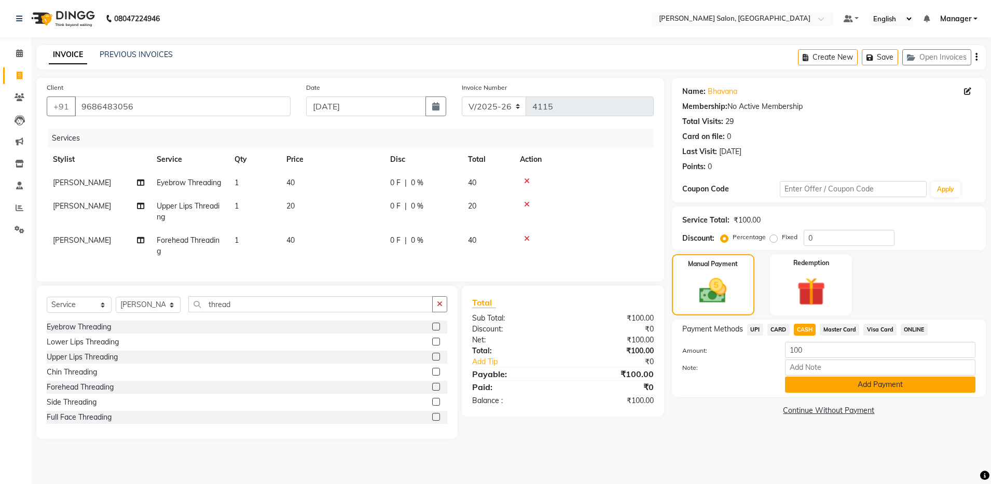
click at [843, 388] on button "Add Payment" at bounding box center [880, 385] width 190 height 16
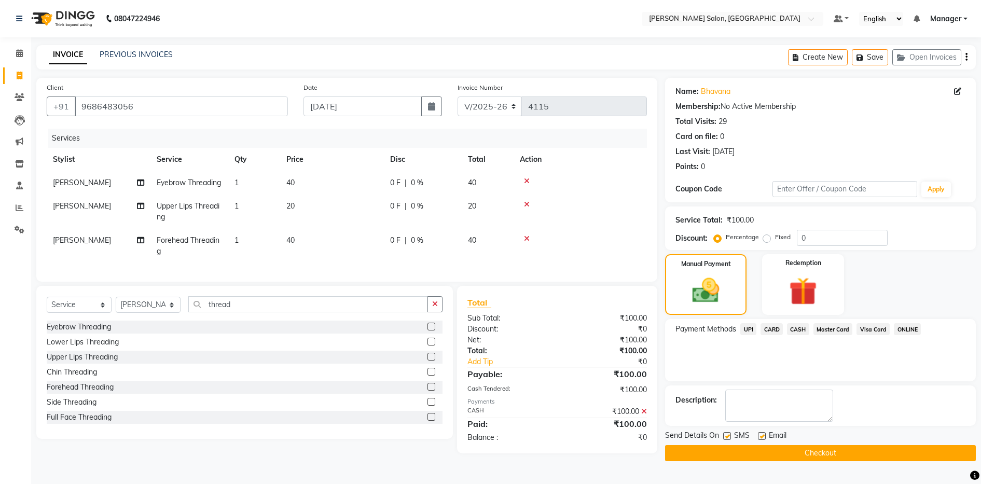
click at [765, 434] on label at bounding box center [762, 436] width 8 height 8
click at [765, 434] on input "checkbox" at bounding box center [761, 436] width 7 height 7
checkbox input "false"
click at [767, 456] on button "Checkout" at bounding box center [820, 453] width 311 height 16
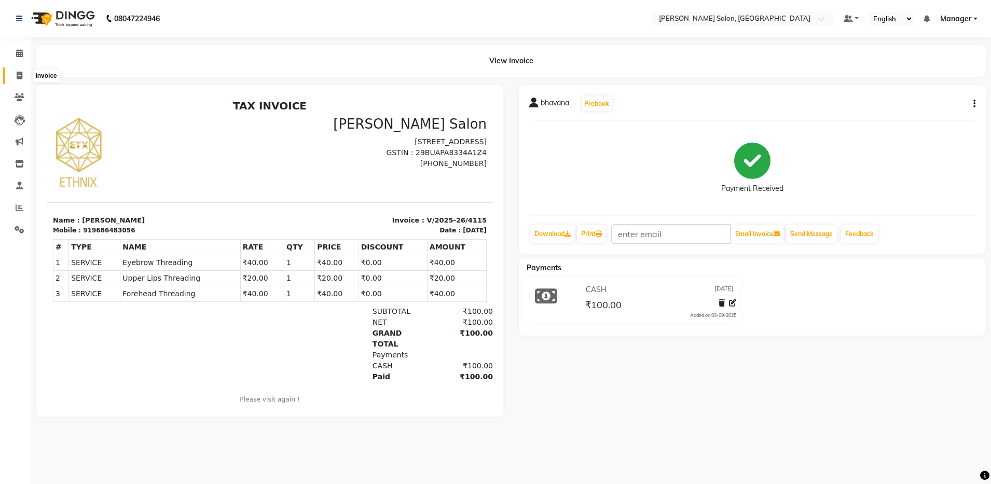
click at [17, 75] on icon at bounding box center [20, 76] width 6 height 8
select select "service"
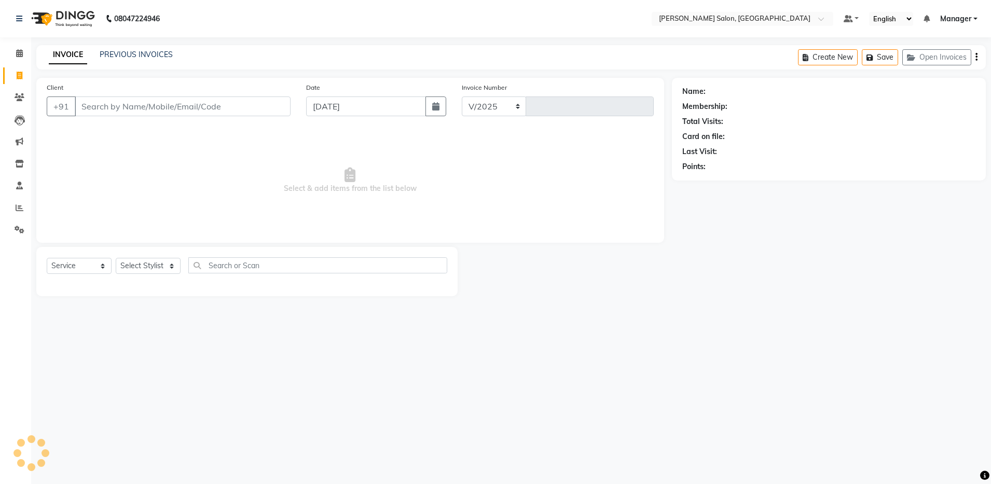
select select "4781"
type input "4116"
click at [129, 54] on link "PREVIOUS INVOICES" at bounding box center [136, 54] width 73 height 9
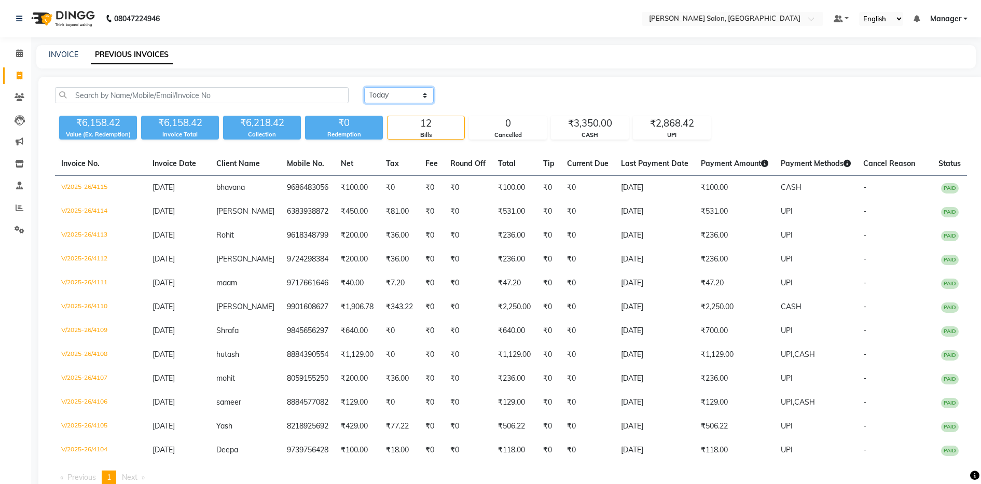
click at [395, 99] on select "Today Yesterday Custom Range" at bounding box center [399, 95] width 70 height 16
select select "range"
click at [364, 87] on select "Today Yesterday Custom Range" at bounding box center [399, 95] width 70 height 16
click at [483, 96] on input "[DATE]" at bounding box center [483, 95] width 73 height 15
select select "9"
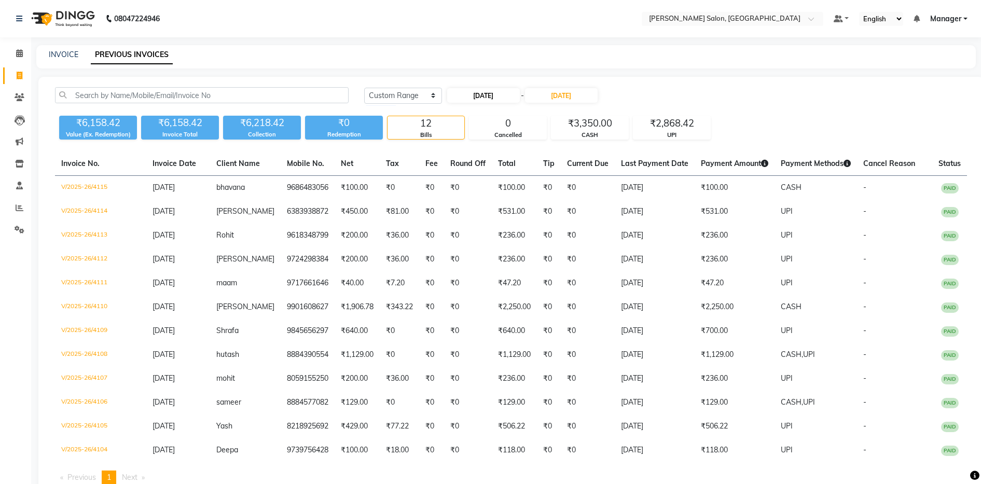
select select "2025"
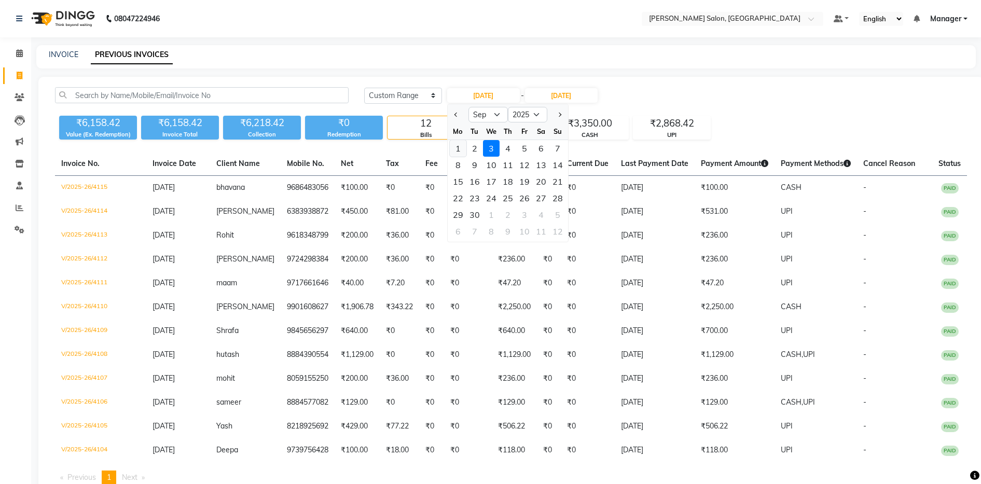
click at [450, 147] on div "1" at bounding box center [458, 148] width 17 height 17
type input "01-09-2025"
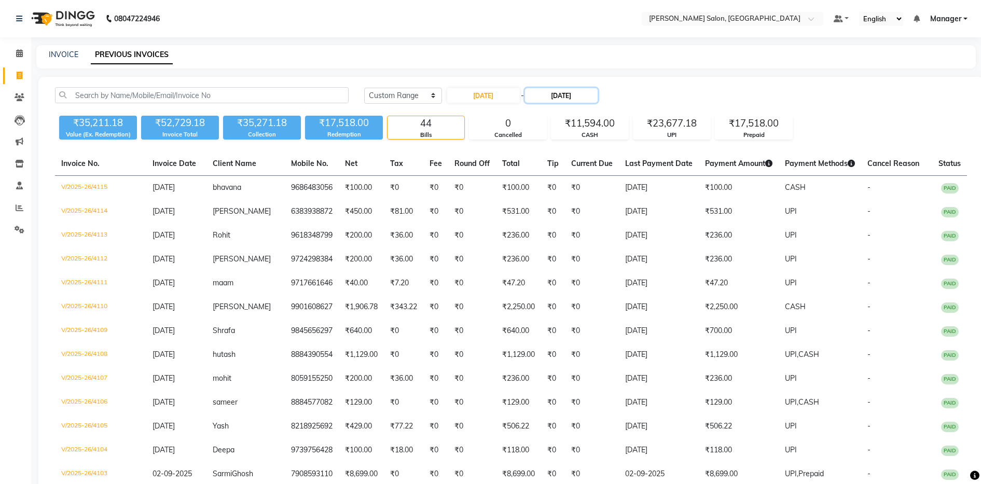
click at [563, 100] on input "[DATE]" at bounding box center [561, 95] width 73 height 15
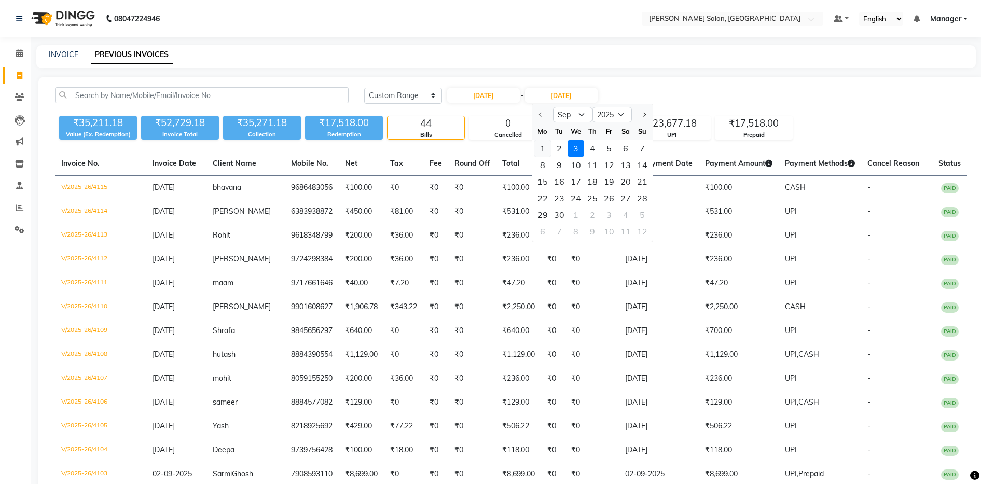
click at [539, 149] on div "1" at bounding box center [543, 148] width 17 height 17
type input "01-09-2025"
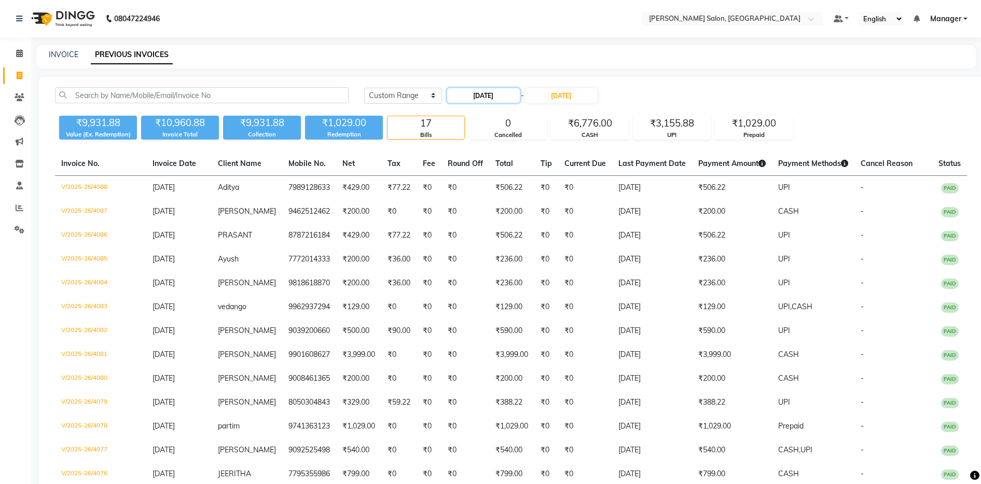
drag, startPoint x: 466, startPoint y: 91, endPoint x: 453, endPoint y: 92, distance: 13.0
click at [453, 92] on input "01-09-2025" at bounding box center [483, 95] width 73 height 15
select select "9"
select select "2025"
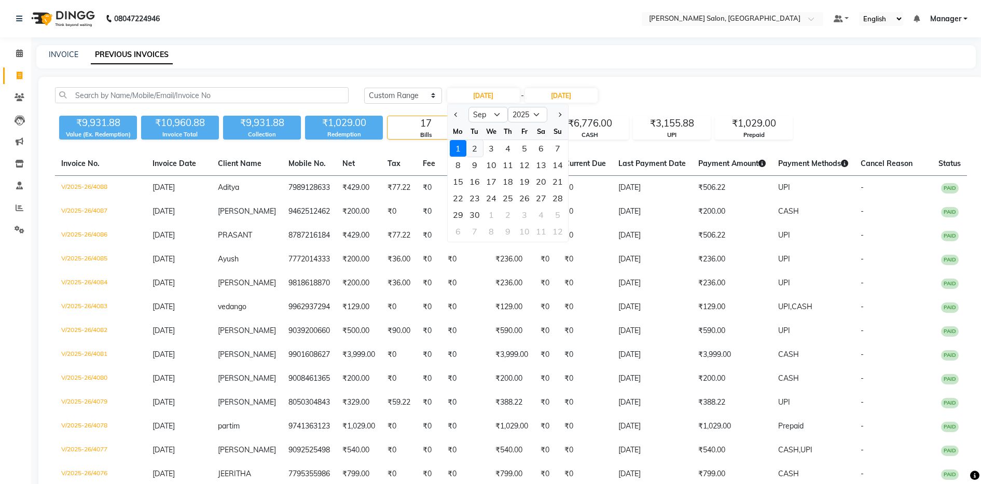
click at [473, 150] on div "2" at bounding box center [475, 148] width 17 height 17
type input "02-09-2025"
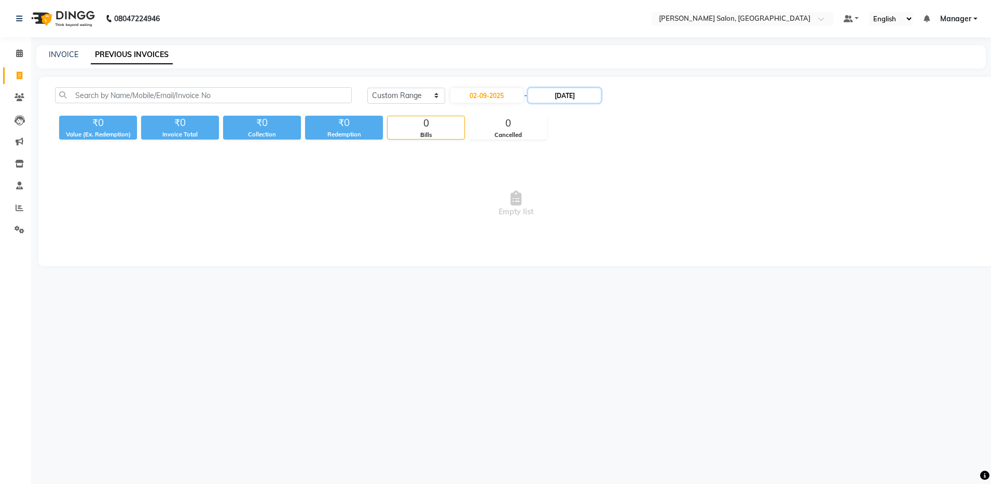
click at [559, 100] on input "01-09-2025" at bounding box center [564, 95] width 73 height 15
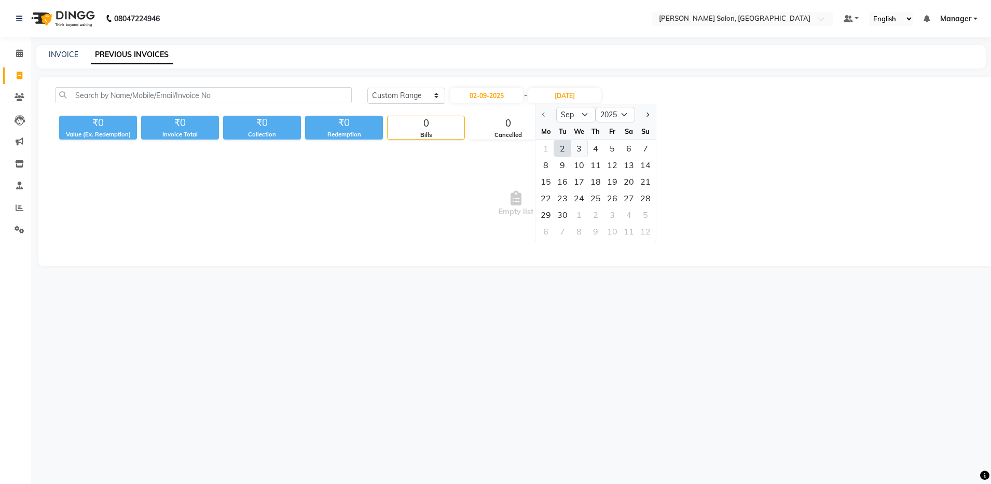
click at [577, 147] on div "3" at bounding box center [579, 148] width 17 height 17
type input "[DATE]"
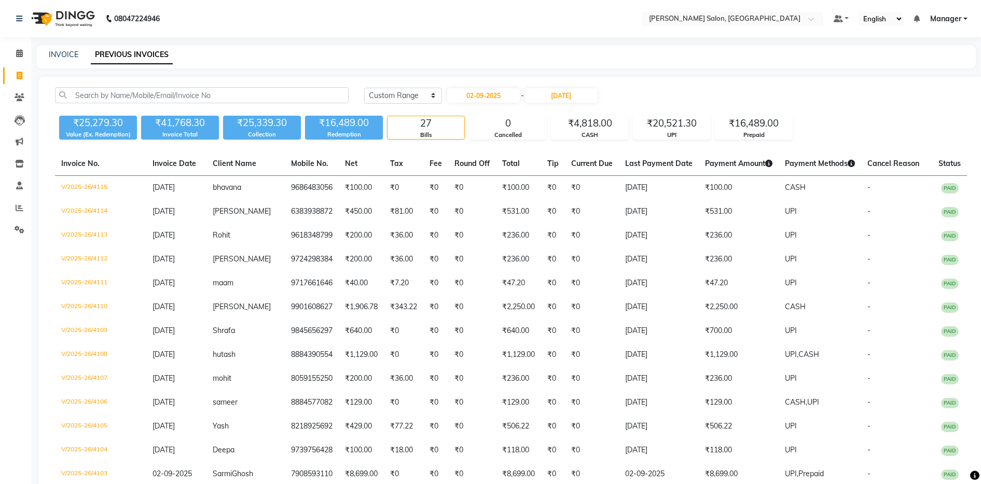
drag, startPoint x: 474, startPoint y: 93, endPoint x: 591, endPoint y: 69, distance: 118.9
drag, startPoint x: 591, startPoint y: 69, endPoint x: 854, endPoint y: 103, distance: 265.4
drag, startPoint x: 854, startPoint y: 103, endPoint x: 676, endPoint y: 99, distance: 178.1
click at [676, 99] on div "Today Yesterday Custom Range 02-09-2025 - 03-09-2025" at bounding box center [665, 95] width 603 height 17
click at [683, 72] on main "INVOICE PREVIOUS INVOICES Today Yesterday Custom Range 02-09-2025 - 03-09-2025 …" at bounding box center [506, 461] width 950 height 832
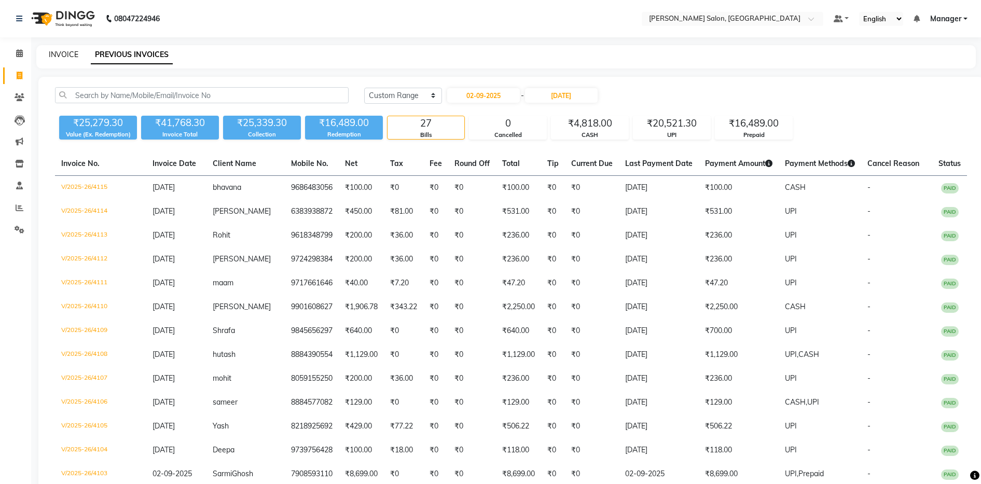
click at [64, 55] on link "INVOICE" at bounding box center [64, 54] width 30 height 9
select select "service"
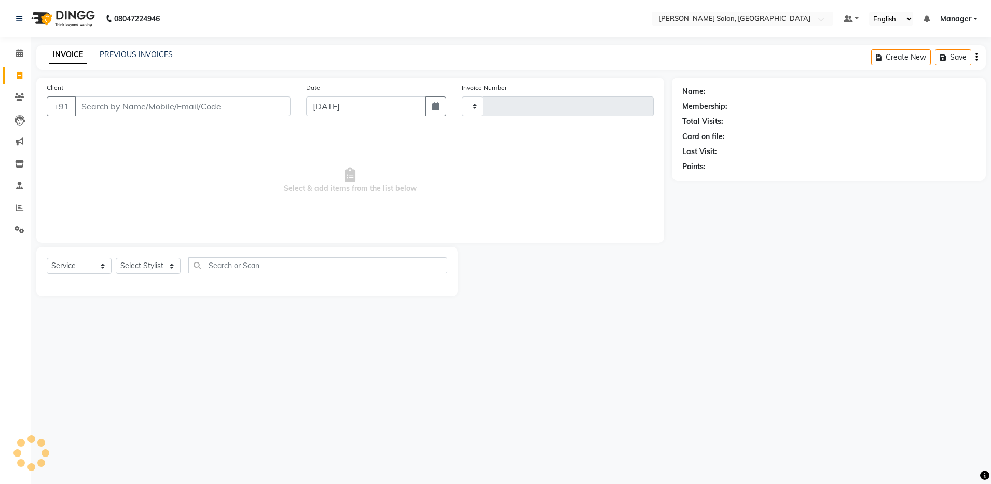
type input "4116"
select select "4781"
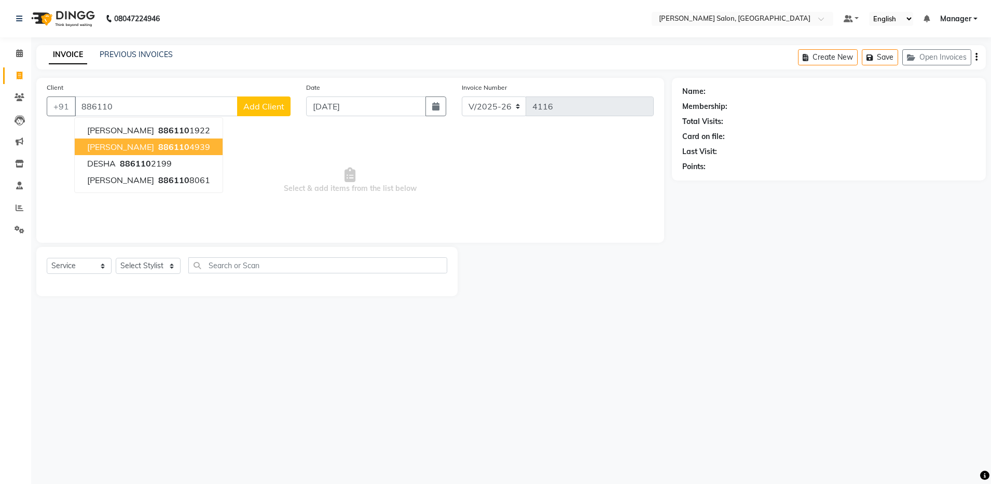
click at [170, 141] on button "Bhuvan 886110 4939" at bounding box center [149, 147] width 148 height 17
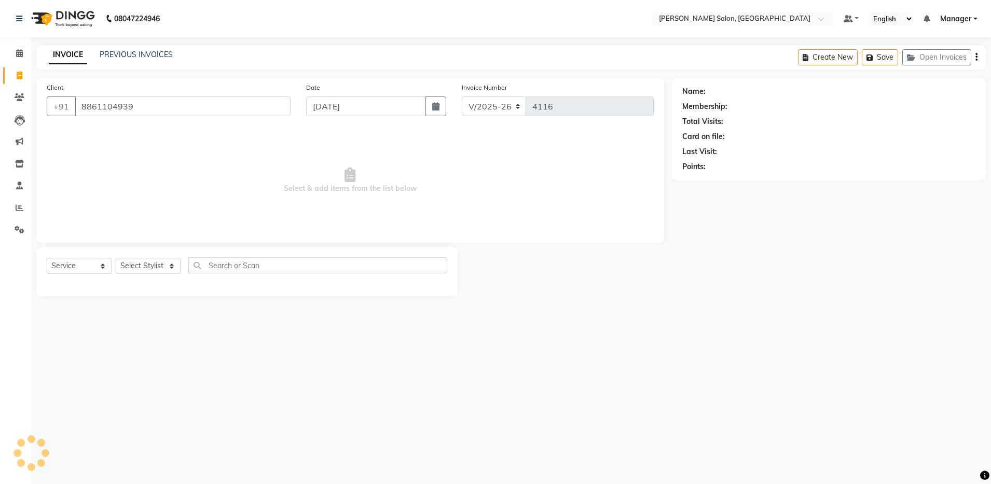
type input "8861104939"
click at [154, 272] on select "Select Stylist Aarthi Abhishek Aisha Barbhuiya Aman Arjun Viswanathan Deep dolm…" at bounding box center [148, 266] width 65 height 16
select select "69605"
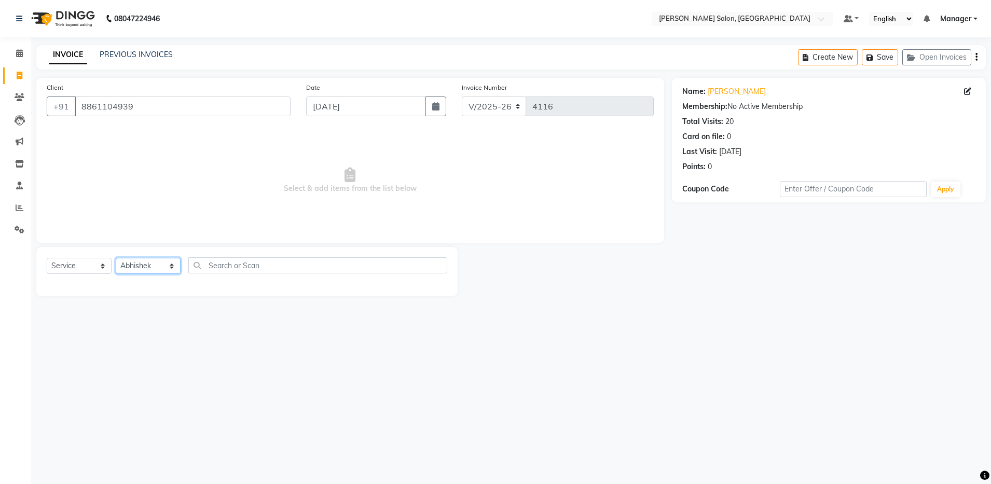
click at [116, 258] on select "Select Stylist Aarthi Abhishek Aisha Barbhuiya Aman Arjun Viswanathan Deep dolm…" at bounding box center [148, 266] width 65 height 16
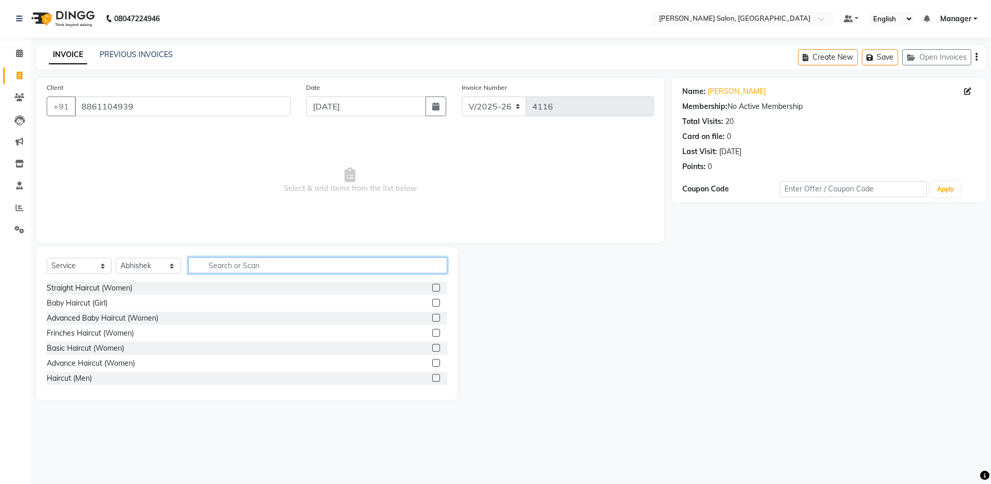
click at [250, 270] on input "text" at bounding box center [317, 265] width 259 height 16
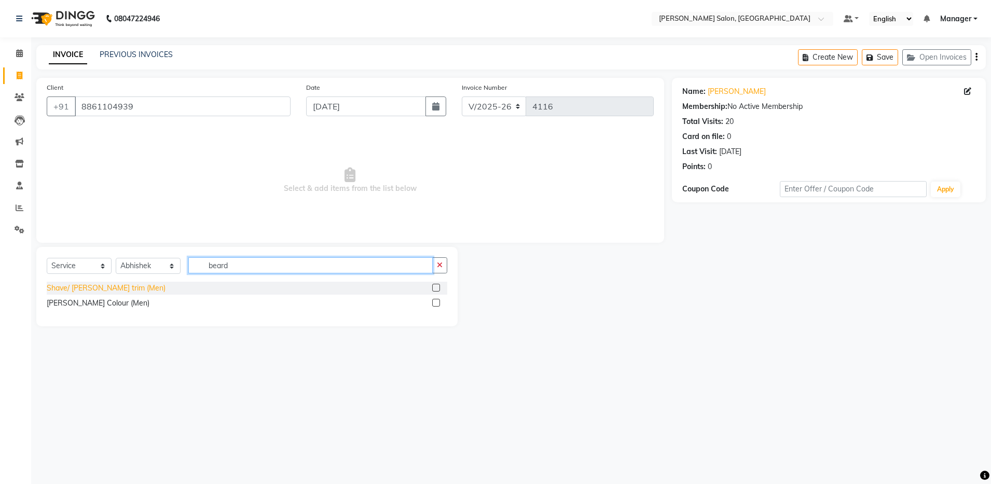
type input "beard"
click at [111, 285] on div "Shave/ [PERSON_NAME] trim (Men)" at bounding box center [106, 288] width 119 height 11
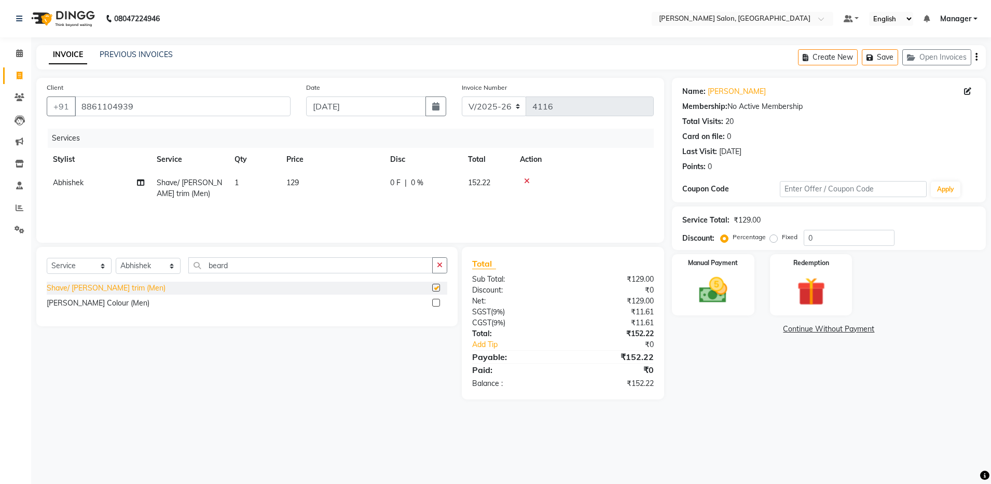
checkbox input "false"
click at [715, 286] on img at bounding box center [713, 291] width 48 height 34
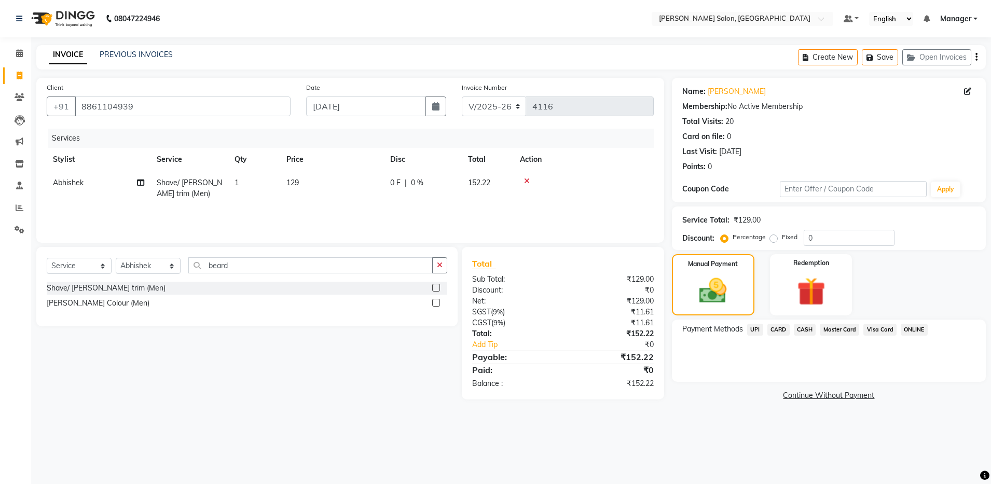
click at [760, 329] on span "UPI" at bounding box center [755, 330] width 16 height 12
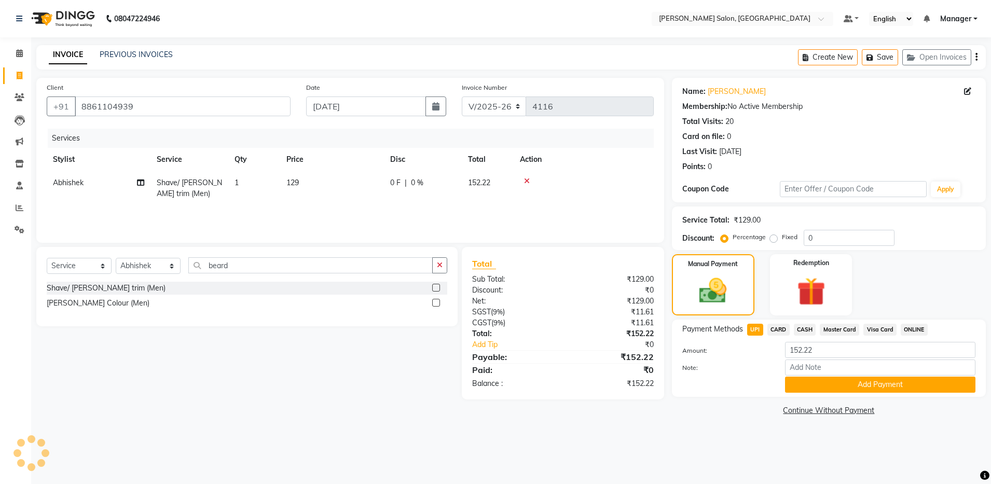
click at [821, 393] on div "Payment Methods UPI CARD CASH Master Card Visa Card ONLINE Amount: 152.22 Note:…" at bounding box center [829, 358] width 314 height 77
click at [821, 386] on button "Add Payment" at bounding box center [880, 385] width 190 height 16
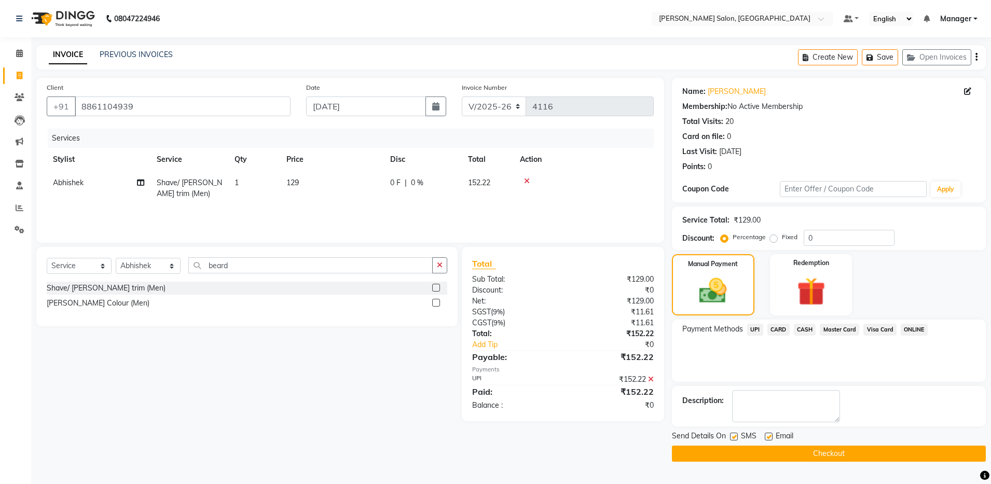
click at [767, 433] on label at bounding box center [769, 437] width 8 height 8
click at [767, 434] on input "checkbox" at bounding box center [768, 437] width 7 height 7
checkbox input "false"
click at [764, 453] on button "Checkout" at bounding box center [829, 454] width 314 height 16
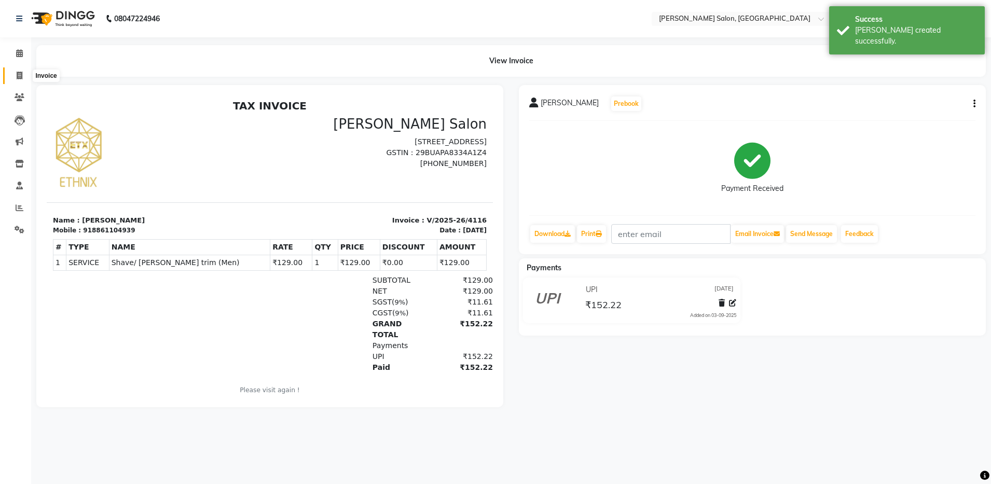
click at [20, 79] on span at bounding box center [19, 76] width 18 height 12
select select "service"
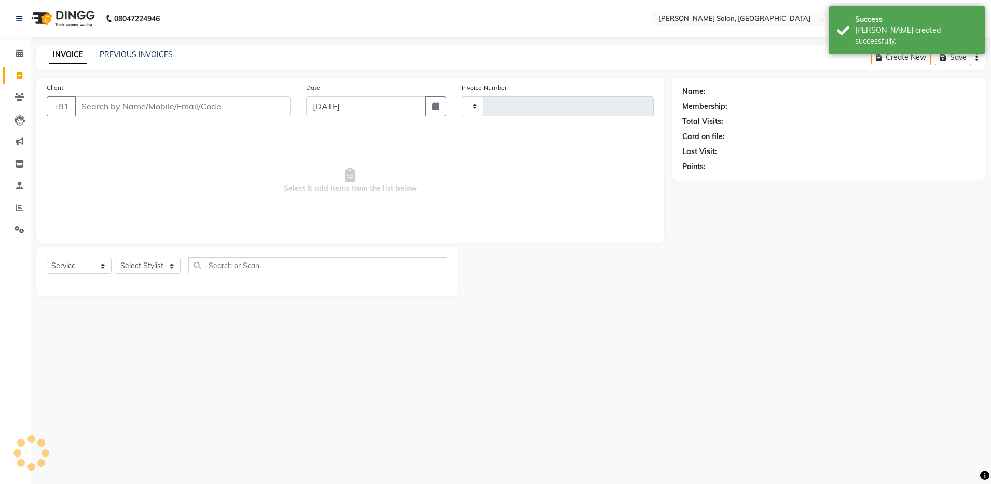
type input "4117"
select select "4781"
click at [125, 57] on link "PREVIOUS INVOICES" at bounding box center [136, 54] width 73 height 9
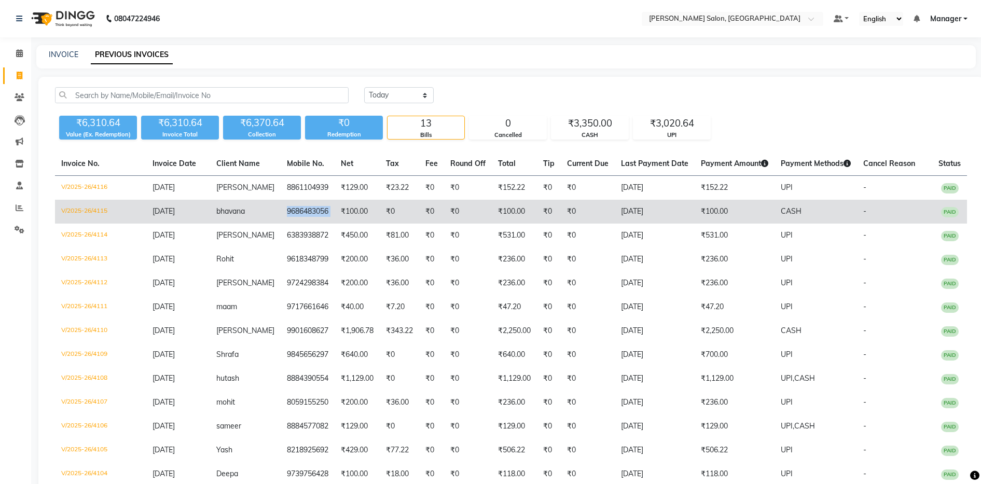
copy td "9686483056"
drag, startPoint x: 272, startPoint y: 210, endPoint x: 330, endPoint y: 214, distance: 57.8
click at [330, 214] on tr "V/2025-26/4115 03-09-2025 bhavana 9686483056 ₹100.00 ₹0 ₹0 ₹0 ₹100.00 ₹0 ₹0 03-…" at bounding box center [511, 212] width 912 height 24
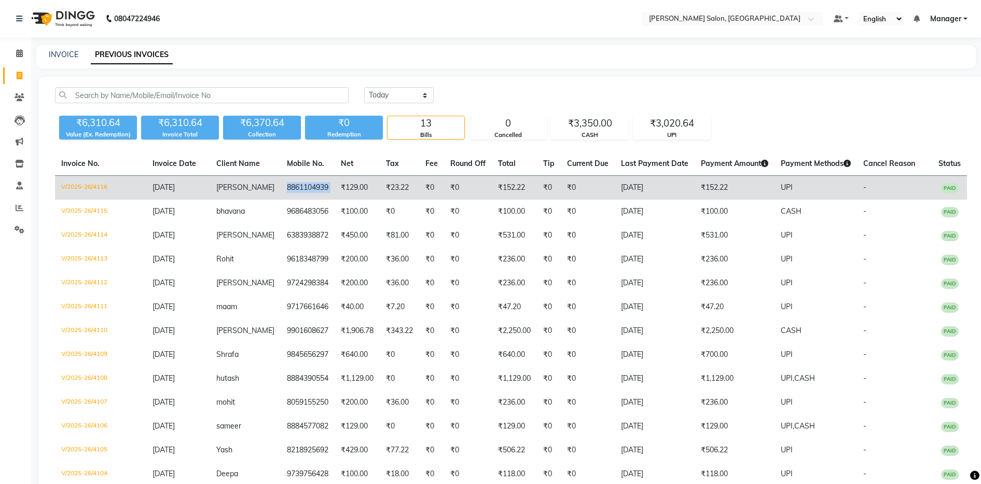
copy td "8861104939"
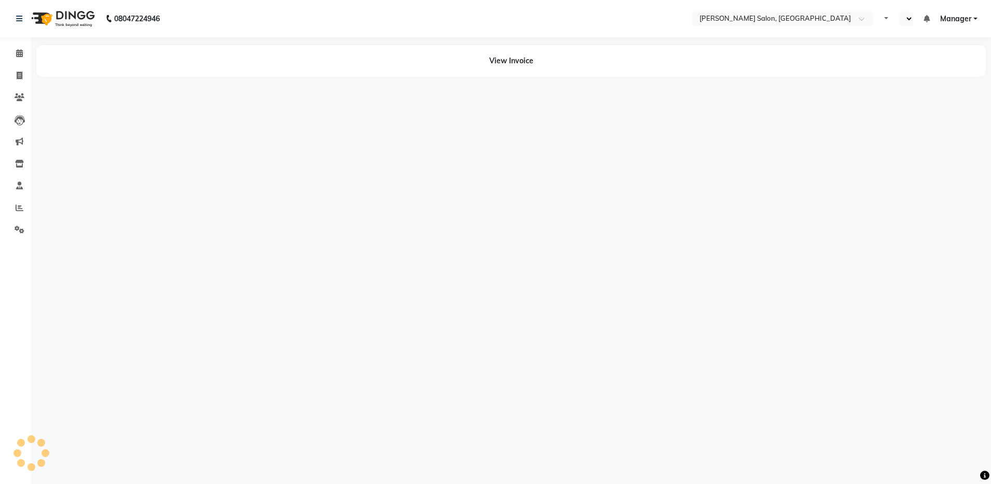
select select "en"
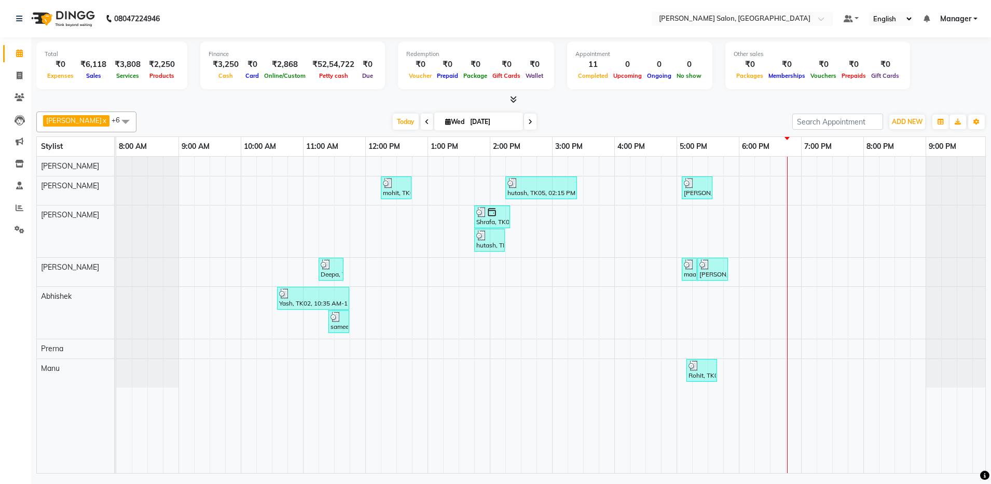
scroll to position [0, 3]
click at [396, 119] on span "Today" at bounding box center [406, 122] width 26 height 16
